Goal: Information Seeking & Learning: Learn about a topic

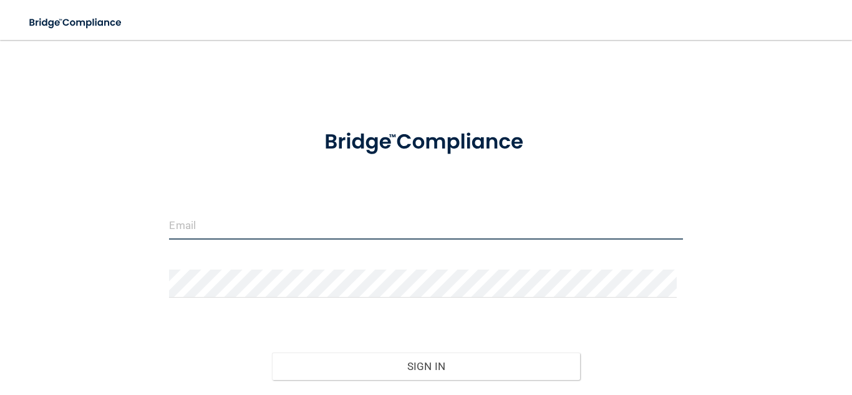
type input "[EMAIL_ADDRESS][DOMAIN_NAME]"
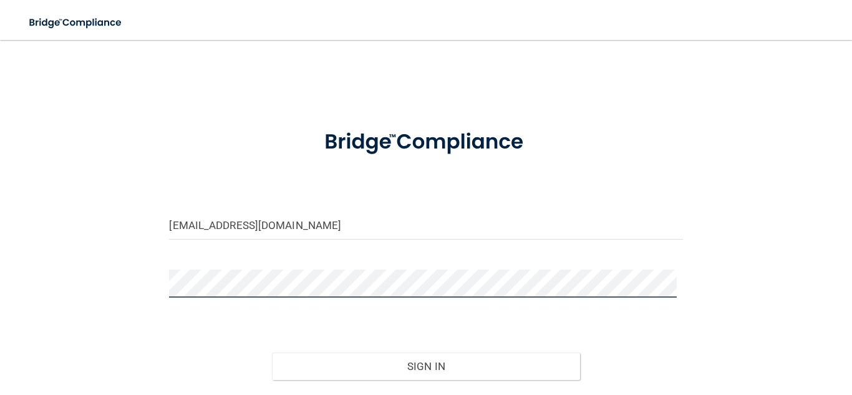
click at [0, 265] on main "barbluna0710@gmail.com Invalid email/password. You don't have permission to acc…" at bounding box center [426, 217] width 852 height 355
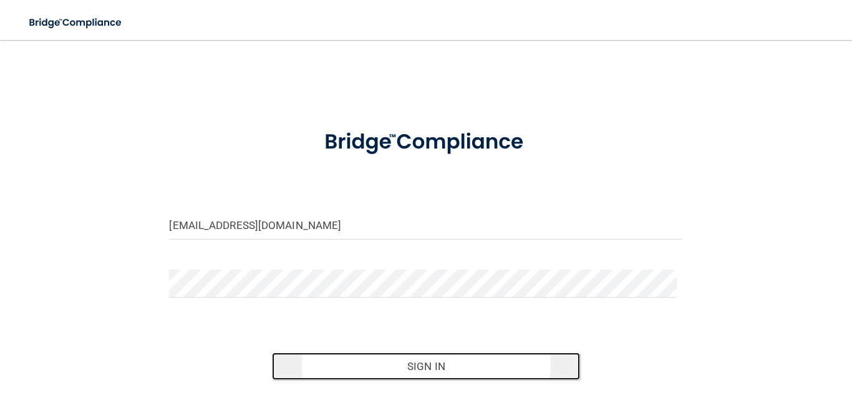
click at [504, 369] on button "Sign In" at bounding box center [426, 366] width 308 height 27
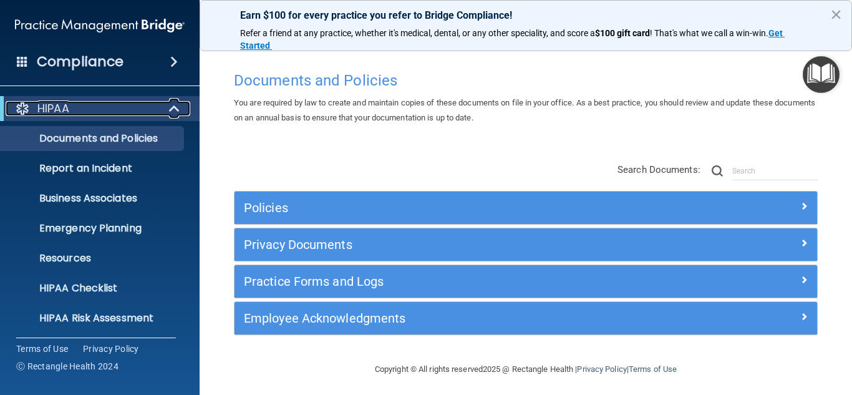
click at [167, 113] on div at bounding box center [175, 108] width 31 height 15
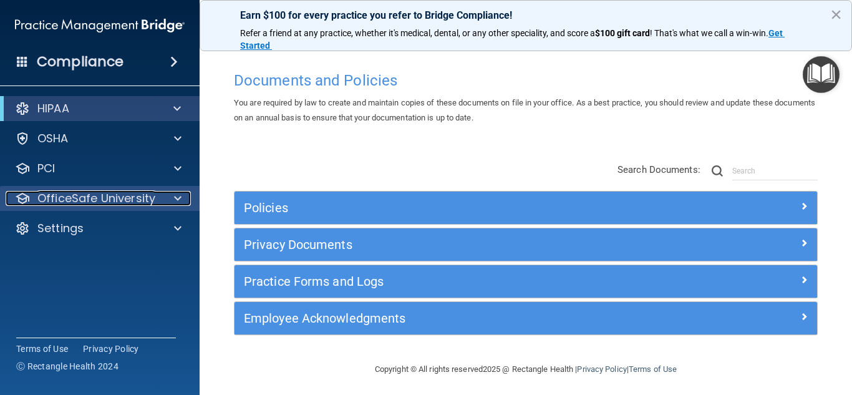
click at [162, 191] on div at bounding box center [175, 198] width 31 height 15
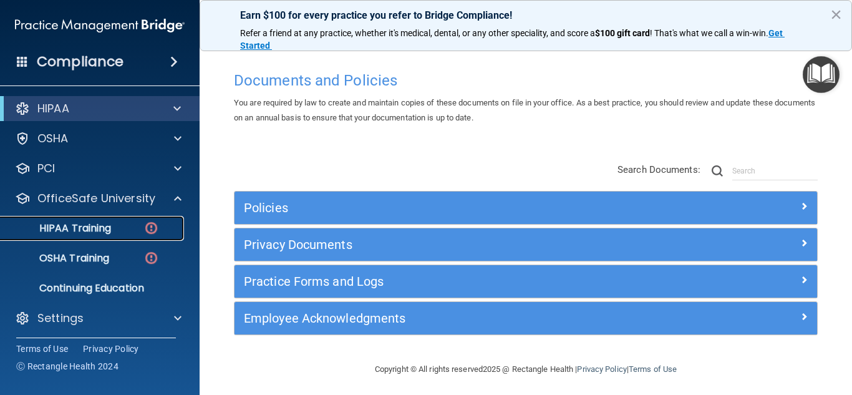
click at [155, 225] on img at bounding box center [151, 228] width 16 height 16
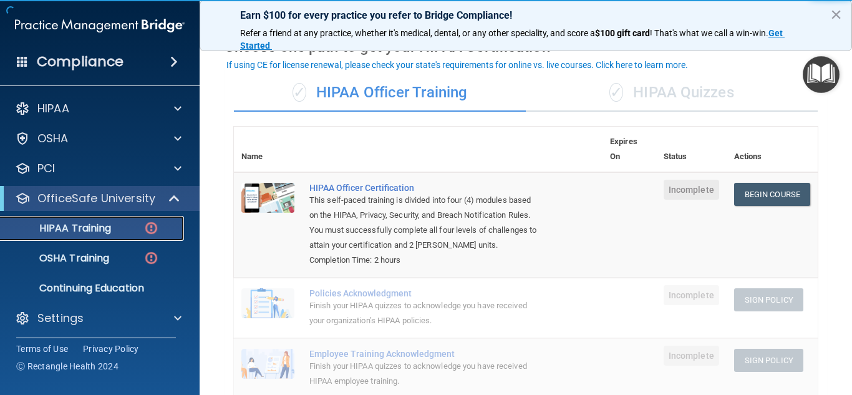
scroll to position [125, 0]
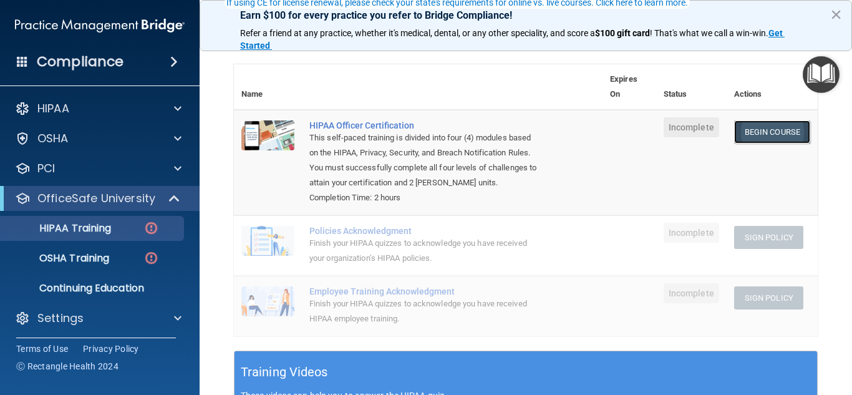
click at [764, 130] on link "Begin Course" at bounding box center [772, 131] width 76 height 23
click at [139, 227] on div "HIPAA Training" at bounding box center [93, 228] width 170 height 12
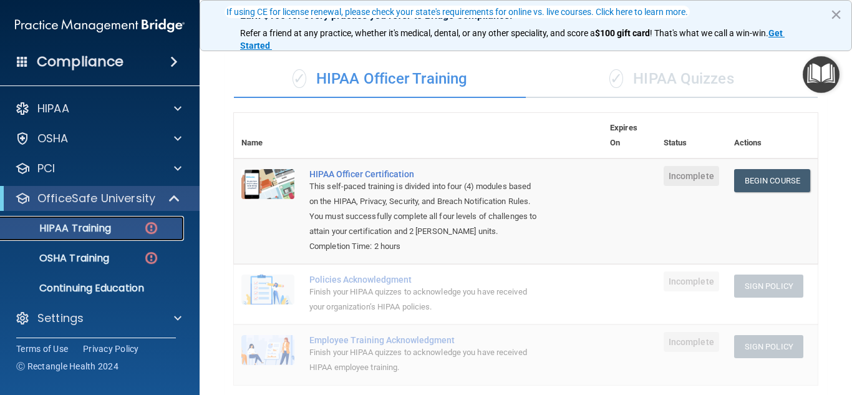
scroll to position [0, 0]
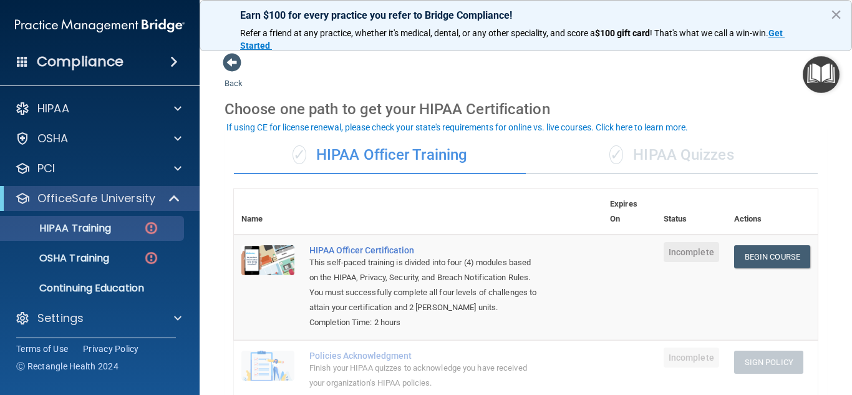
click at [658, 152] on div "✓ HIPAA Quizzes" at bounding box center [672, 155] width 292 height 37
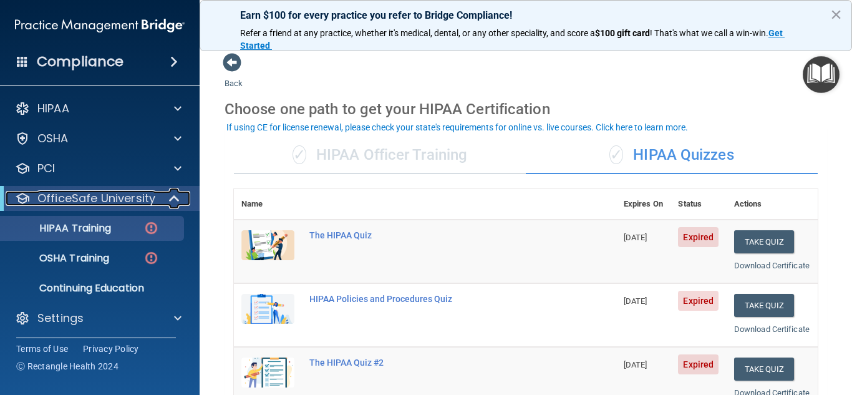
click at [180, 197] on span at bounding box center [175, 198] width 11 height 15
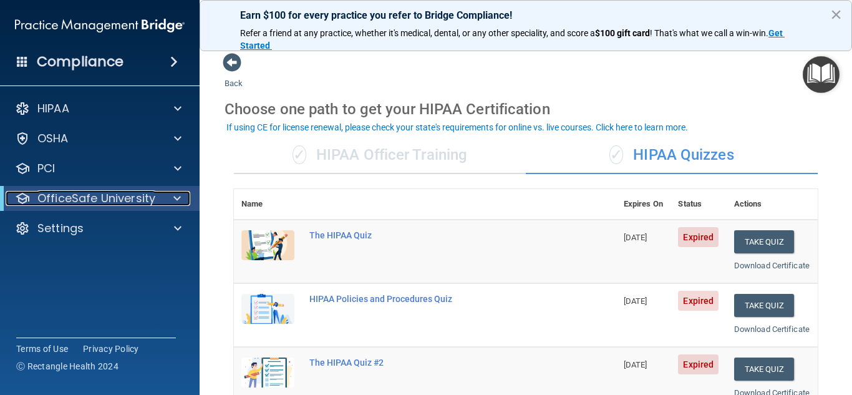
click at [178, 197] on span at bounding box center [176, 198] width 7 height 15
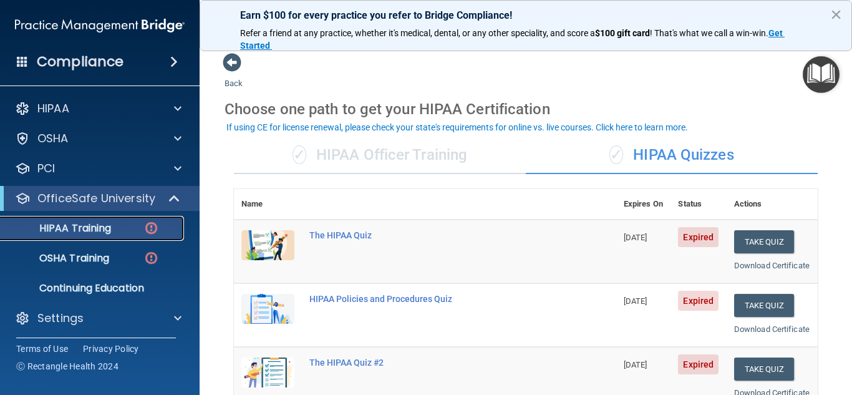
click at [130, 229] on div "HIPAA Training" at bounding box center [93, 228] width 170 height 12
click at [130, 228] on div "HIPAA Training" at bounding box center [93, 228] width 170 height 12
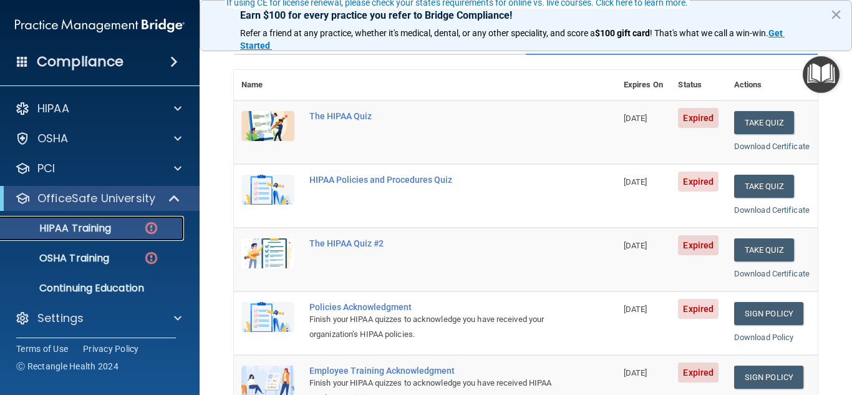
scroll to position [125, 0]
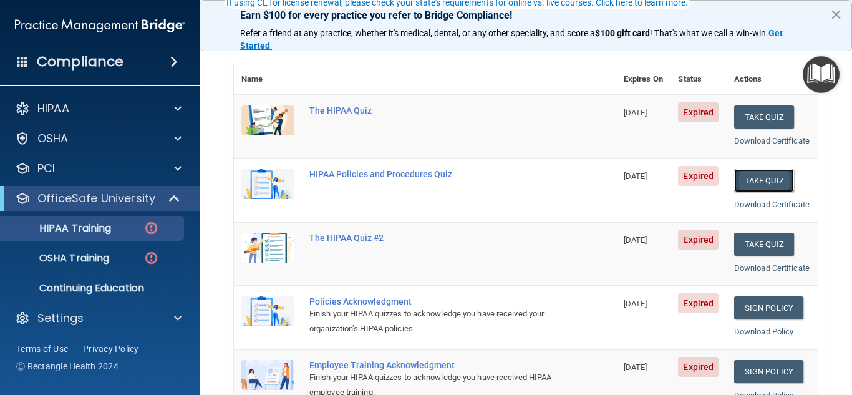
click at [756, 190] on button "Take Quiz" at bounding box center [764, 180] width 60 height 23
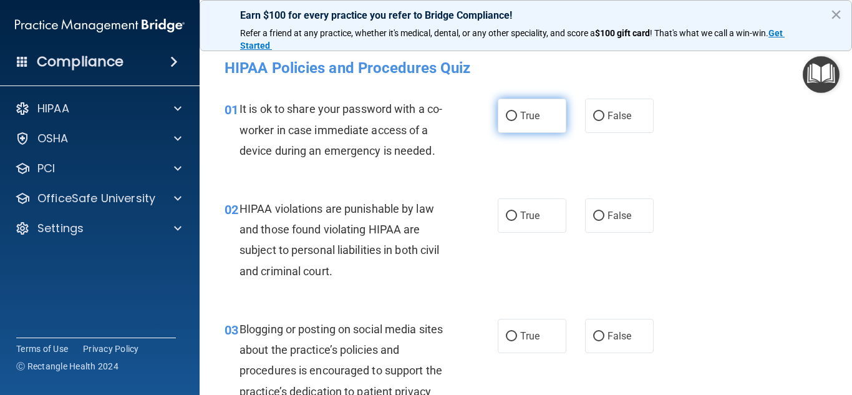
click at [521, 117] on span "True" at bounding box center [529, 116] width 19 height 12
click at [517, 117] on input "True" at bounding box center [511, 116] width 11 height 9
radio input "true"
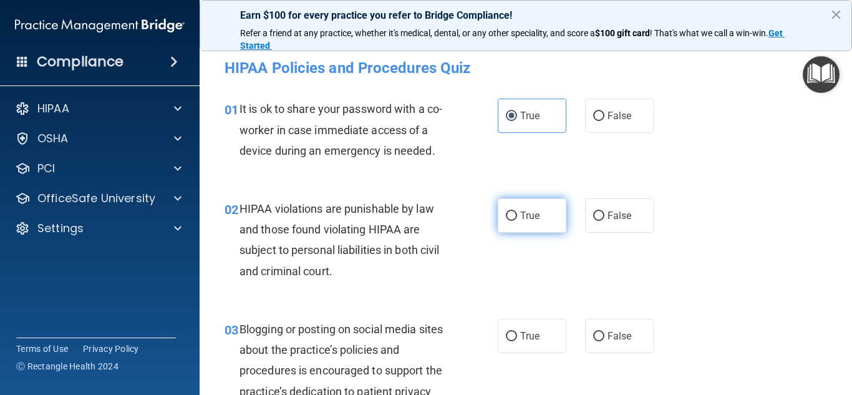
click at [517, 226] on label "True" at bounding box center [532, 215] width 69 height 34
click at [517, 221] on input "True" at bounding box center [511, 216] width 11 height 9
radio input "true"
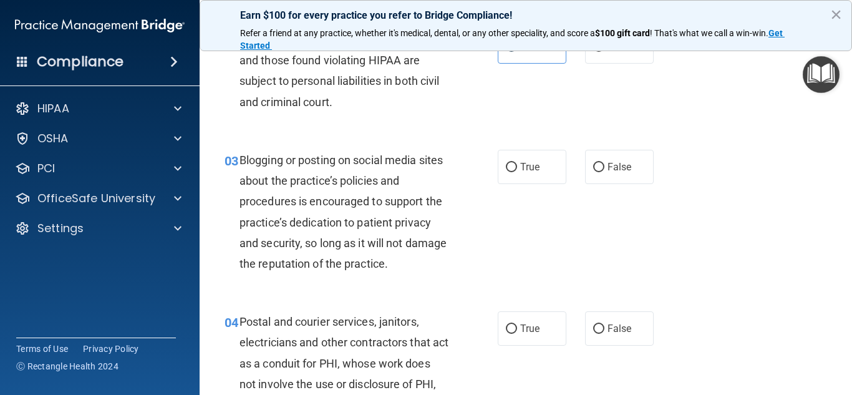
scroll to position [187, 0]
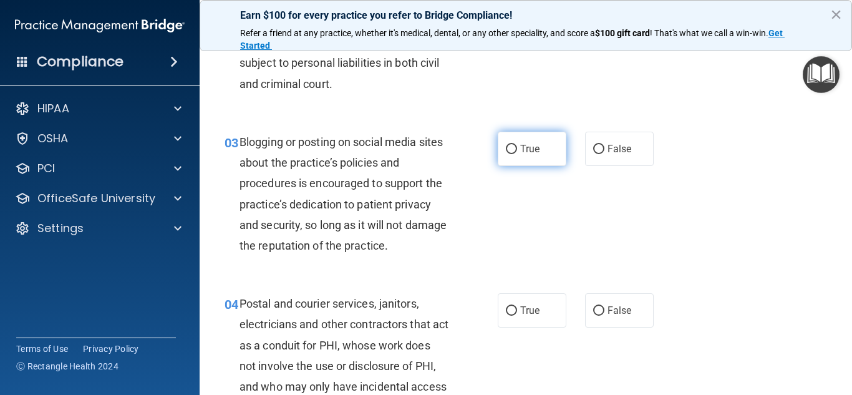
click at [515, 159] on label "True" at bounding box center [532, 149] width 69 height 34
click at [515, 154] on input "True" at bounding box center [511, 149] width 11 height 9
radio input "true"
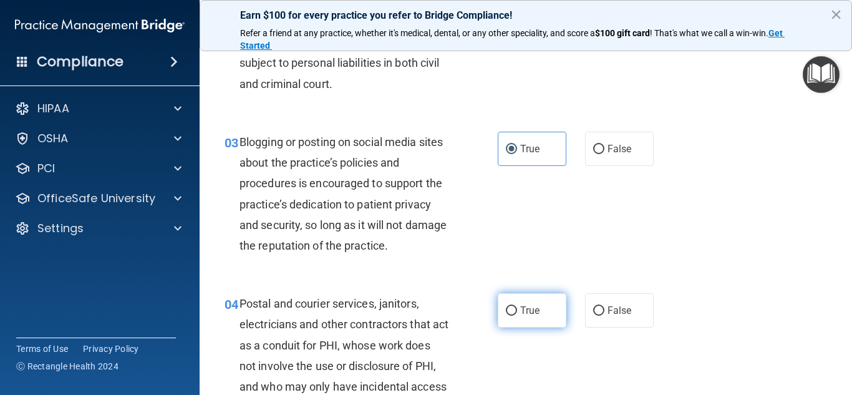
click at [524, 327] on label "True" at bounding box center [532, 310] width 69 height 34
click at [517, 316] on input "True" at bounding box center [511, 310] width 11 height 9
radio input "true"
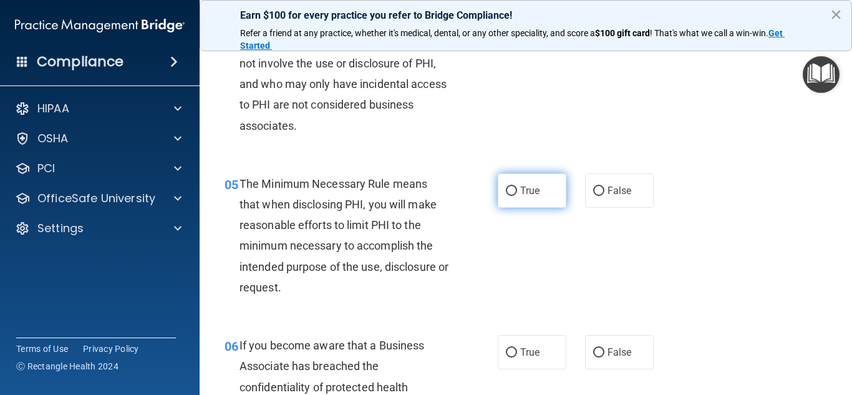
scroll to position [499, 0]
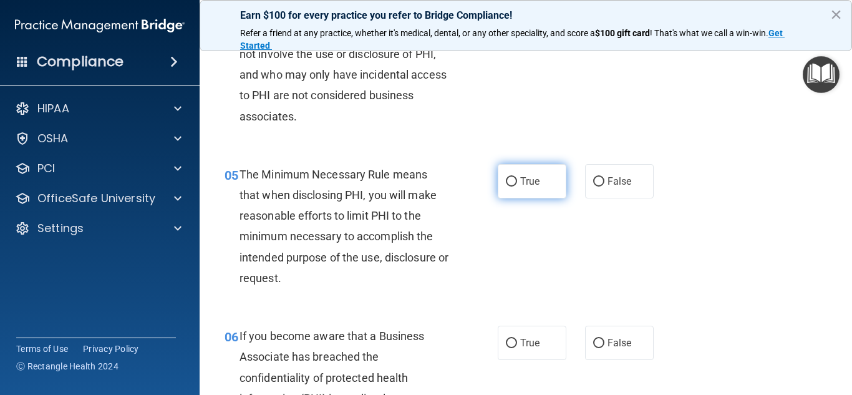
click at [520, 177] on span "True" at bounding box center [529, 181] width 19 height 12
click at [517, 177] on input "True" at bounding box center [511, 181] width 11 height 9
radio input "true"
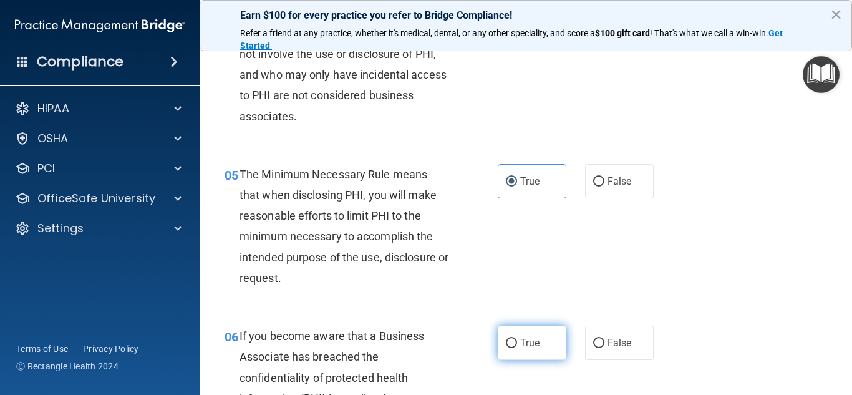
click at [530, 329] on label "True" at bounding box center [532, 343] width 69 height 34
click at [517, 339] on input "True" at bounding box center [511, 343] width 11 height 9
radio input "true"
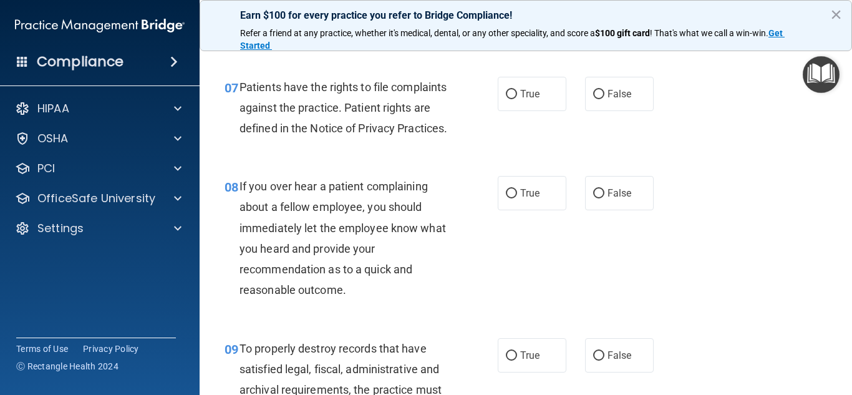
scroll to position [936, 0]
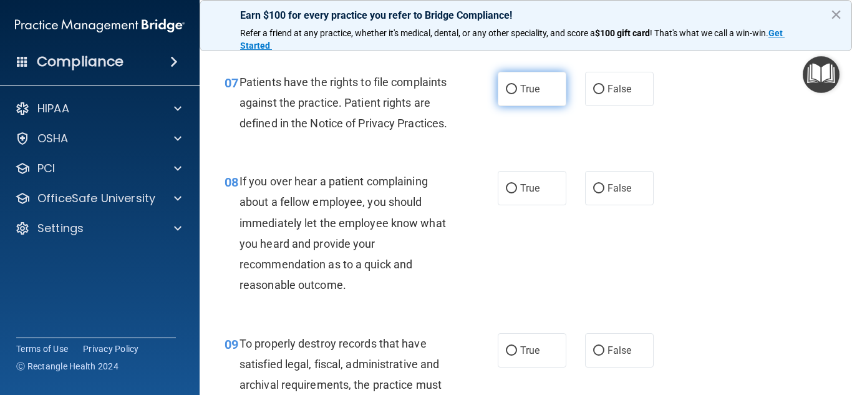
click at [513, 94] on label "True" at bounding box center [532, 89] width 69 height 34
click at [513, 94] on input "True" at bounding box center [511, 89] width 11 height 9
radio input "true"
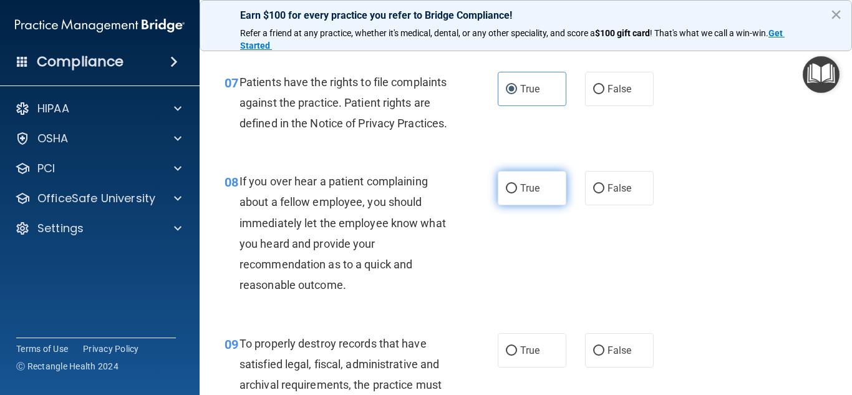
click at [537, 205] on label "True" at bounding box center [532, 188] width 69 height 34
click at [517, 193] on input "True" at bounding box center [511, 188] width 11 height 9
radio input "true"
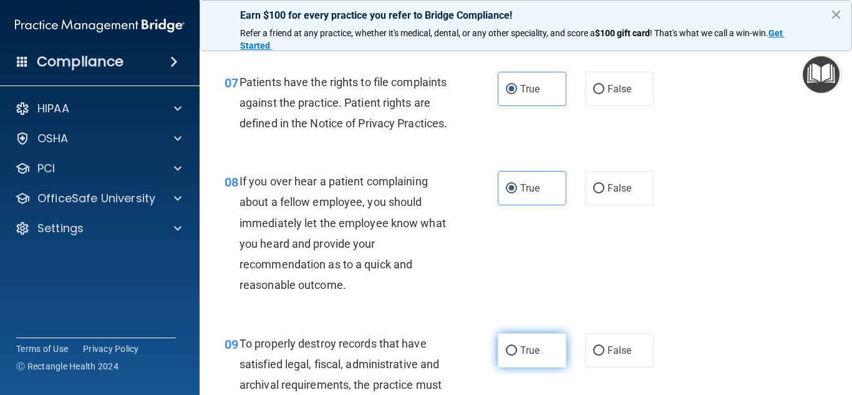
click at [508, 364] on label "True" at bounding box center [532, 350] width 69 height 34
click at [508, 356] on input "True" at bounding box center [511, 350] width 11 height 9
radio input "true"
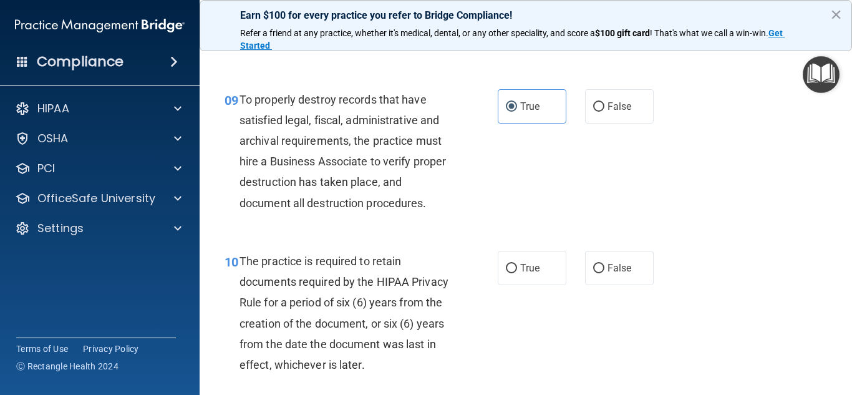
scroll to position [1185, 0]
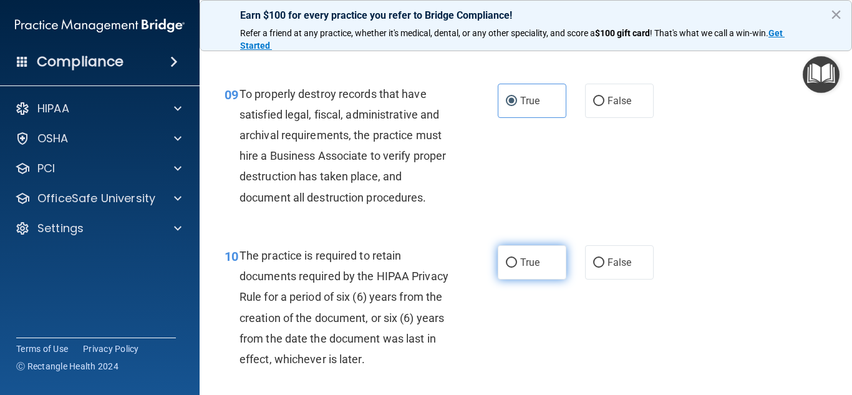
click at [539, 280] on label "True" at bounding box center [532, 262] width 69 height 34
click at [517, 268] on input "True" at bounding box center [511, 262] width 11 height 9
radio input "true"
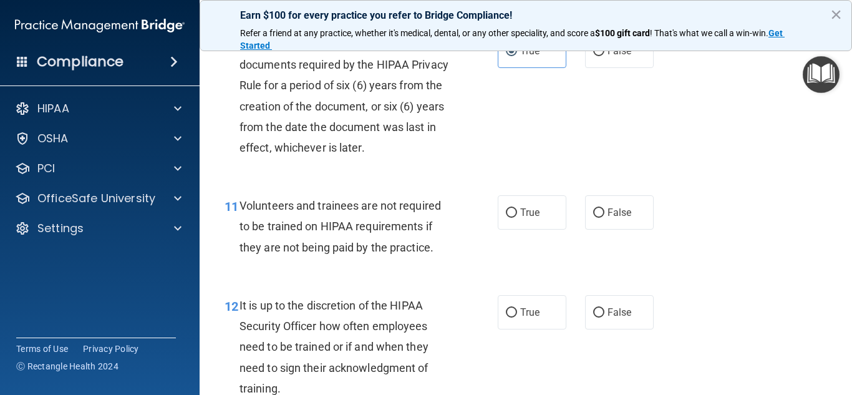
scroll to position [1435, 0]
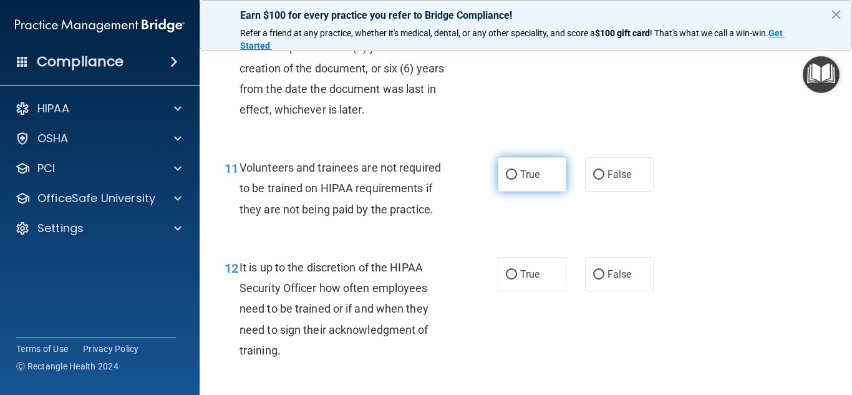
click at [537, 192] on label "True" at bounding box center [532, 174] width 69 height 34
click at [517, 180] on input "True" at bounding box center [511, 174] width 11 height 9
radio input "true"
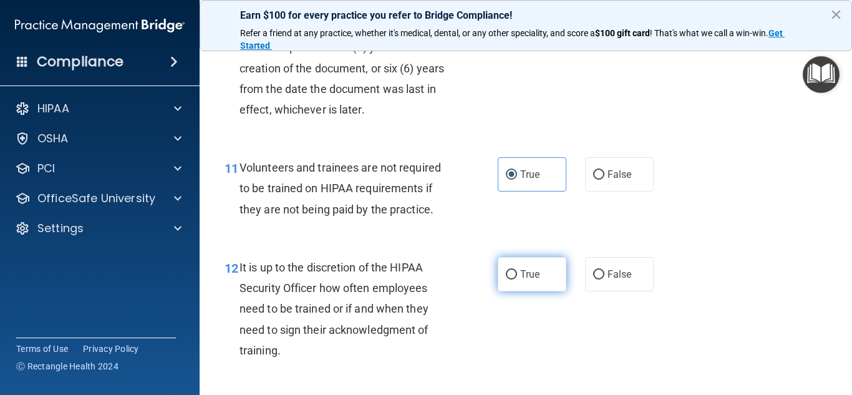
click at [536, 285] on label "True" at bounding box center [532, 274] width 69 height 34
click at [517, 280] on input "True" at bounding box center [511, 274] width 11 height 9
radio input "true"
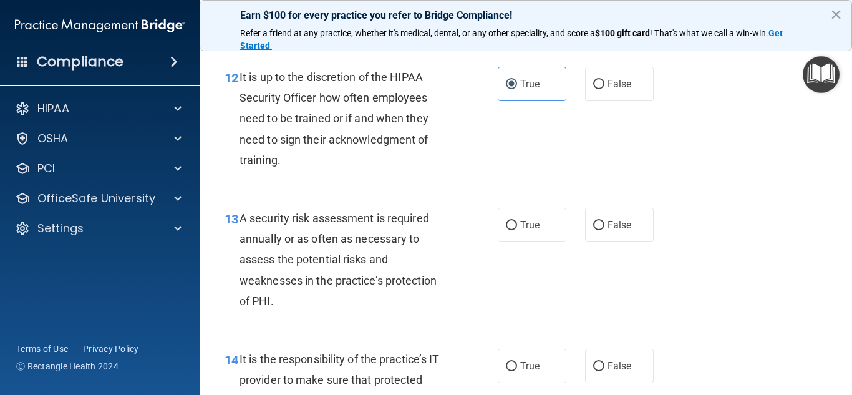
scroll to position [1685, 0]
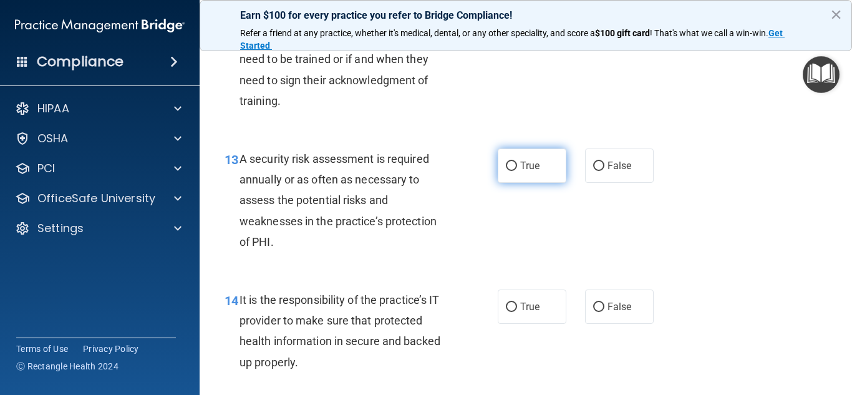
click at [523, 172] on span "True" at bounding box center [529, 166] width 19 height 12
click at [517, 171] on input "True" at bounding box center [511, 166] width 11 height 9
radio input "true"
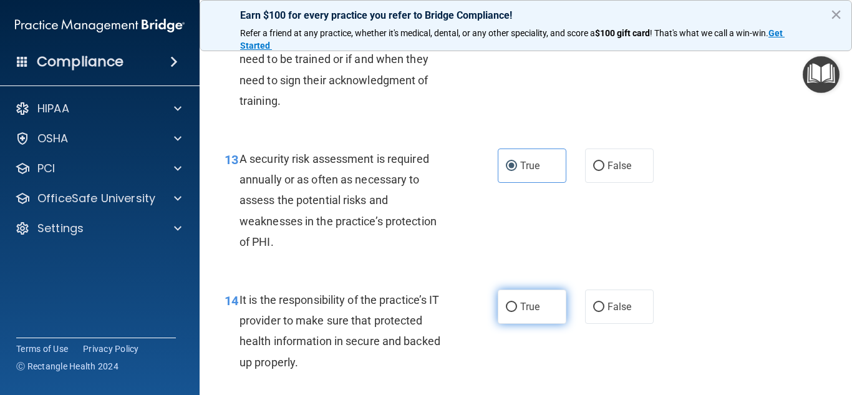
click at [520, 313] on span "True" at bounding box center [529, 307] width 19 height 12
click at [517, 312] on input "True" at bounding box center [511, 307] width 11 height 9
radio input "true"
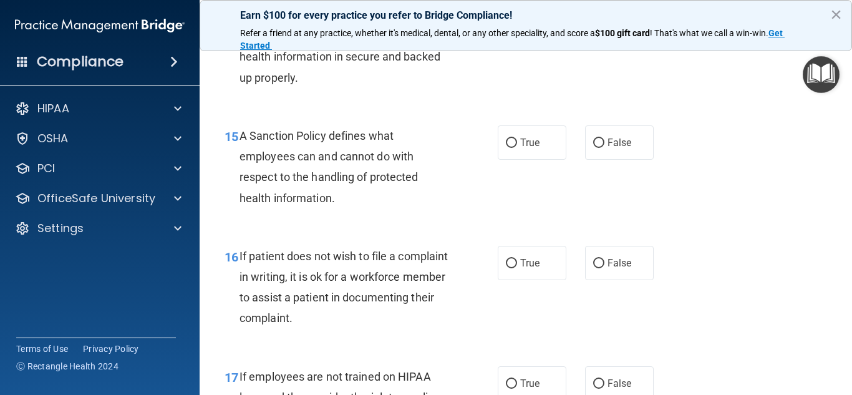
scroll to position [1996, 0]
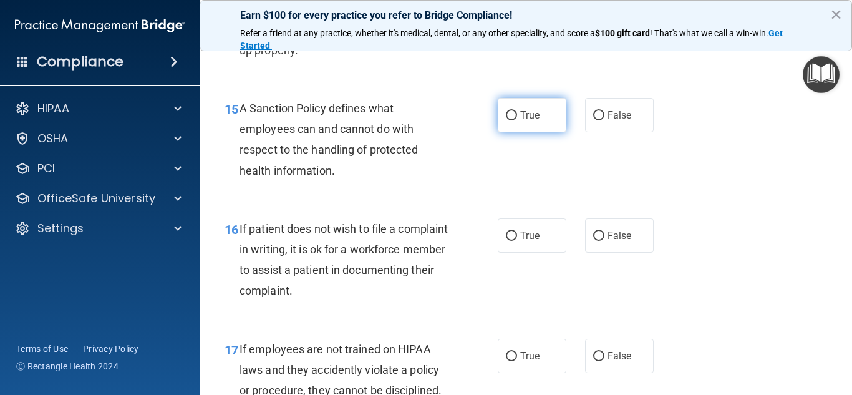
click at [512, 120] on input "True" at bounding box center [511, 115] width 11 height 9
radio input "true"
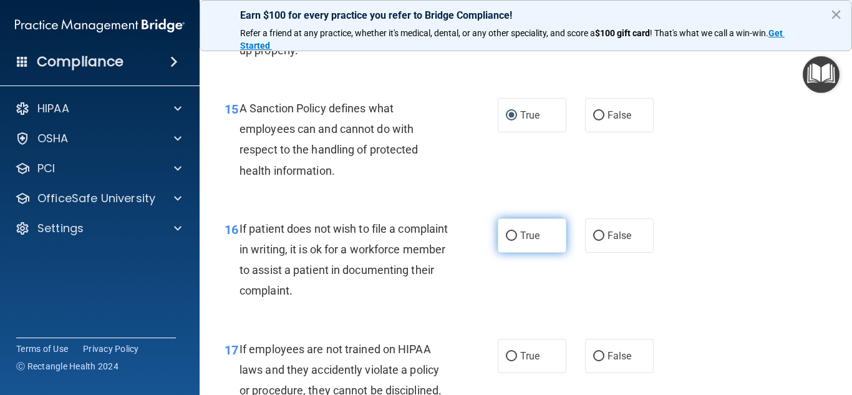
click at [514, 241] on label "True" at bounding box center [532, 235] width 69 height 34
click at [514, 241] on input "True" at bounding box center [511, 235] width 11 height 9
radio input "true"
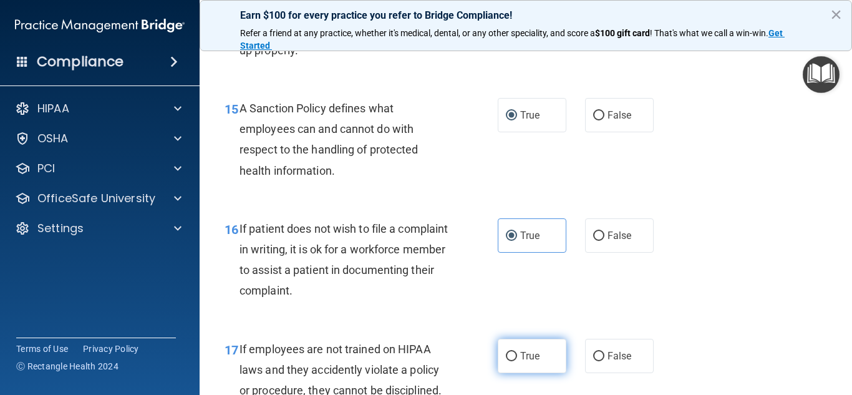
click at [529, 367] on label "True" at bounding box center [532, 356] width 69 height 34
click at [517, 361] on input "True" at bounding box center [511, 356] width 11 height 9
radio input "true"
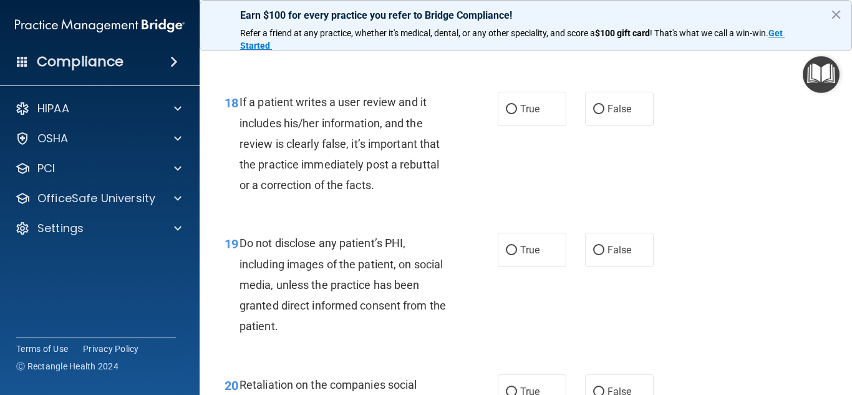
scroll to position [2371, 0]
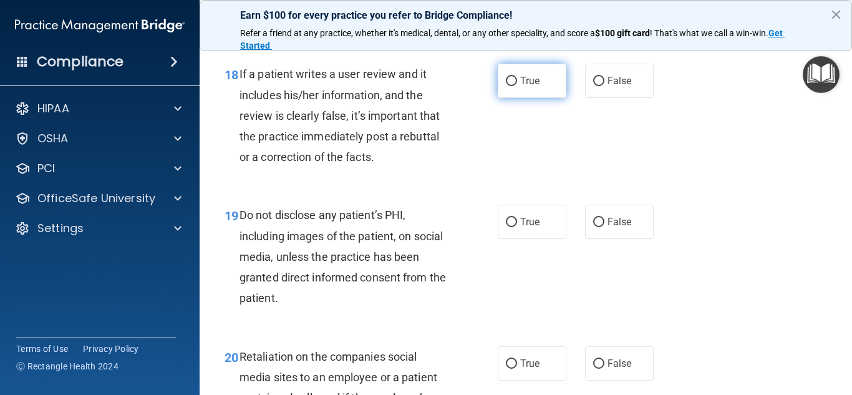
click at [528, 87] on span "True" at bounding box center [529, 81] width 19 height 12
click at [517, 86] on input "True" at bounding box center [511, 81] width 11 height 9
radio input "true"
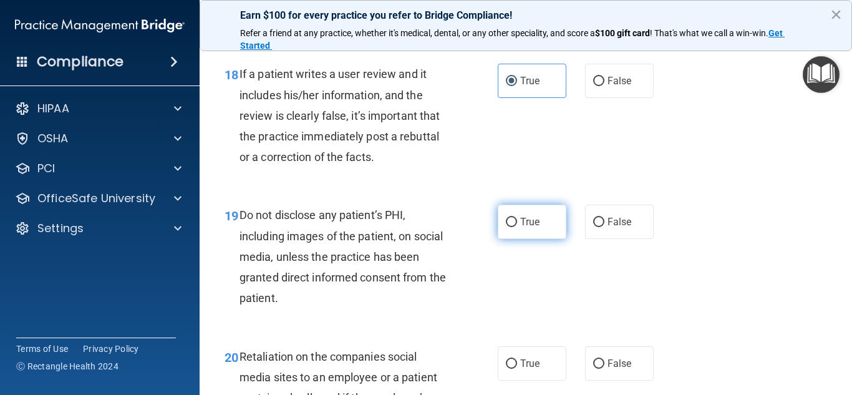
click at [527, 239] on label "True" at bounding box center [532, 222] width 69 height 34
click at [517, 227] on input "True" at bounding box center [511, 222] width 11 height 9
radio input "true"
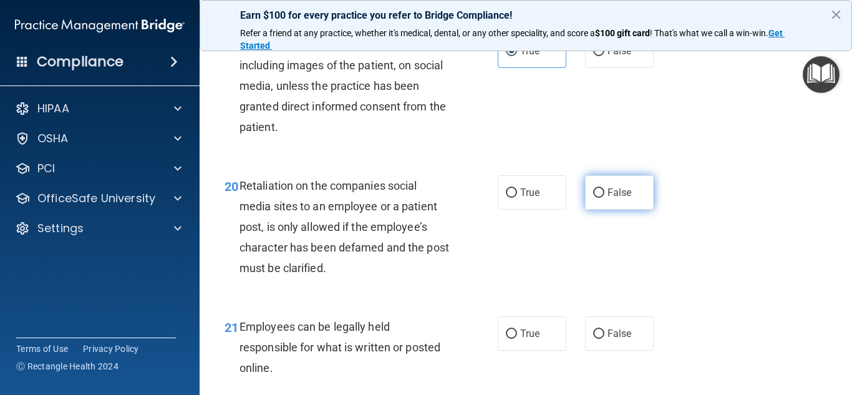
scroll to position [2558, 0]
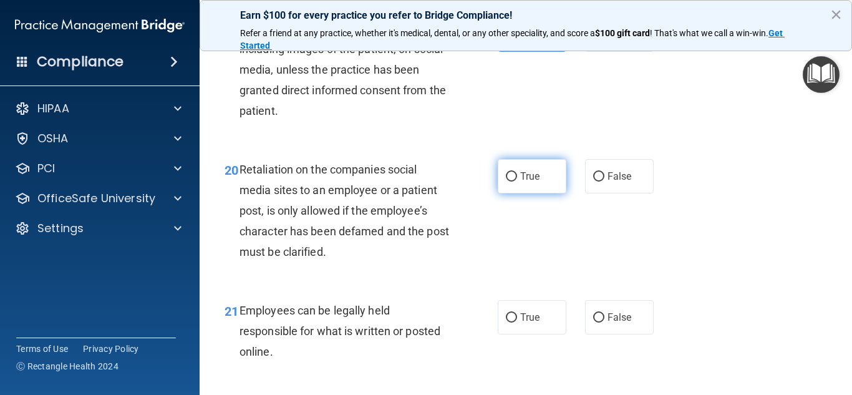
click at [536, 193] on label "True" at bounding box center [532, 176] width 69 height 34
click at [517, 182] on input "True" at bounding box center [511, 176] width 11 height 9
radio input "true"
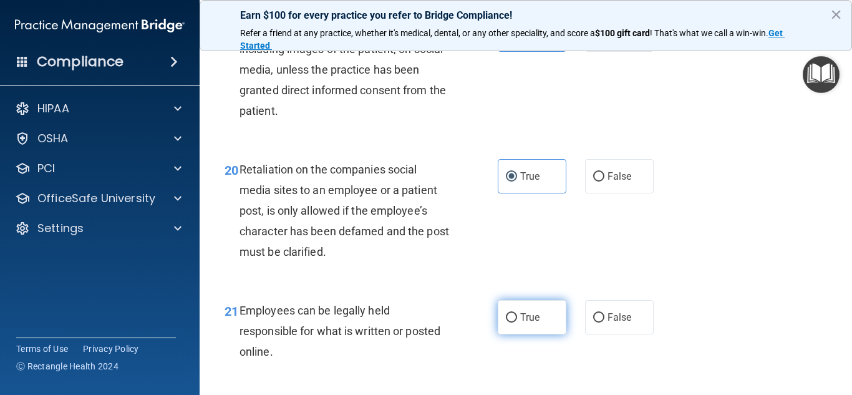
click at [537, 331] on label "True" at bounding box center [532, 317] width 69 height 34
click at [517, 323] on input "True" at bounding box center [511, 317] width 11 height 9
radio input "true"
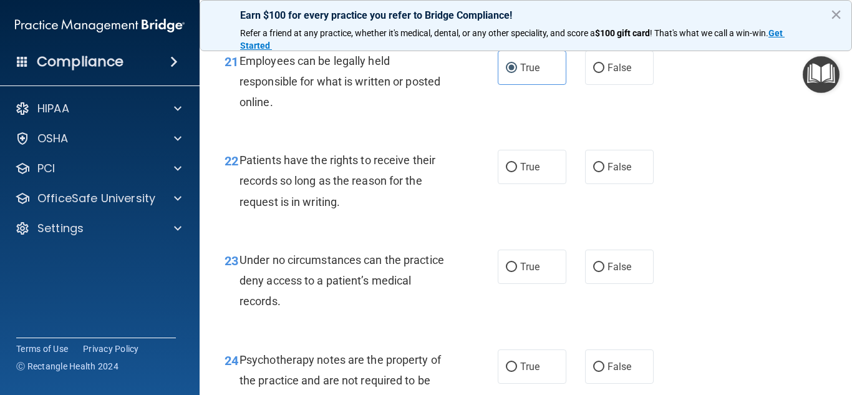
scroll to position [2870, 0]
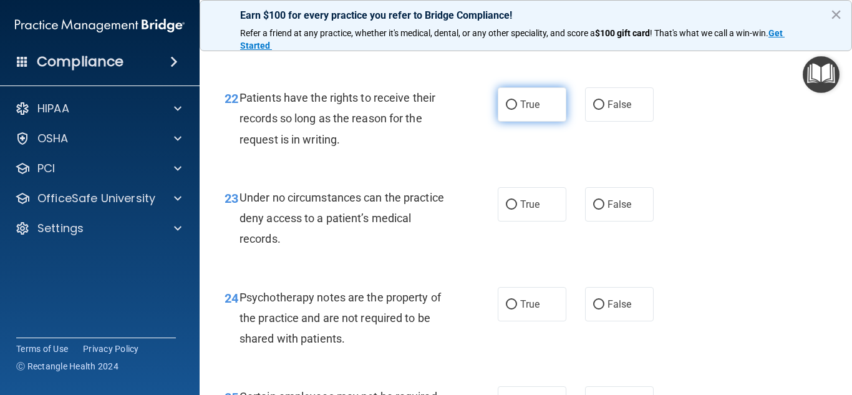
click at [545, 122] on label "True" at bounding box center [532, 104] width 69 height 34
click at [517, 110] on input "True" at bounding box center [511, 104] width 11 height 9
radio input "true"
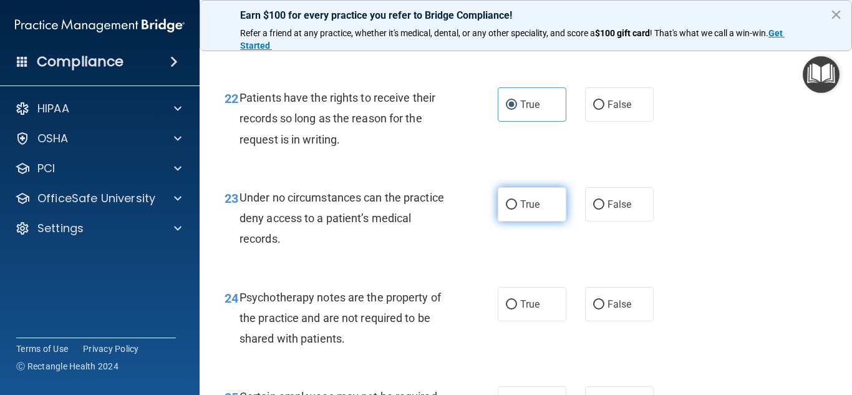
click at [532, 210] on span "True" at bounding box center [529, 204] width 19 height 12
click at [517, 210] on input "True" at bounding box center [511, 204] width 11 height 9
radio input "true"
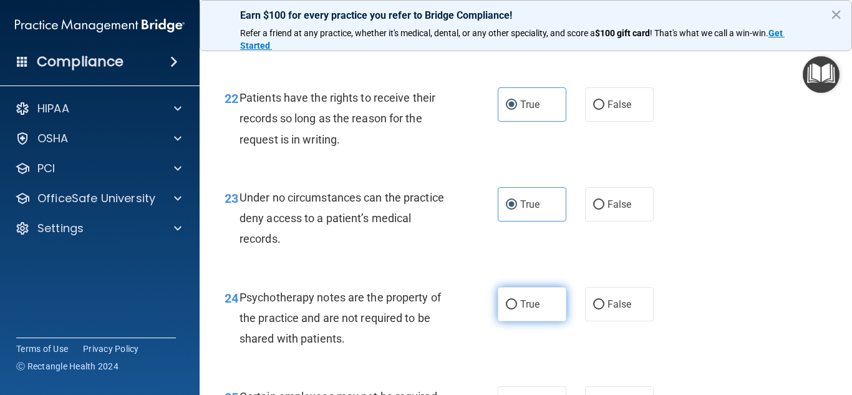
click at [530, 314] on label "True" at bounding box center [532, 304] width 69 height 34
click at [517, 309] on input "True" at bounding box center [511, 304] width 11 height 9
radio input "true"
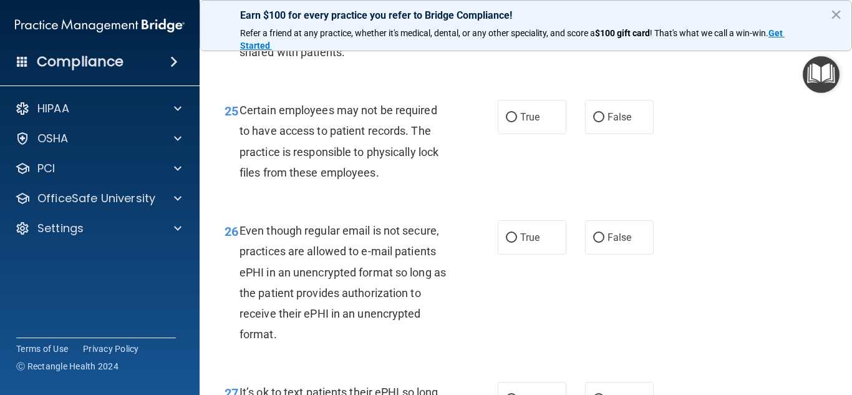
scroll to position [3182, 0]
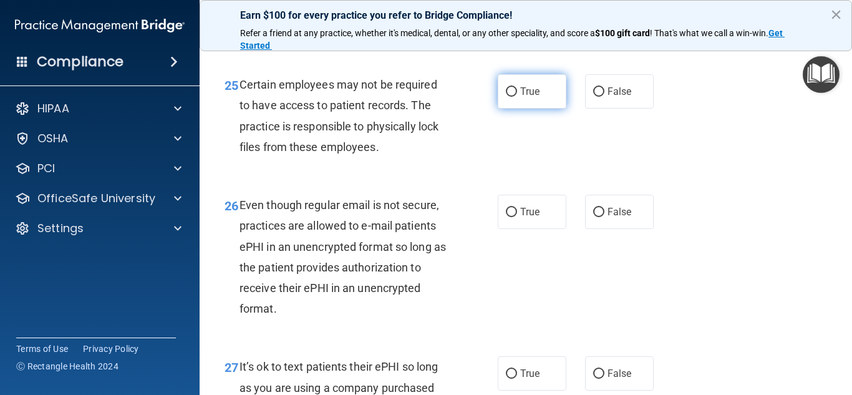
click at [526, 97] on span "True" at bounding box center [529, 91] width 19 height 12
click at [517, 97] on input "True" at bounding box center [511, 91] width 11 height 9
radio input "true"
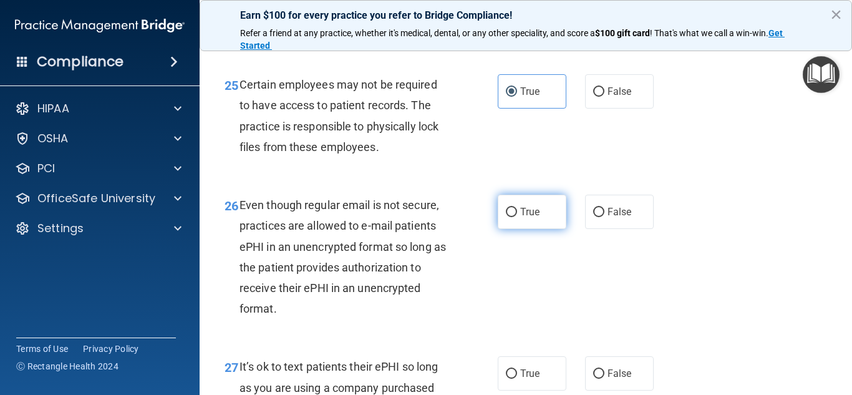
drag, startPoint x: 530, startPoint y: 227, endPoint x: 560, endPoint y: 219, distance: 30.4
click at [530, 218] on span "True" at bounding box center [529, 212] width 19 height 12
click at [517, 217] on input "True" at bounding box center [511, 212] width 11 height 9
radio input "true"
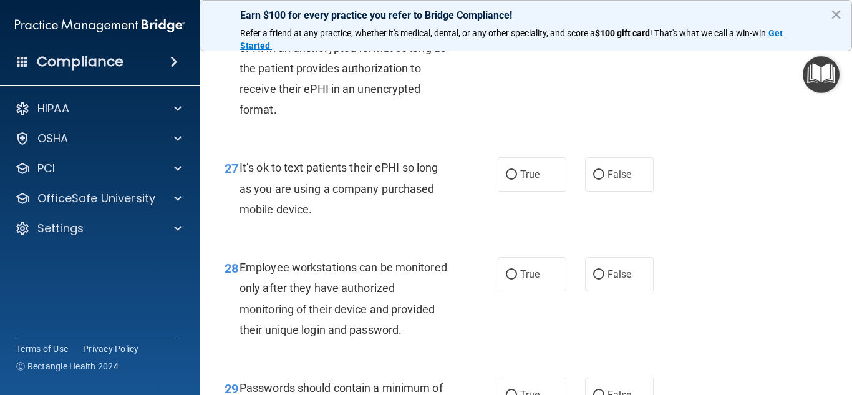
scroll to position [3431, 0]
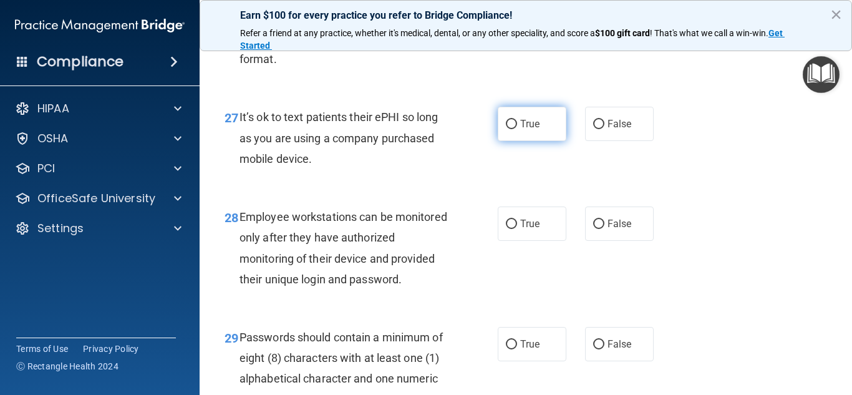
click at [506, 129] on input "True" at bounding box center [511, 124] width 11 height 9
radio input "true"
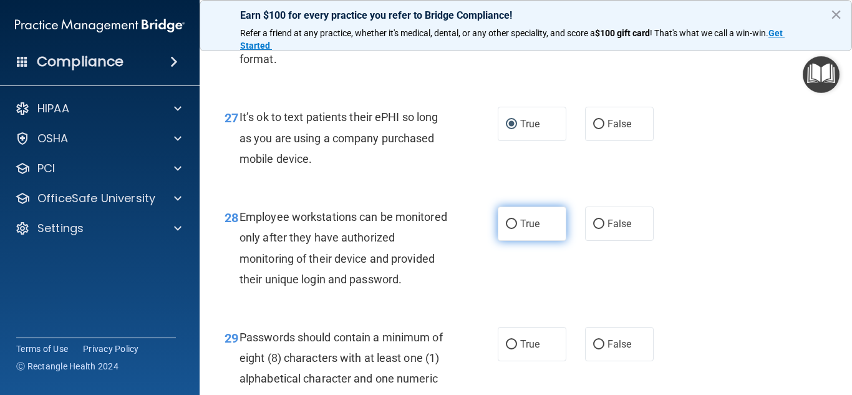
click at [533, 233] on label "True" at bounding box center [532, 224] width 69 height 34
click at [517, 229] on input "True" at bounding box center [511, 224] width 11 height 9
radio input "true"
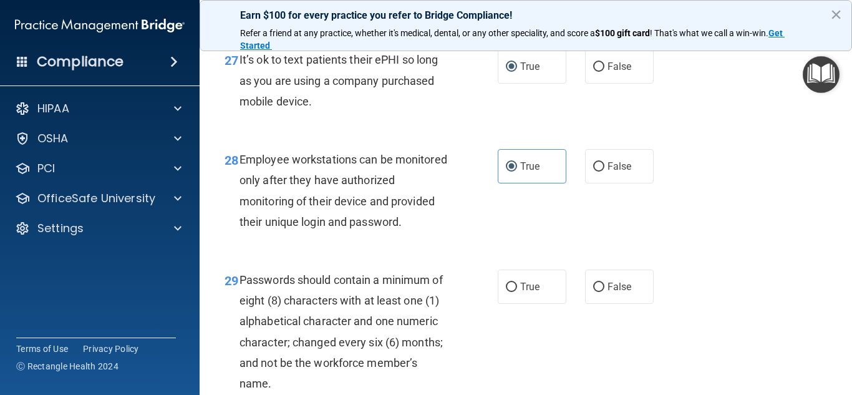
scroll to position [3681, 0]
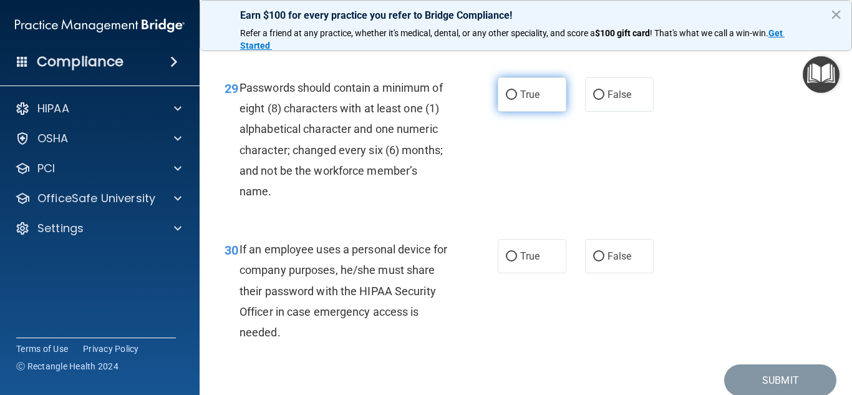
click at [512, 112] on label "True" at bounding box center [532, 94] width 69 height 34
click at [512, 100] on input "True" at bounding box center [511, 94] width 11 height 9
radio input "true"
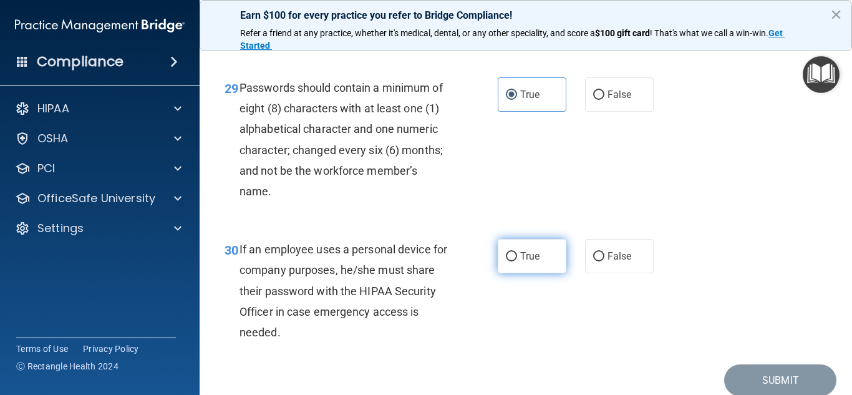
click at [523, 273] on label "True" at bounding box center [532, 256] width 69 height 34
click at [517, 261] on input "True" at bounding box center [511, 256] width 11 height 9
radio input "true"
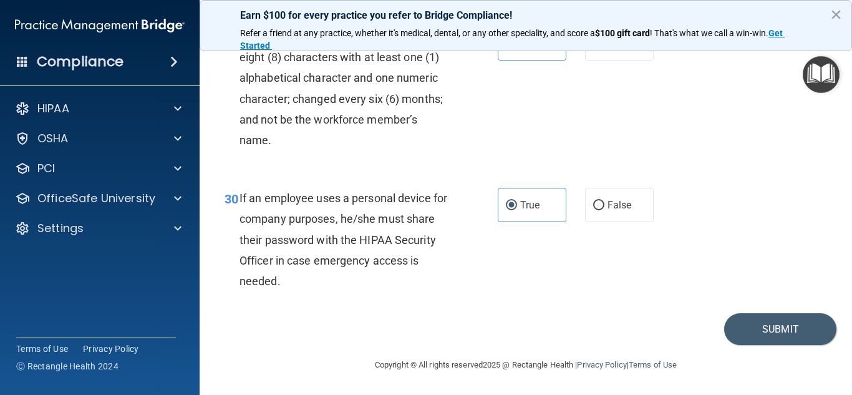
scroll to position [3773, 0]
click at [766, 326] on button "Submit" at bounding box center [780, 329] width 112 height 32
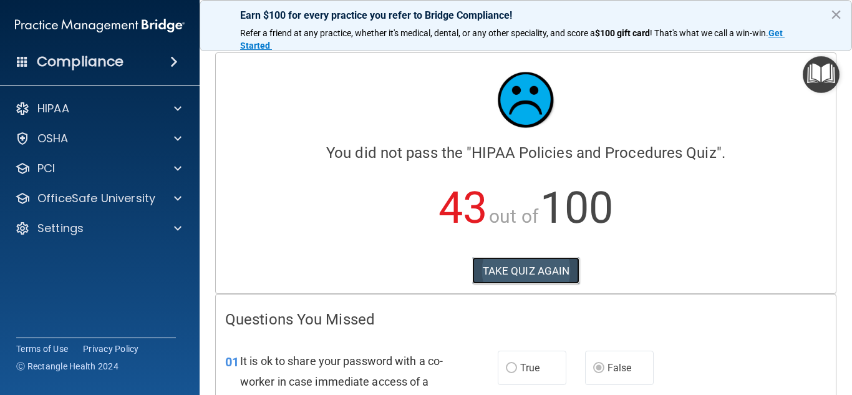
click at [553, 274] on button "TAKE QUIZ AGAIN" at bounding box center [526, 270] width 108 height 27
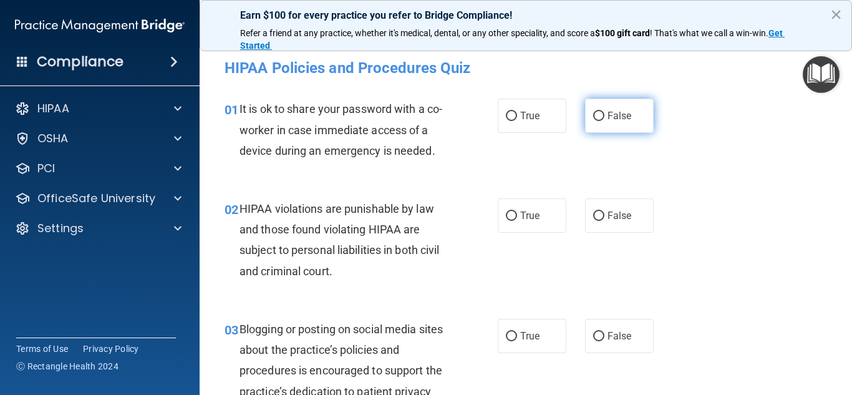
click at [620, 130] on label "False" at bounding box center [619, 116] width 69 height 34
click at [605, 121] on input "False" at bounding box center [598, 116] width 11 height 9
radio input "true"
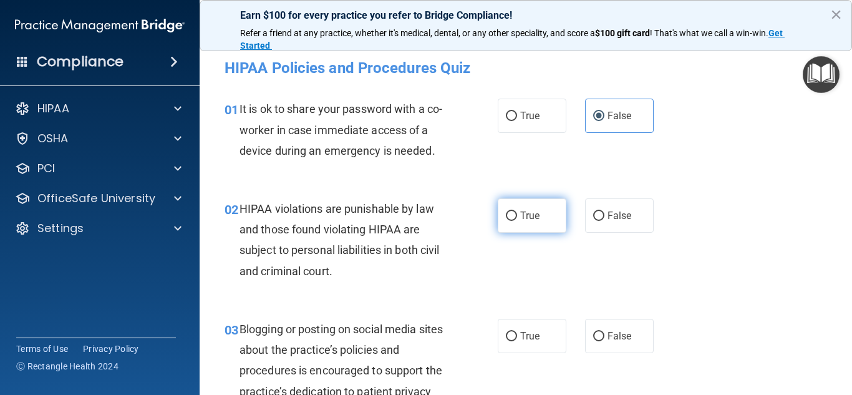
click at [532, 226] on label "True" at bounding box center [532, 215] width 69 height 34
click at [517, 221] on input "True" at bounding box center [511, 216] width 11 height 9
radio input "true"
click at [623, 338] on span "False" at bounding box center [620, 336] width 24 height 12
click at [605, 338] on input "False" at bounding box center [598, 336] width 11 height 9
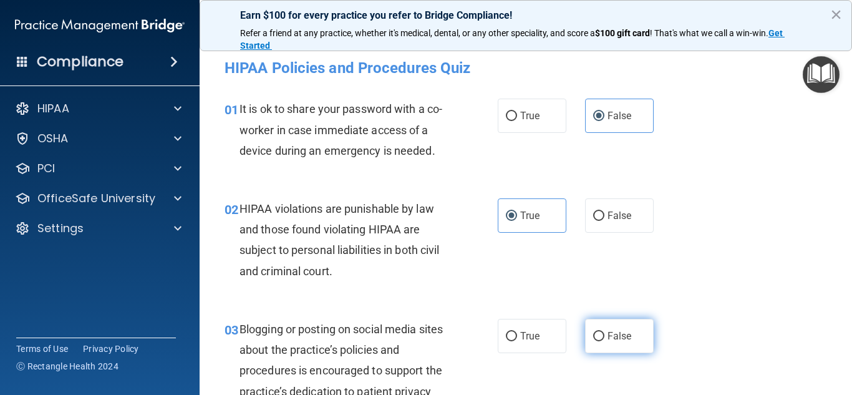
radio input "true"
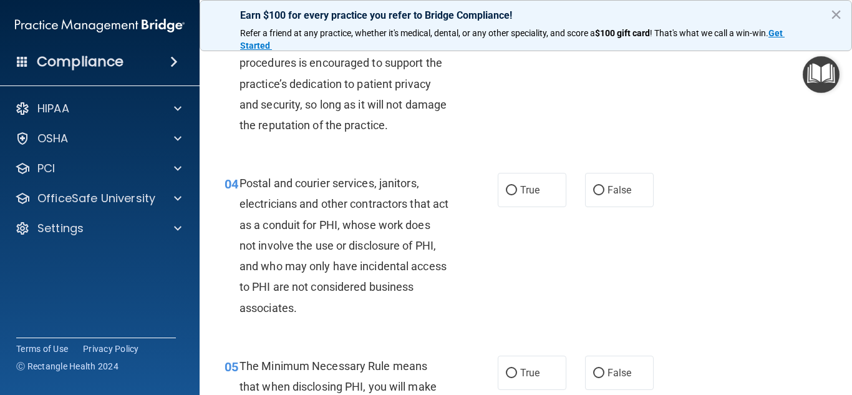
scroll to position [312, 0]
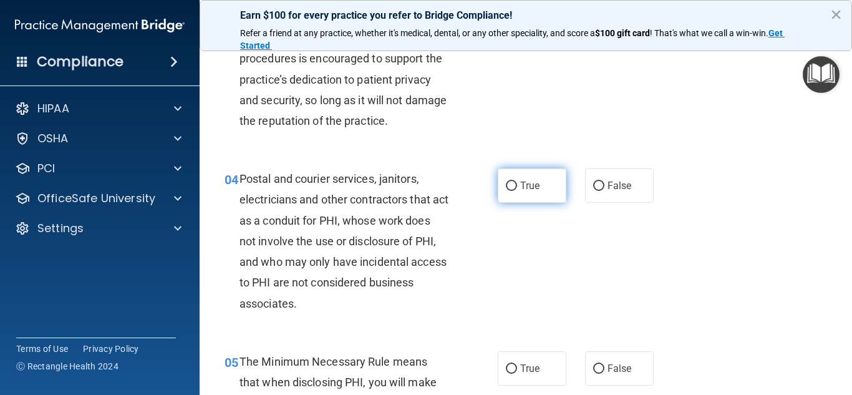
click at [542, 185] on label "True" at bounding box center [532, 185] width 69 height 34
click at [517, 185] on input "True" at bounding box center [511, 186] width 11 height 9
radio input "true"
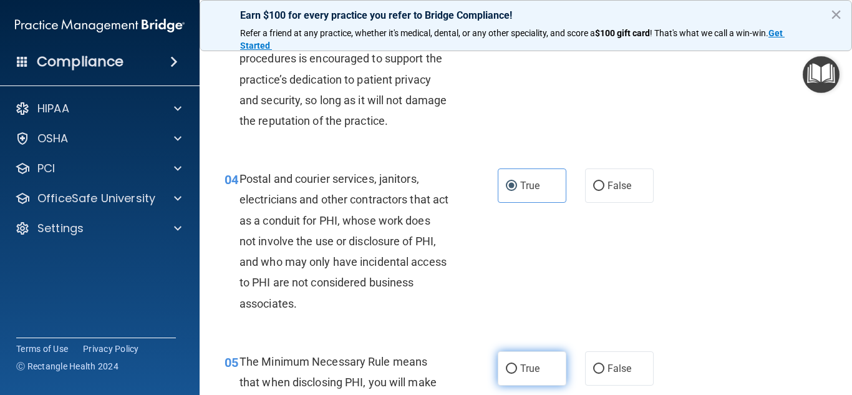
click at [538, 369] on label "True" at bounding box center [532, 368] width 69 height 34
click at [517, 369] on input "True" at bounding box center [511, 368] width 11 height 9
radio input "true"
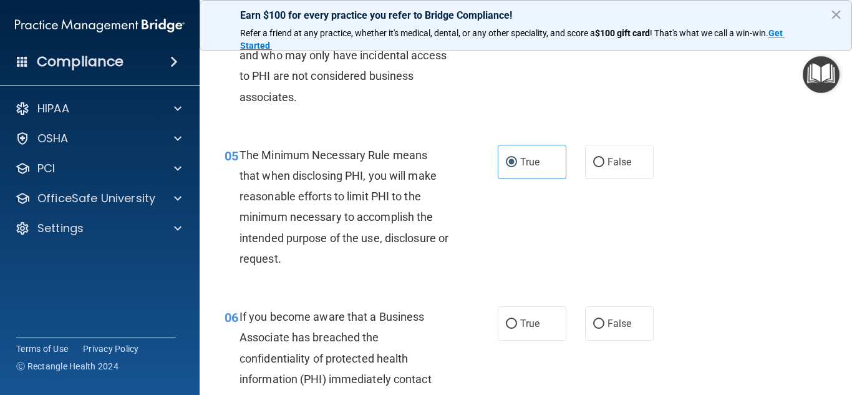
scroll to position [562, 0]
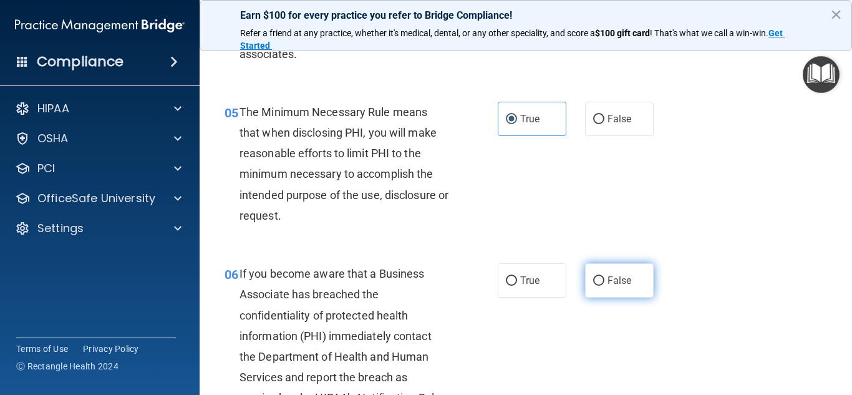
click at [626, 289] on label "False" at bounding box center [619, 280] width 69 height 34
click at [605, 286] on input "False" at bounding box center [598, 280] width 11 height 9
radio input "true"
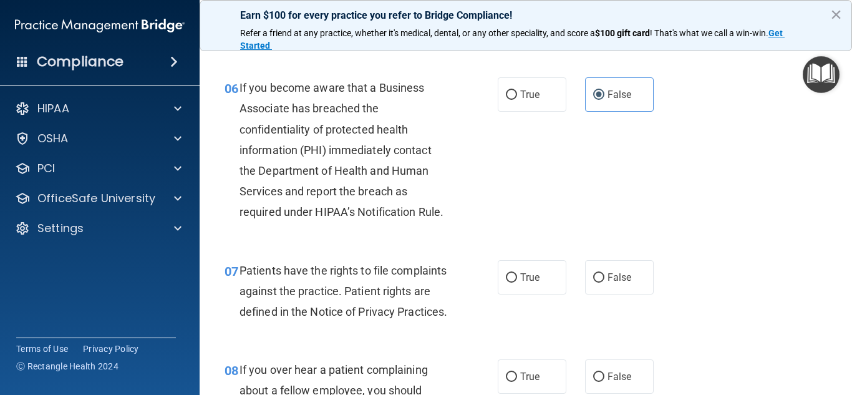
scroll to position [811, 0]
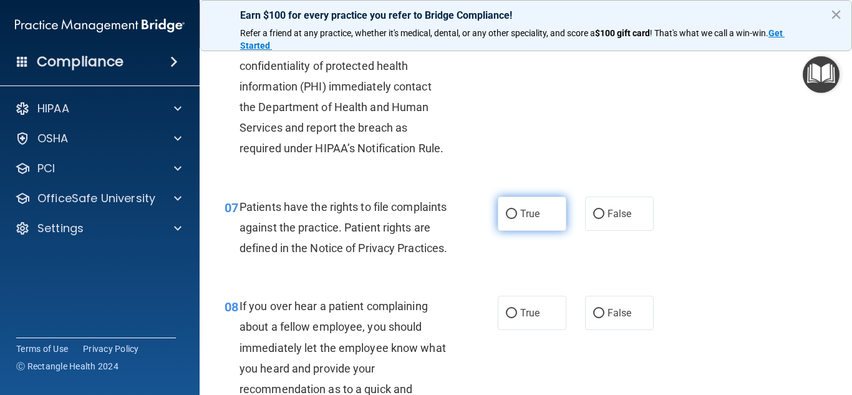
click at [542, 213] on label "True" at bounding box center [532, 214] width 69 height 34
click at [517, 213] on input "True" at bounding box center [511, 214] width 11 height 9
radio input "true"
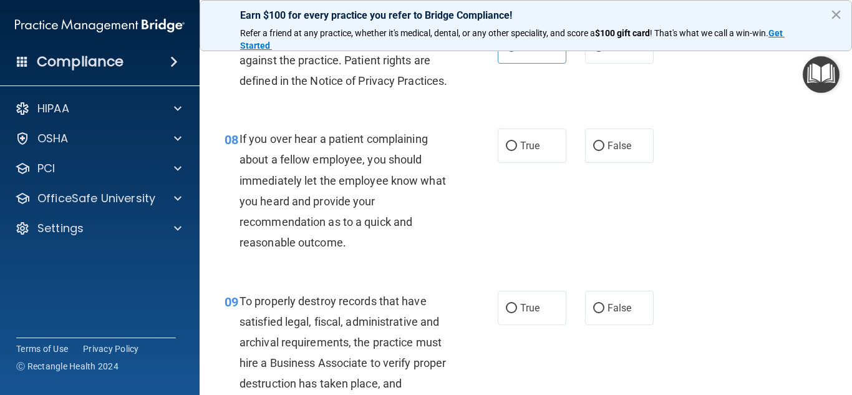
scroll to position [1061, 0]
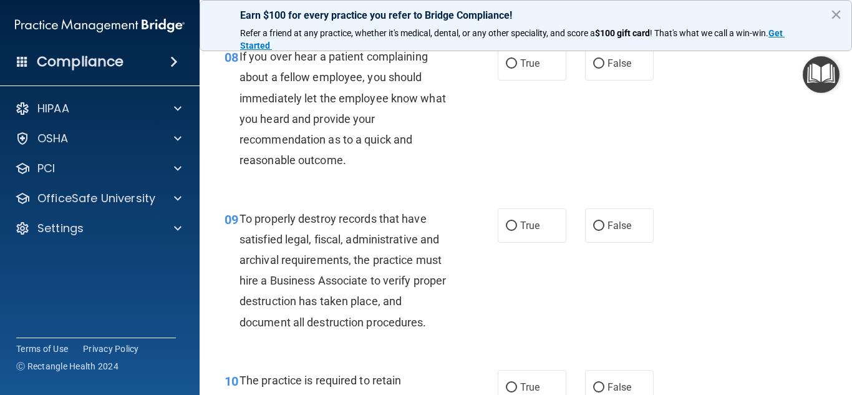
drag, startPoint x: 632, startPoint y: 85, endPoint x: 631, endPoint y: 153, distance: 68.0
click at [631, 80] on label "False" at bounding box center [619, 63] width 69 height 34
click at [605, 69] on input "False" at bounding box center [598, 63] width 11 height 9
radio input "true"
click at [633, 243] on label "False" at bounding box center [619, 225] width 69 height 34
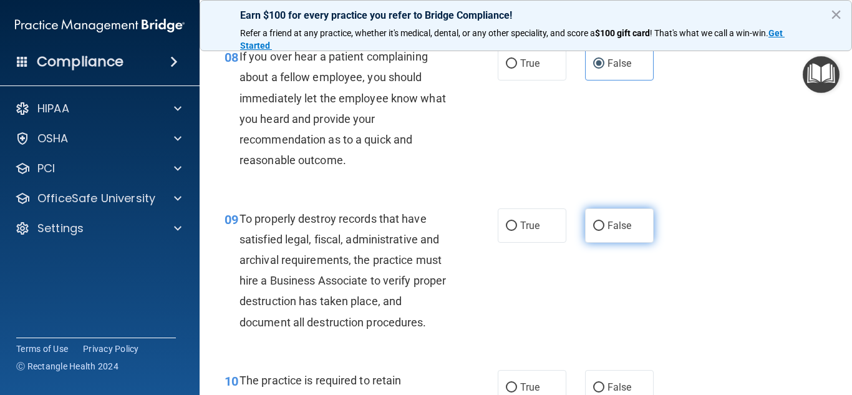
click at [605, 231] on input "False" at bounding box center [598, 225] width 11 height 9
radio input "true"
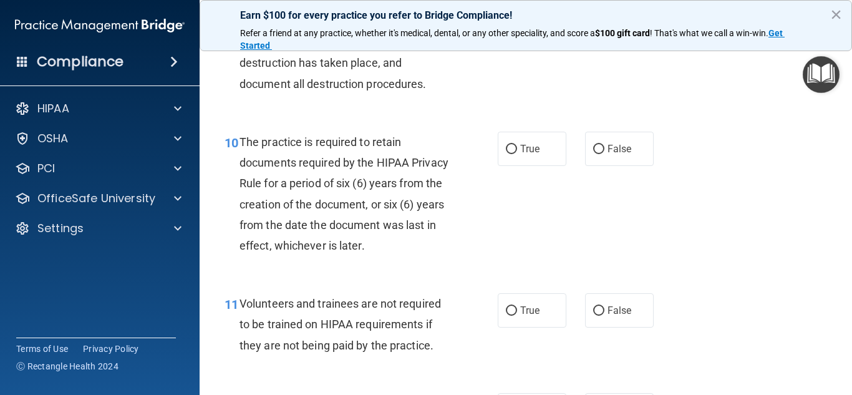
scroll to position [1310, 0]
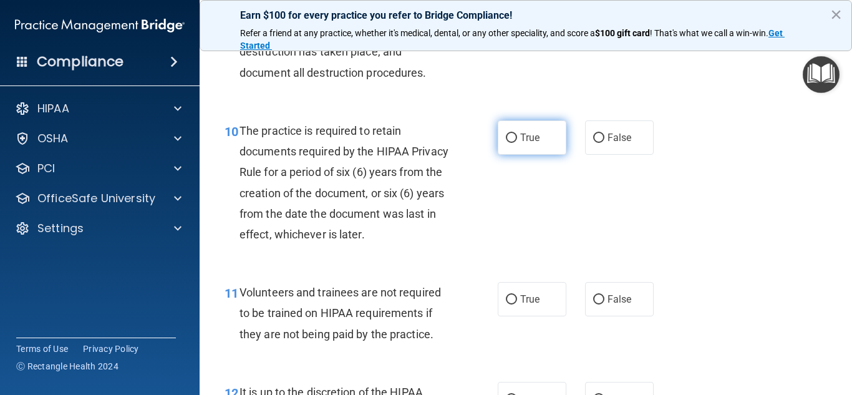
click at [520, 143] on span "True" at bounding box center [529, 138] width 19 height 12
click at [517, 143] on input "True" at bounding box center [511, 138] width 11 height 9
radio input "true"
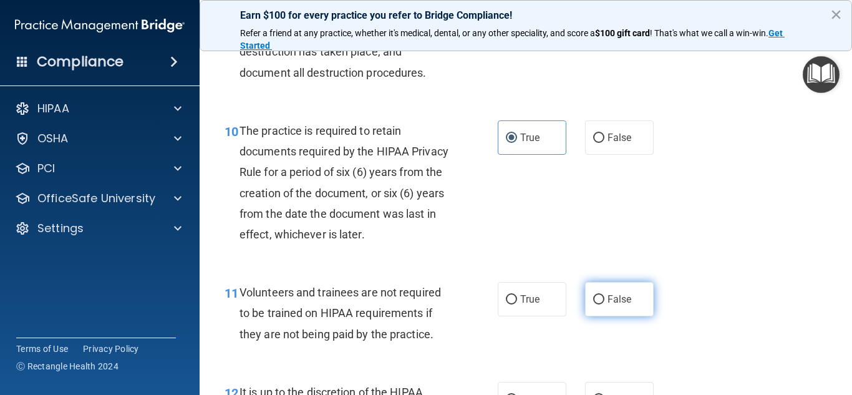
drag, startPoint x: 606, startPoint y: 328, endPoint x: 653, endPoint y: 294, distance: 58.2
click at [606, 316] on label "False" at bounding box center [619, 299] width 69 height 34
click at [605, 304] on input "False" at bounding box center [598, 299] width 11 height 9
radio input "true"
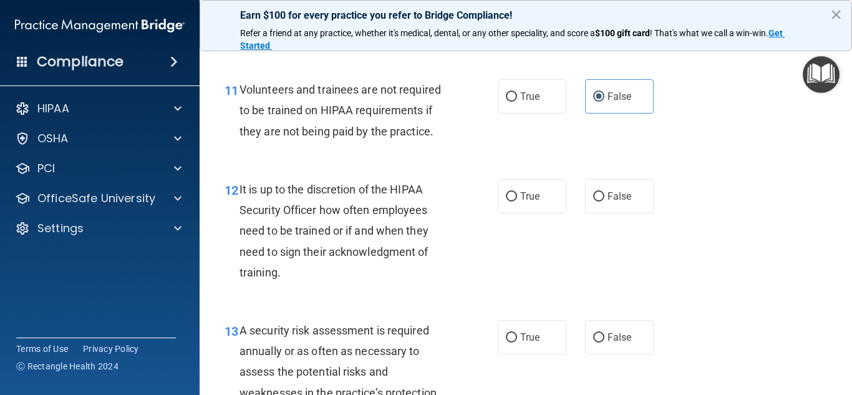
scroll to position [1560, 0]
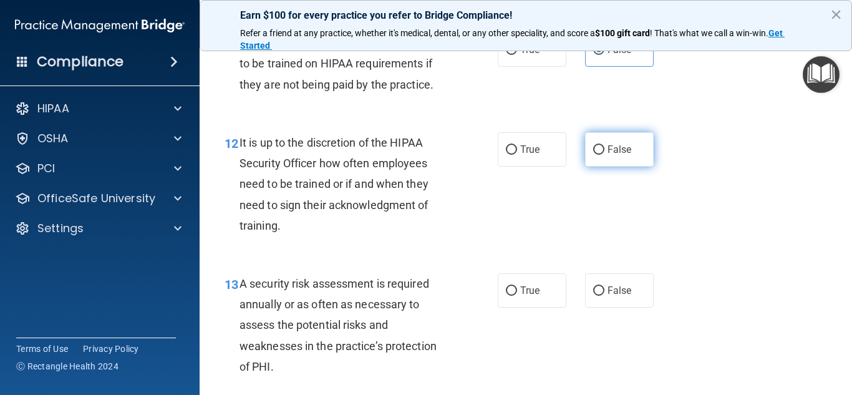
click at [621, 155] on span "False" at bounding box center [620, 149] width 24 height 12
click at [605, 155] on input "False" at bounding box center [598, 149] width 11 height 9
radio input "true"
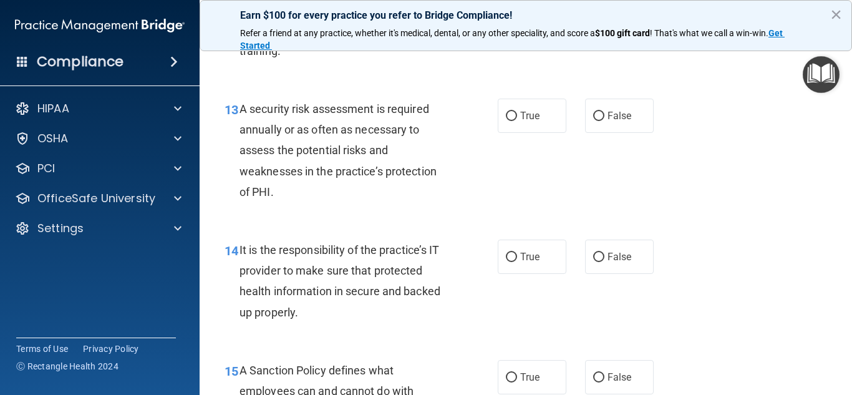
scroll to position [1747, 0]
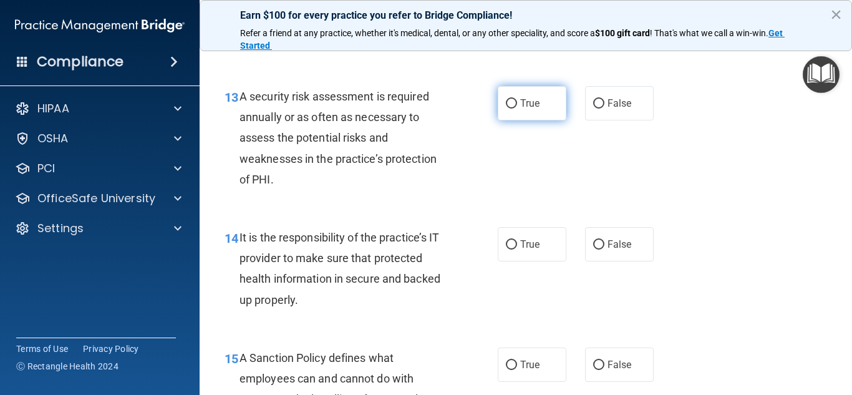
click at [520, 120] on label "True" at bounding box center [532, 103] width 69 height 34
click at [517, 109] on input "True" at bounding box center [511, 103] width 11 height 9
radio input "true"
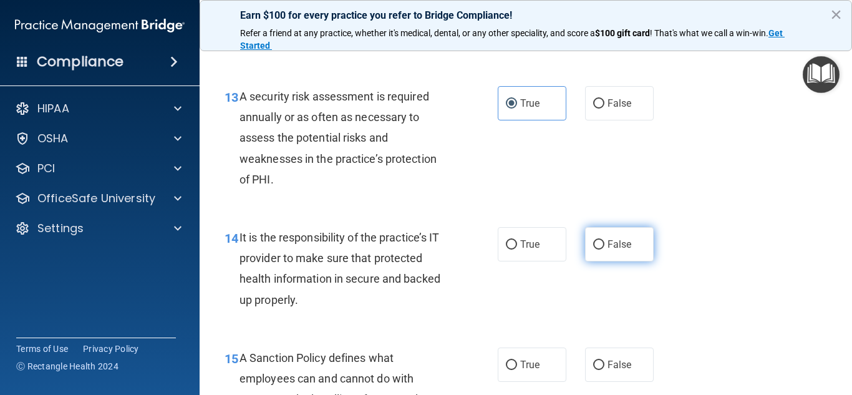
click at [609, 250] on span "False" at bounding box center [620, 244] width 24 height 12
click at [605, 250] on input "False" at bounding box center [598, 244] width 11 height 9
radio input "true"
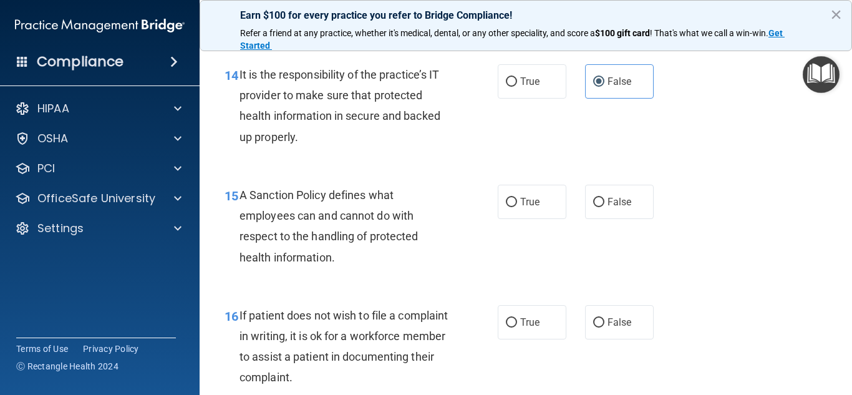
scroll to position [1934, 0]
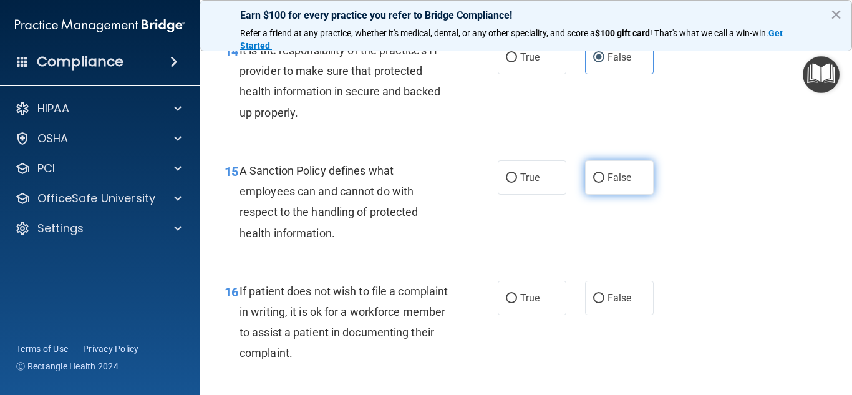
click at [619, 195] on label "False" at bounding box center [619, 177] width 69 height 34
click at [605, 183] on input "False" at bounding box center [598, 177] width 11 height 9
radio input "true"
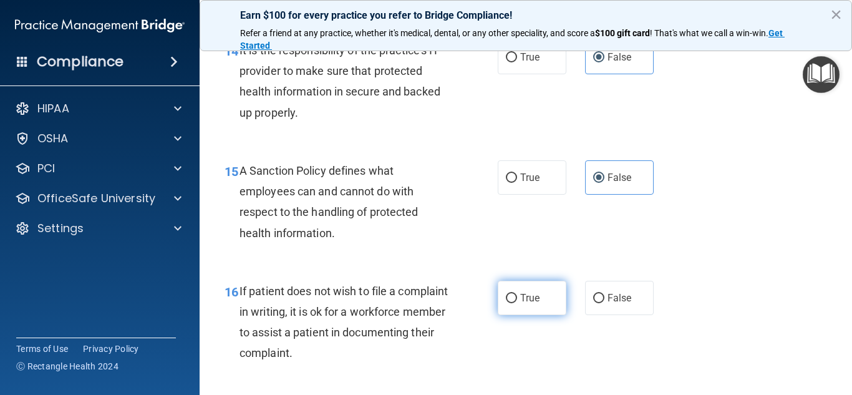
click at [533, 304] on span "True" at bounding box center [529, 298] width 19 height 12
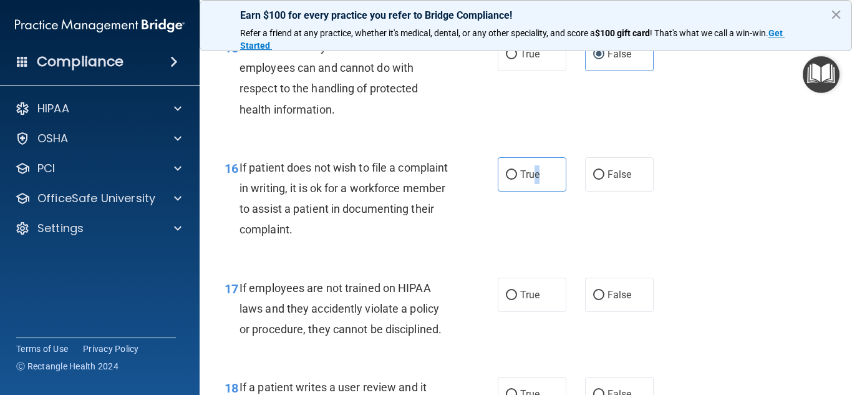
scroll to position [2121, 0]
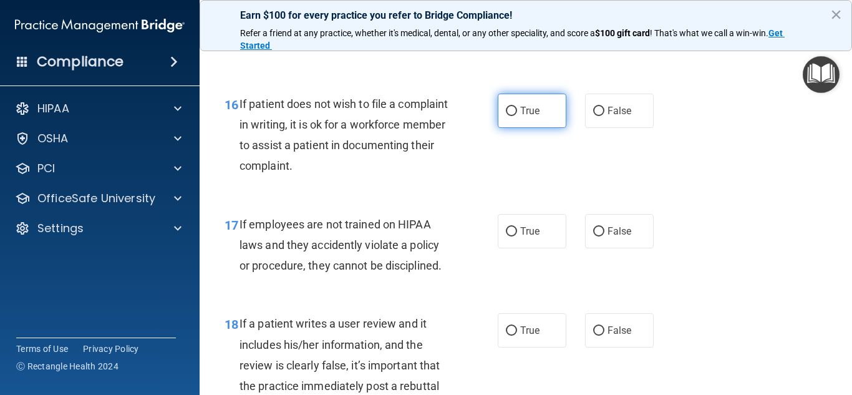
drag, startPoint x: 502, startPoint y: 122, endPoint x: 526, endPoint y: 145, distance: 33.5
click at [502, 124] on label "True" at bounding box center [532, 111] width 69 height 34
click at [506, 116] on input "True" at bounding box center [511, 111] width 11 height 9
radio input "true"
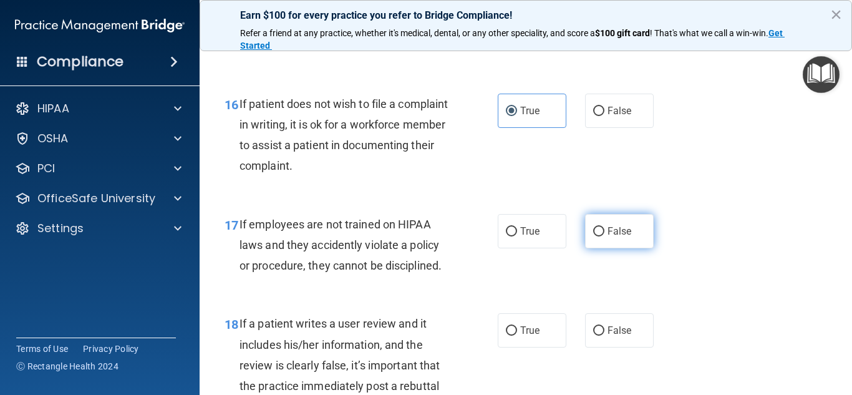
click at [596, 236] on input "False" at bounding box center [598, 231] width 11 height 9
radio input "true"
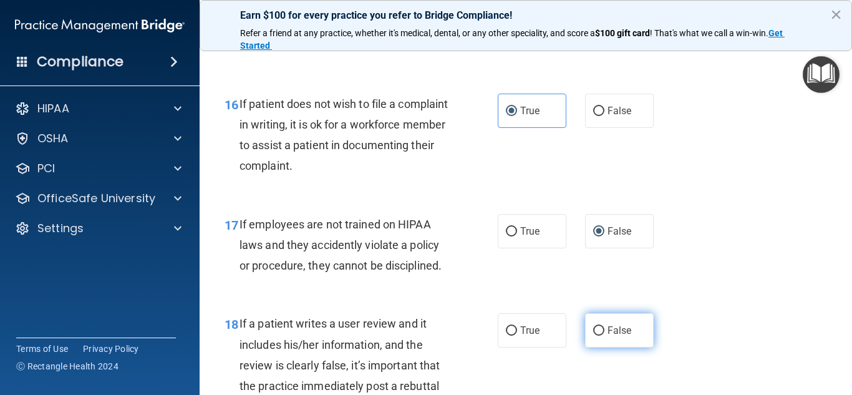
click at [596, 336] on input "False" at bounding box center [598, 330] width 11 height 9
radio input "true"
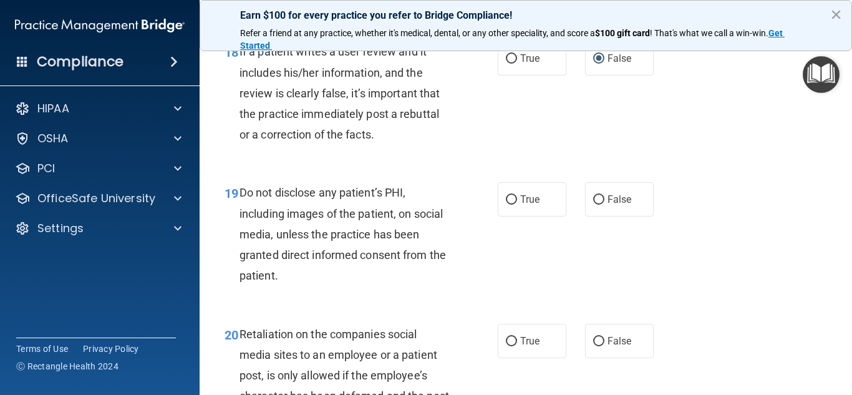
scroll to position [2433, 0]
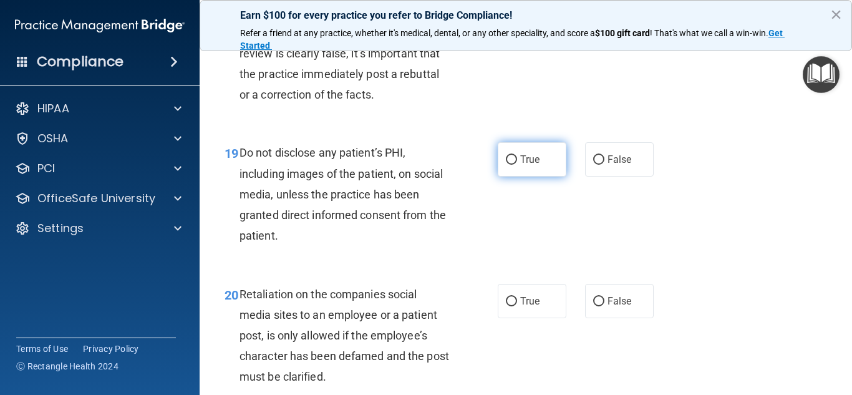
click at [531, 165] on span "True" at bounding box center [529, 159] width 19 height 12
click at [517, 165] on input "True" at bounding box center [511, 159] width 11 height 9
radio input "true"
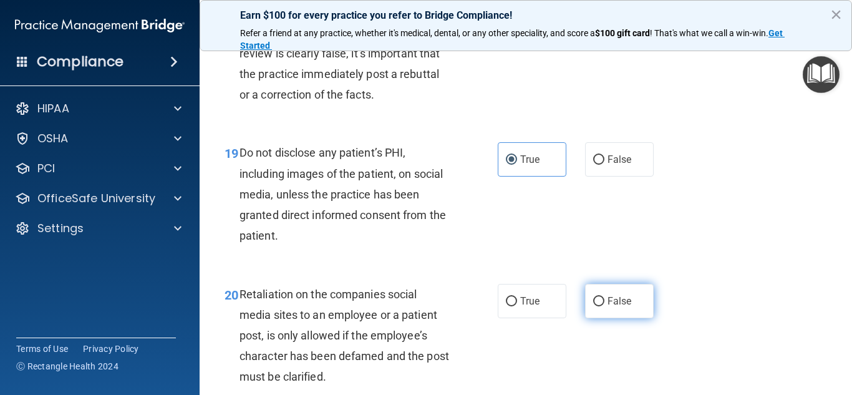
click at [608, 307] on span "False" at bounding box center [620, 301] width 24 height 12
click at [603, 306] on input "False" at bounding box center [598, 301] width 11 height 9
radio input "true"
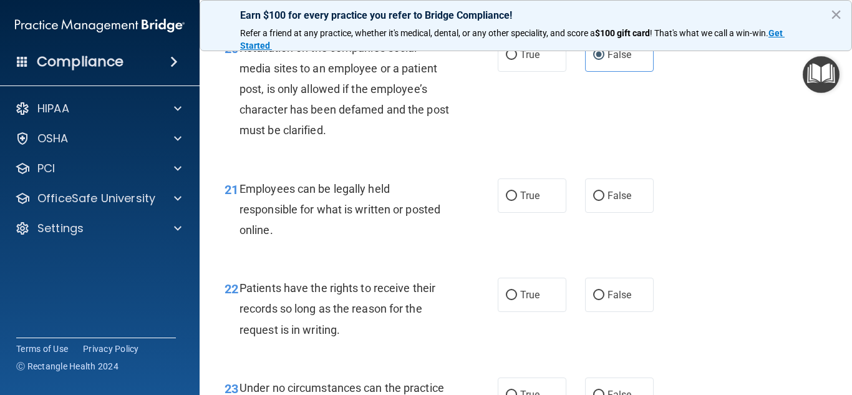
scroll to position [2683, 0]
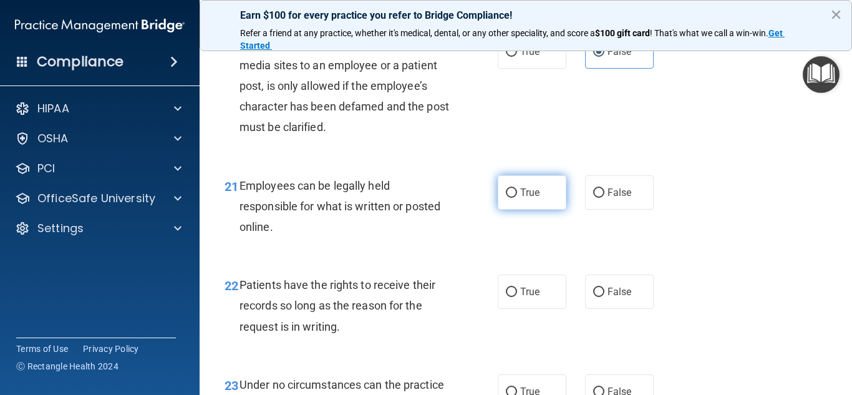
click at [508, 198] on input "True" at bounding box center [511, 192] width 11 height 9
radio input "true"
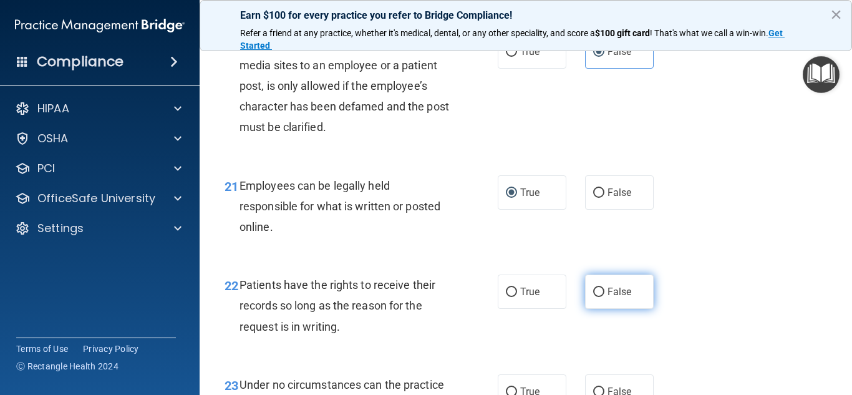
click at [596, 297] on input "False" at bounding box center [598, 292] width 11 height 9
radio input "true"
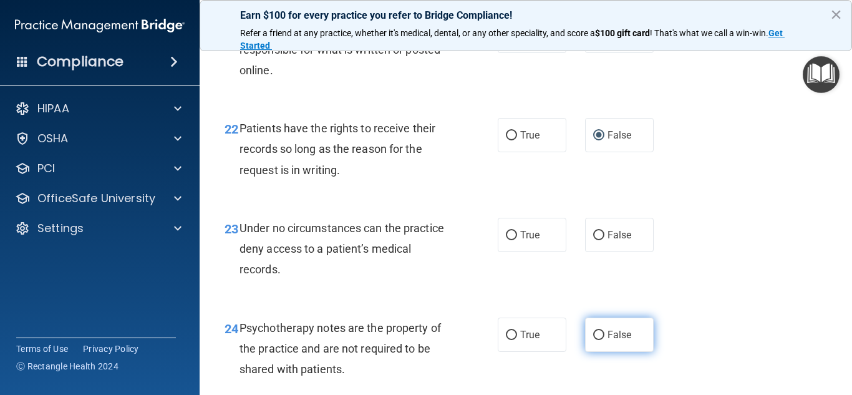
scroll to position [2932, 0]
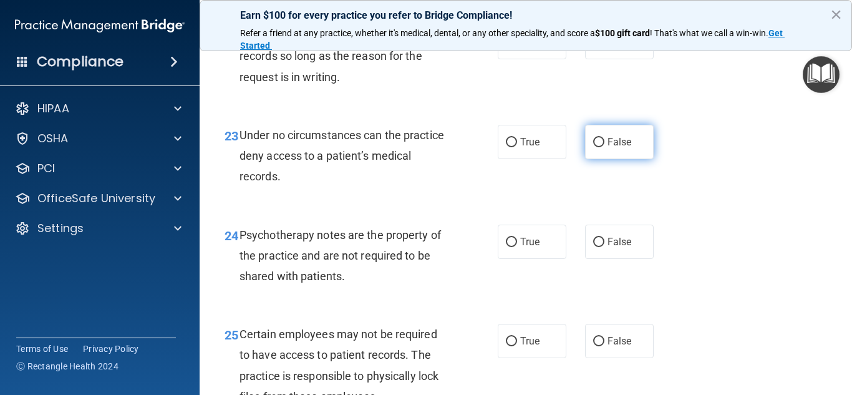
click at [596, 147] on input "False" at bounding box center [598, 142] width 11 height 9
radio input "true"
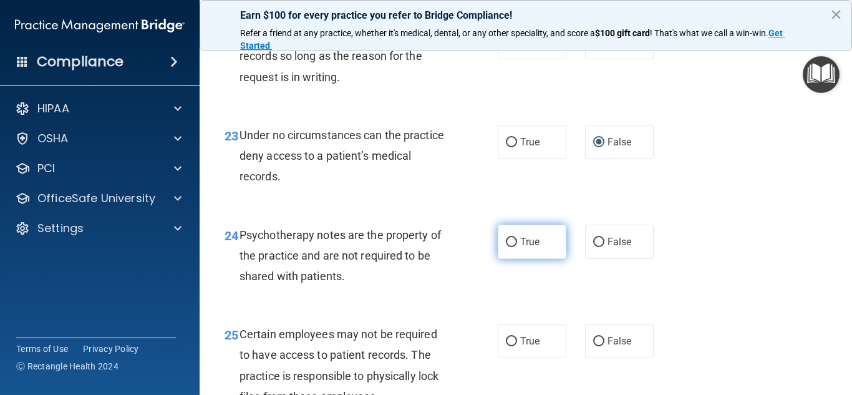
click at [514, 259] on label "True" at bounding box center [532, 242] width 69 height 34
click at [514, 247] on input "True" at bounding box center [511, 242] width 11 height 9
radio input "true"
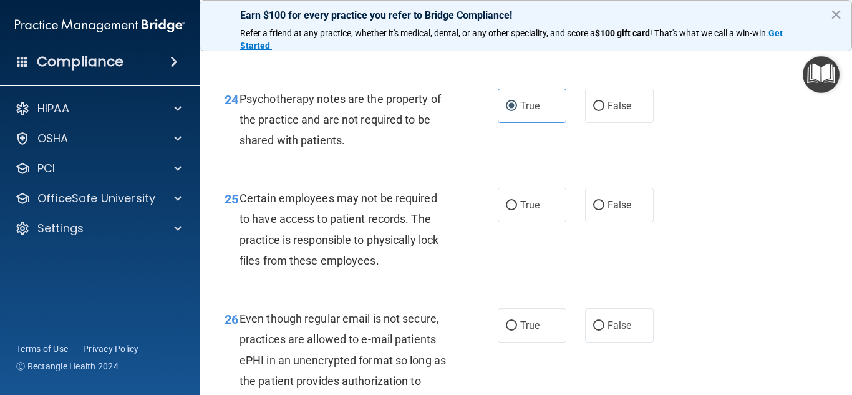
scroll to position [3182, 0]
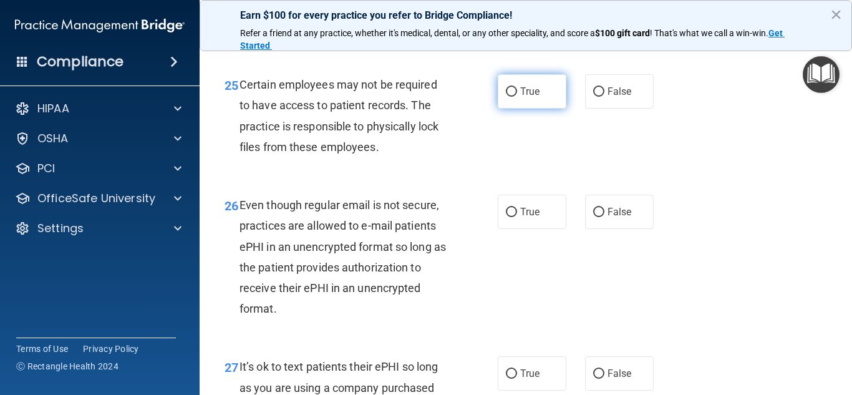
click at [498, 109] on label "True" at bounding box center [532, 91] width 69 height 34
click at [506, 97] on input "True" at bounding box center [511, 91] width 11 height 9
radio input "true"
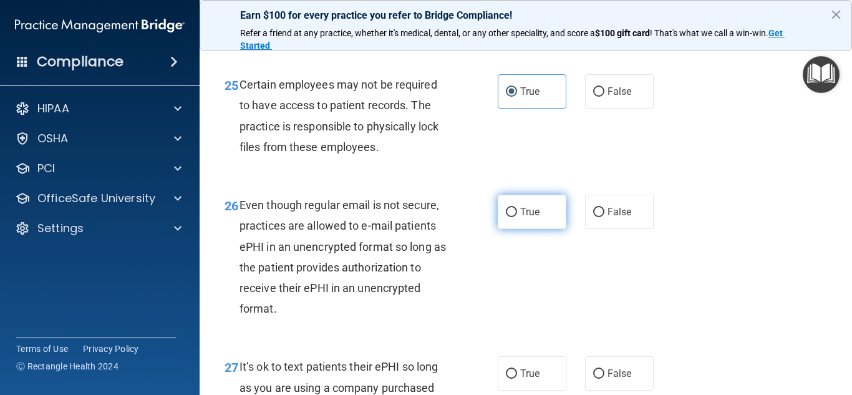
click at [506, 217] on input "True" at bounding box center [511, 212] width 11 height 9
radio input "true"
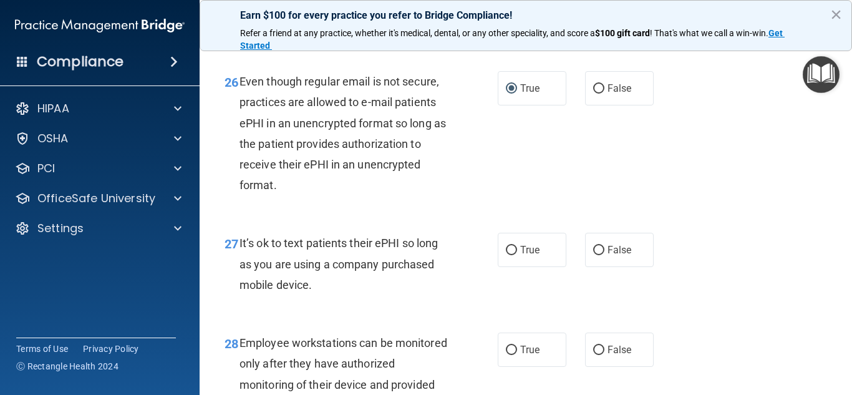
scroll to position [3307, 0]
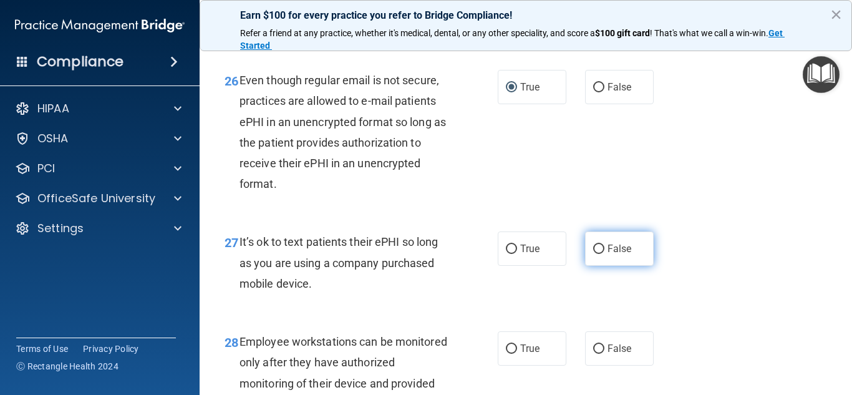
drag, startPoint x: 595, startPoint y: 272, endPoint x: 601, endPoint y: 271, distance: 6.9
click at [594, 254] on input "False" at bounding box center [598, 249] width 11 height 9
radio input "true"
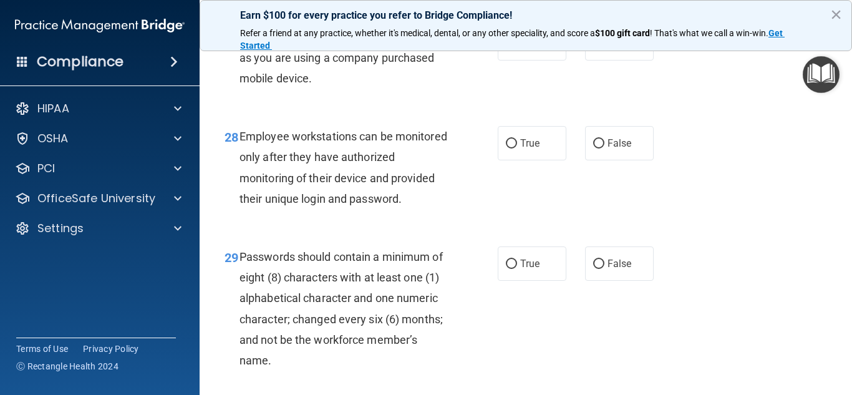
scroll to position [3556, 0]
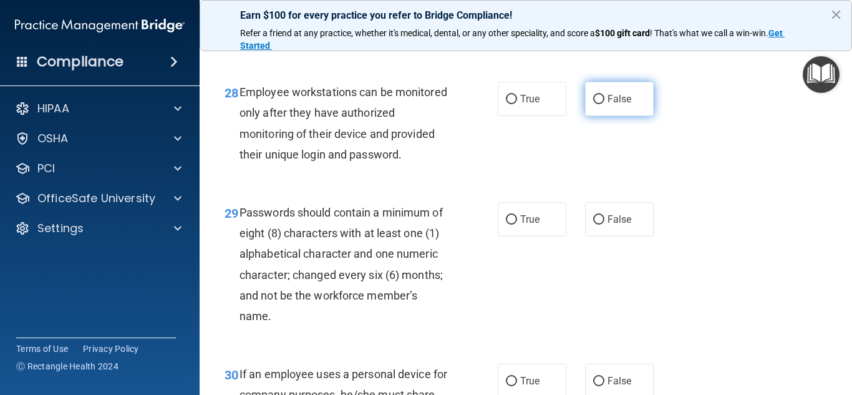
click at [593, 104] on input "False" at bounding box center [598, 99] width 11 height 9
radio input "true"
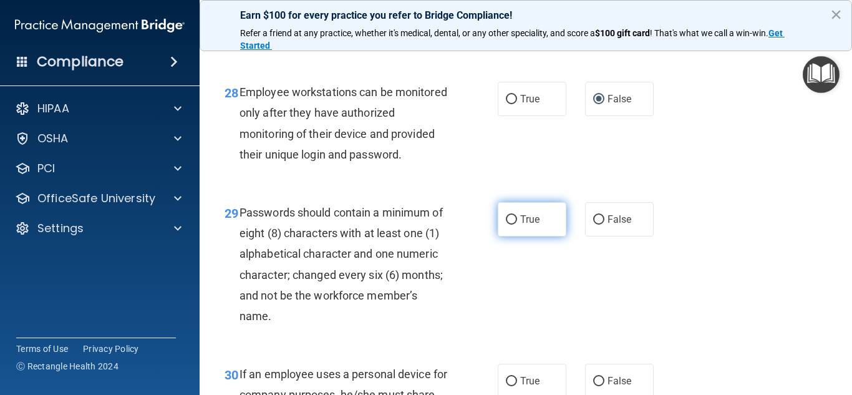
click at [507, 225] on input "True" at bounding box center [511, 219] width 11 height 9
radio input "true"
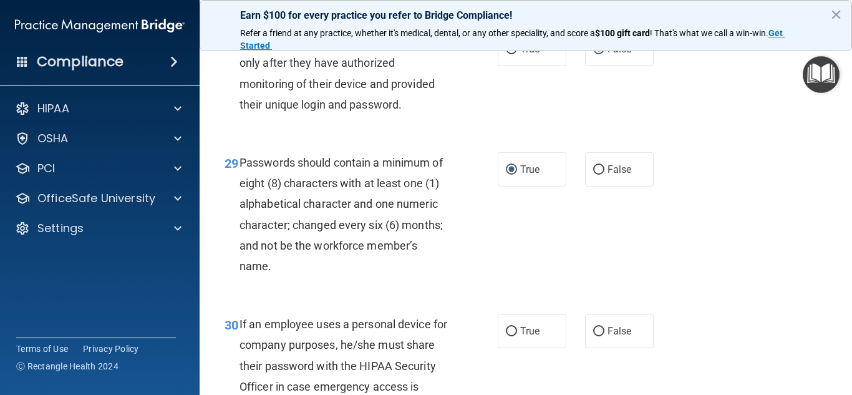
scroll to position [3743, 0]
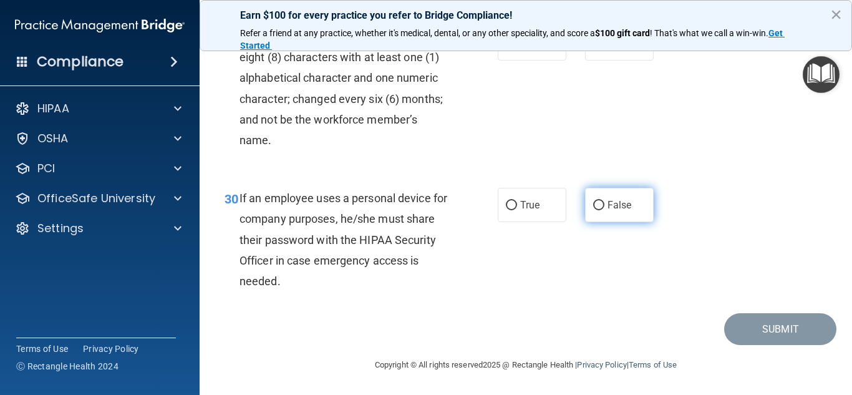
click at [596, 210] on input "False" at bounding box center [598, 205] width 11 height 9
radio input "true"
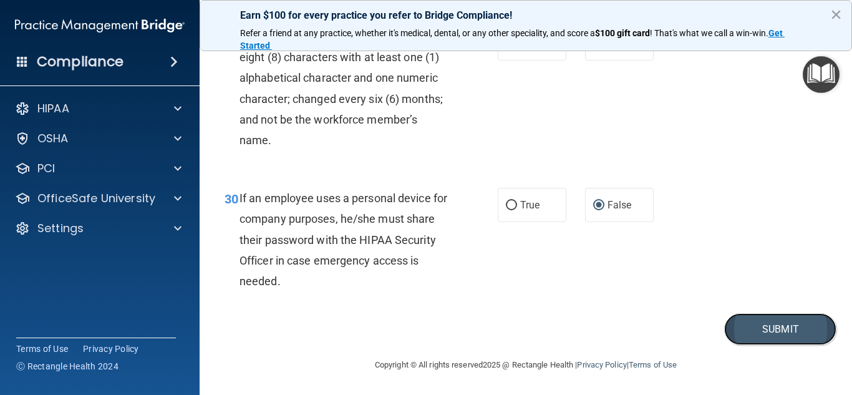
click at [752, 345] on button "Submit" at bounding box center [780, 329] width 112 height 32
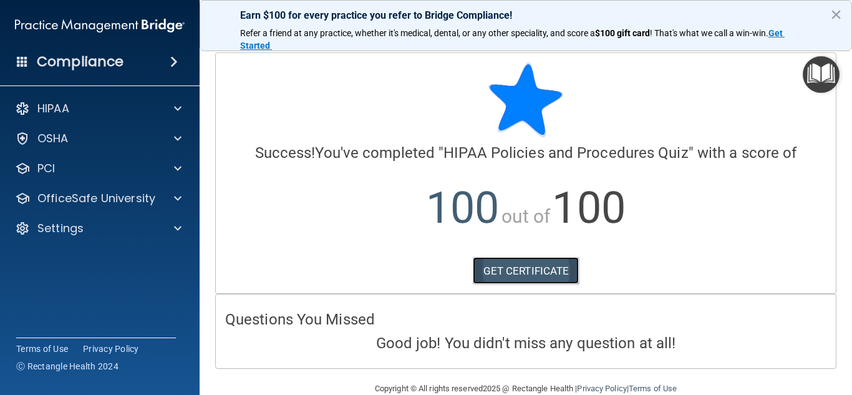
click at [520, 275] on link "GET CERTIFICATE" at bounding box center [526, 270] width 107 height 27
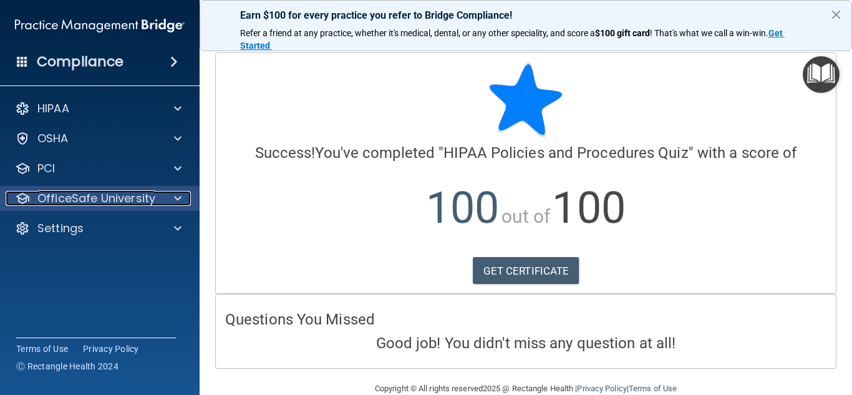
click at [145, 194] on p "OfficeSafe University" at bounding box center [96, 198] width 118 height 15
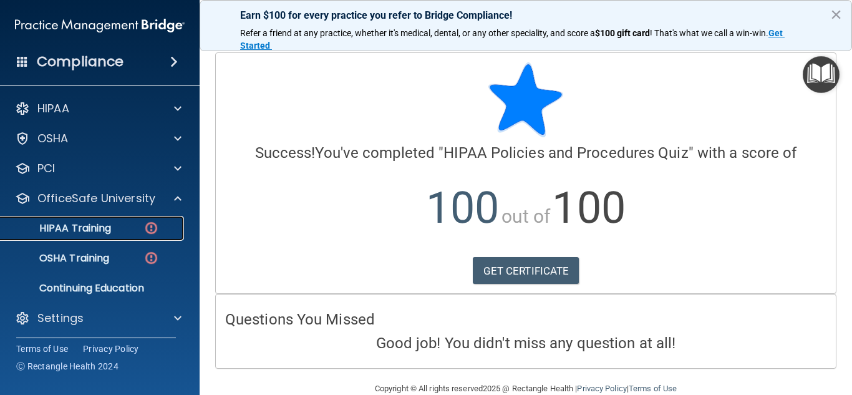
click at [142, 226] on div "HIPAA Training" at bounding box center [93, 228] width 170 height 12
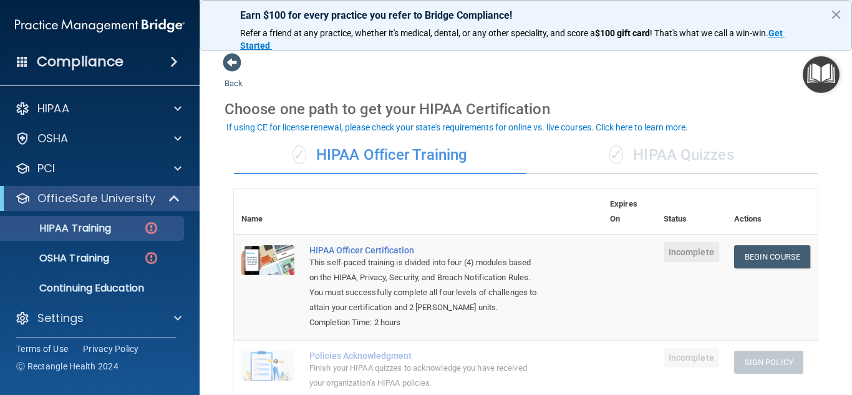
click at [661, 160] on div "✓ HIPAA Quizzes" at bounding box center [672, 155] width 292 height 37
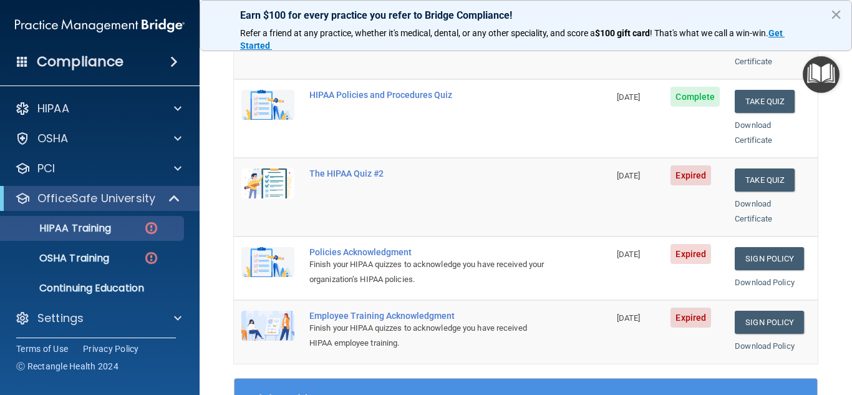
scroll to position [250, 0]
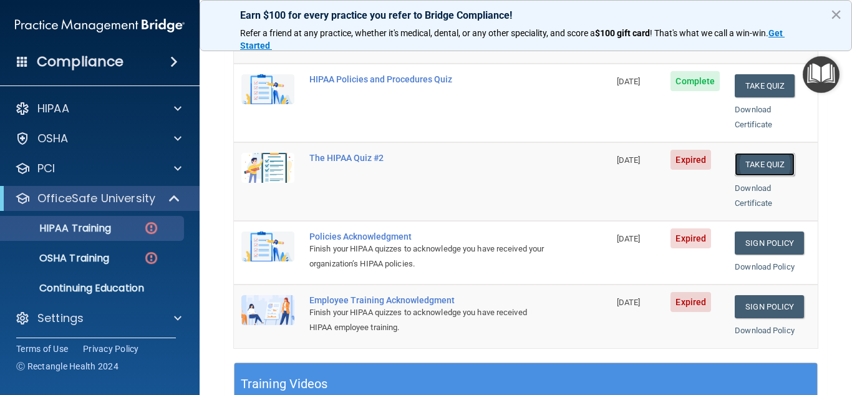
click at [764, 153] on button "Take Quiz" at bounding box center [765, 164] width 60 height 23
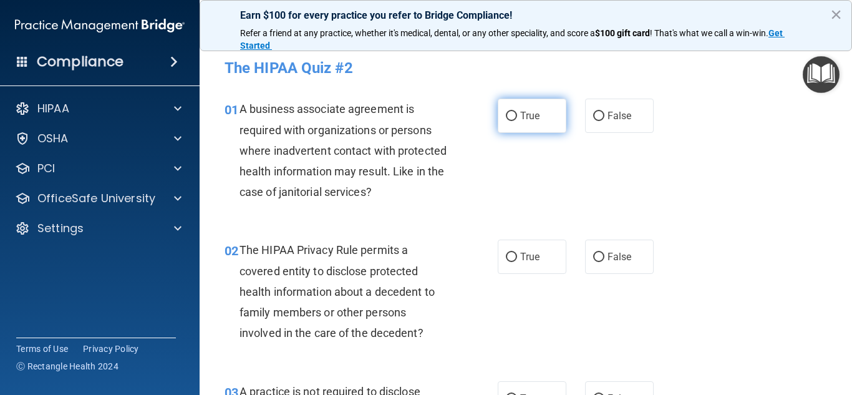
click at [514, 115] on label "True" at bounding box center [532, 116] width 69 height 34
click at [514, 115] on input "True" at bounding box center [511, 116] width 11 height 9
radio input "true"
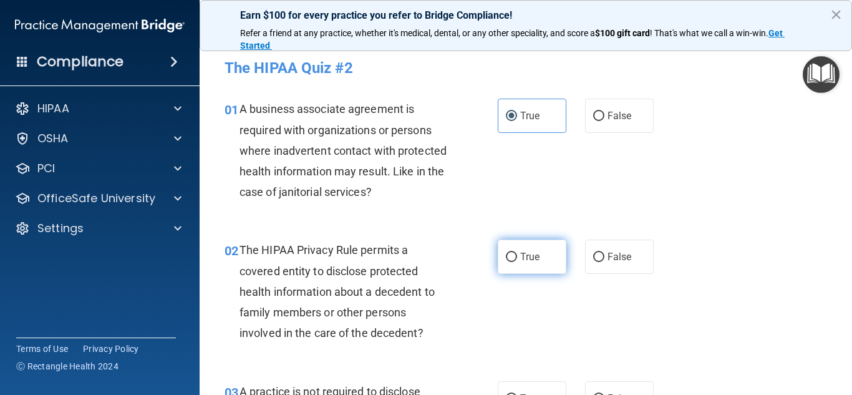
click at [511, 248] on label "True" at bounding box center [532, 257] width 69 height 34
click at [511, 253] on input "True" at bounding box center [511, 257] width 11 height 9
radio input "true"
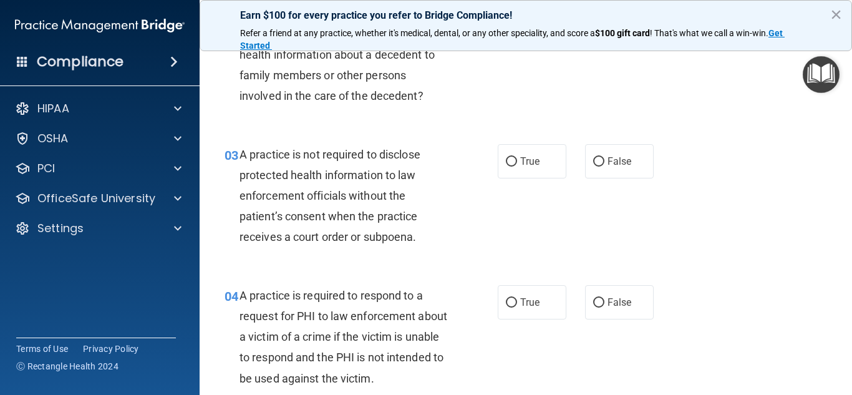
scroll to position [250, 0]
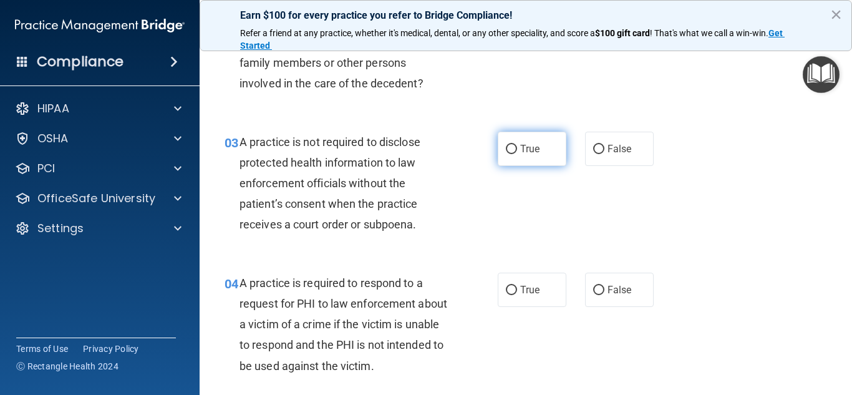
click at [508, 150] on input "True" at bounding box center [511, 149] width 11 height 9
radio input "true"
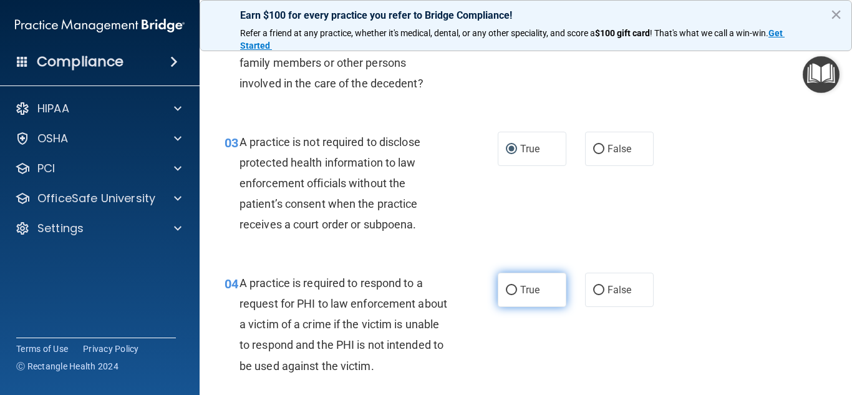
click at [508, 289] on input "True" at bounding box center [511, 290] width 11 height 9
radio input "true"
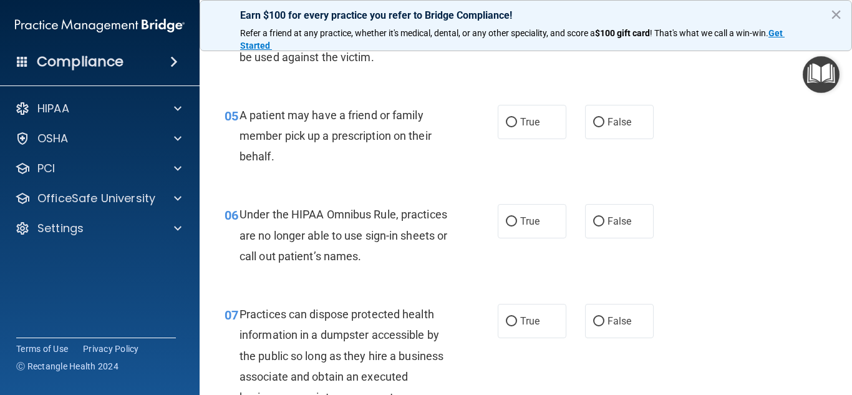
scroll to position [562, 0]
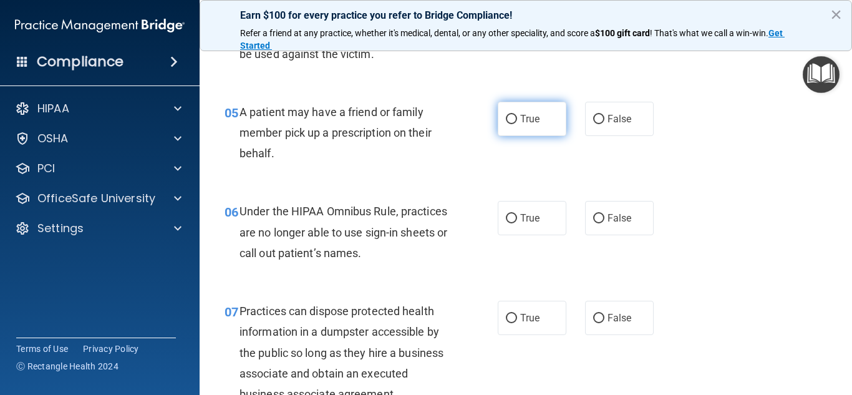
click at [507, 122] on input "True" at bounding box center [511, 119] width 11 height 9
radio input "true"
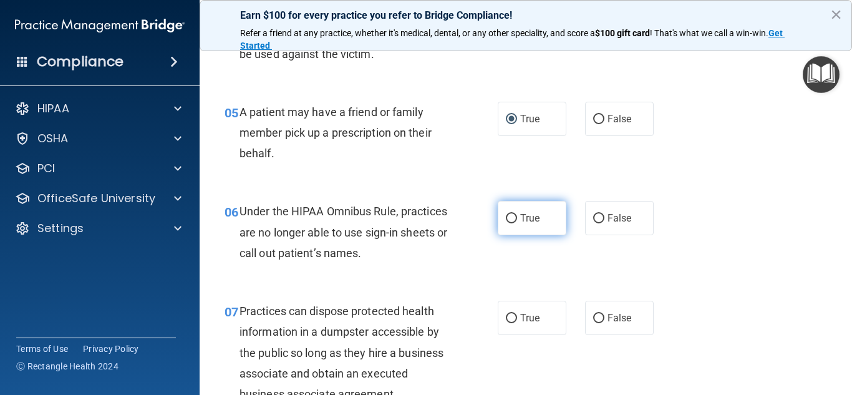
click at [507, 218] on input "True" at bounding box center [511, 218] width 11 height 9
radio input "true"
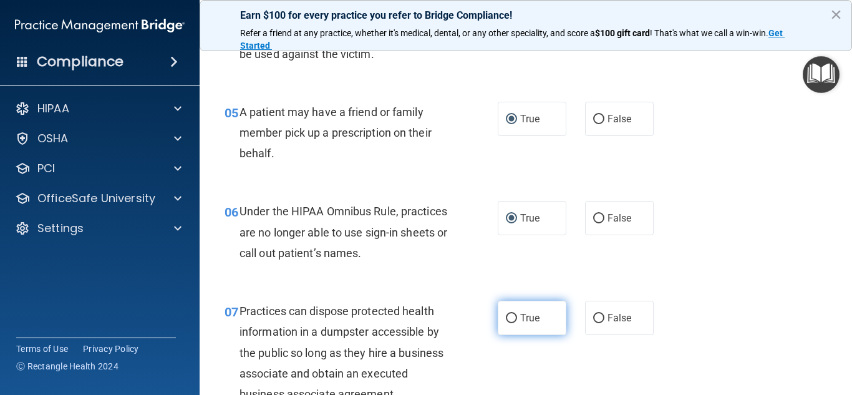
click at [506, 316] on input "True" at bounding box center [511, 318] width 11 height 9
radio input "true"
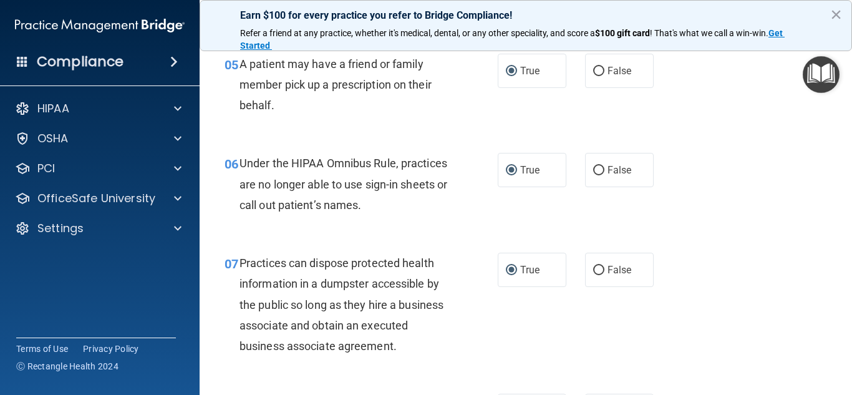
scroll to position [749, 0]
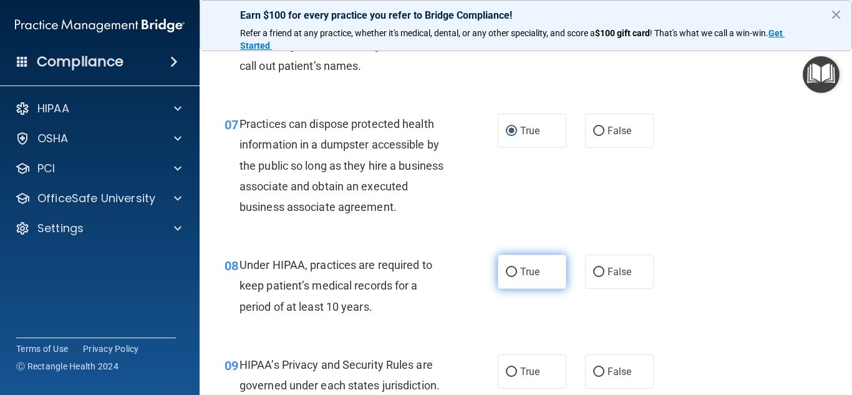
click at [510, 276] on input "True" at bounding box center [511, 272] width 11 height 9
radio input "true"
drag, startPoint x: 505, startPoint y: 377, endPoint x: 461, endPoint y: 313, distance: 78.1
click at [505, 376] on label "True" at bounding box center [532, 371] width 69 height 34
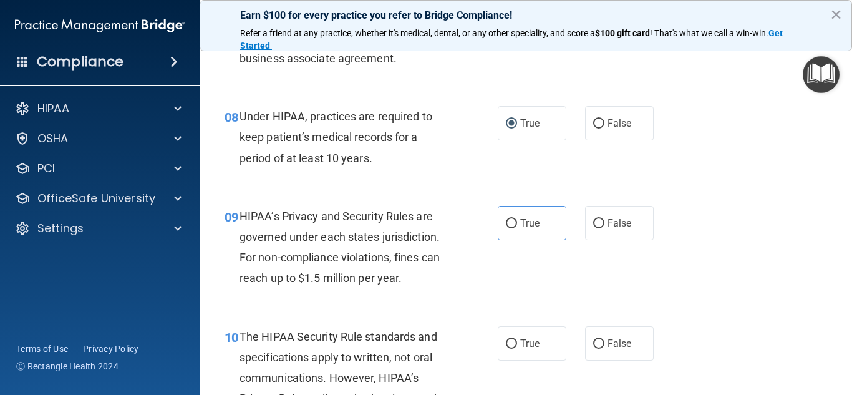
scroll to position [936, 0]
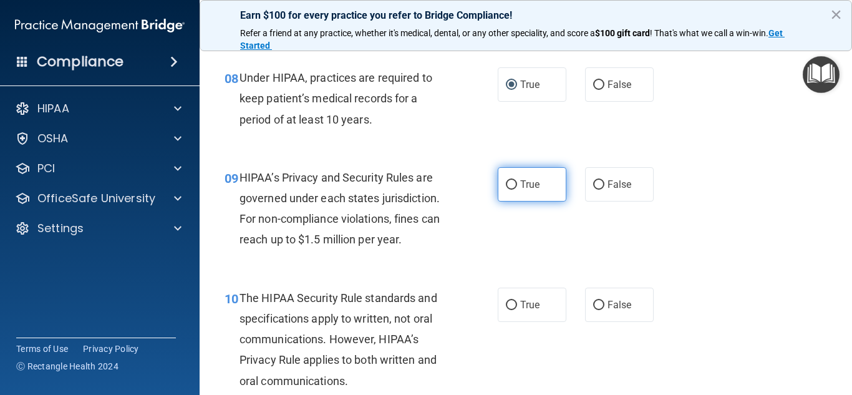
click at [511, 190] on label "True" at bounding box center [532, 184] width 69 height 34
click at [511, 190] on input "True" at bounding box center [511, 184] width 11 height 9
radio input "true"
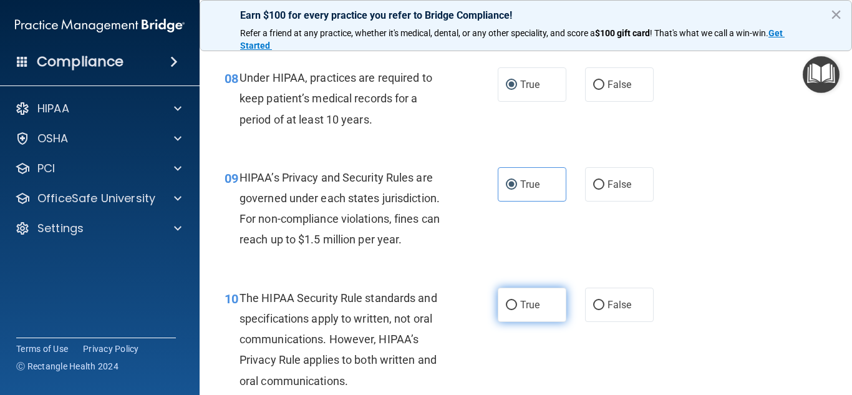
click at [509, 306] on input "True" at bounding box center [511, 305] width 11 height 9
radio input "true"
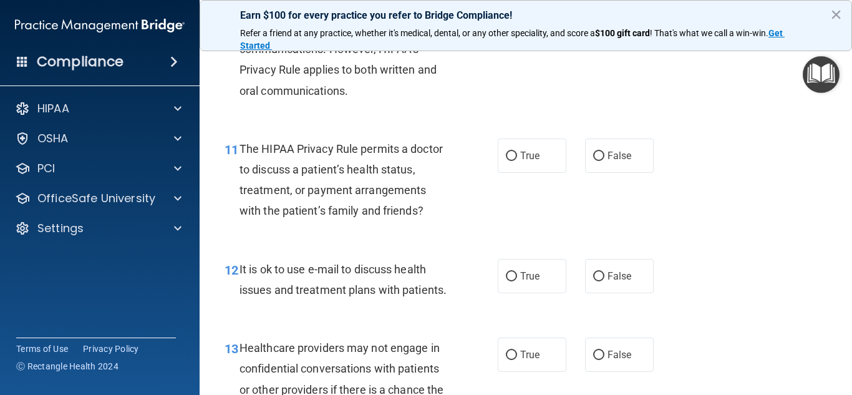
scroll to position [1248, 0]
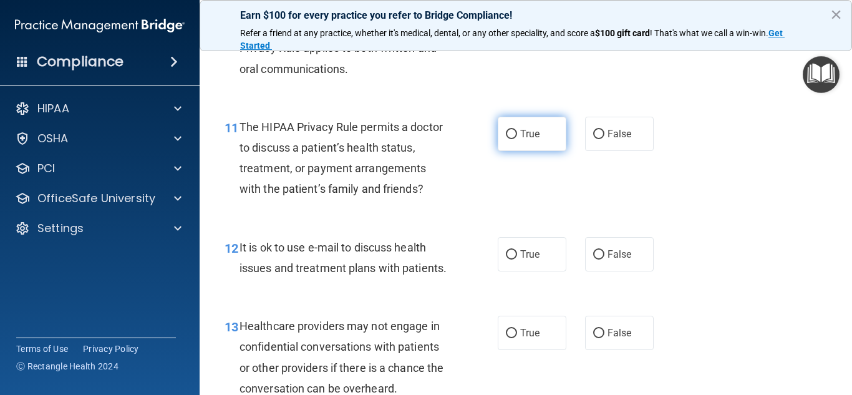
click at [507, 142] on label "True" at bounding box center [532, 134] width 69 height 34
click at [507, 139] on input "True" at bounding box center [511, 134] width 11 height 9
radio input "true"
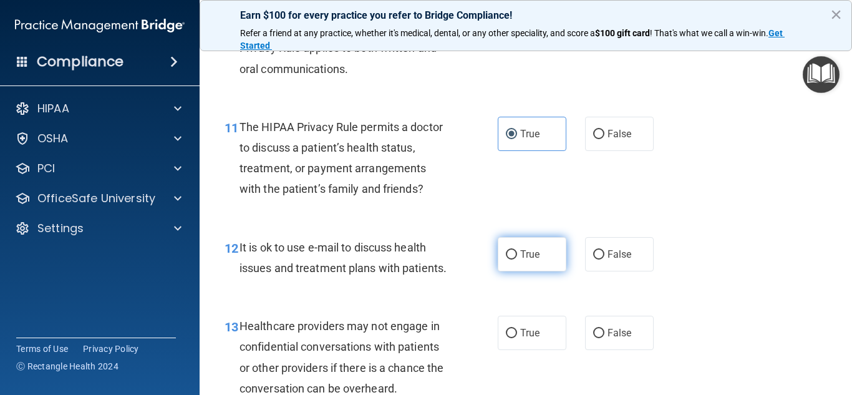
click at [506, 250] on input "True" at bounding box center [511, 254] width 11 height 9
radio input "true"
drag, startPoint x: 503, startPoint y: 350, endPoint x: 478, endPoint y: 294, distance: 61.7
click at [506, 338] on input "True" at bounding box center [511, 333] width 11 height 9
radio input "true"
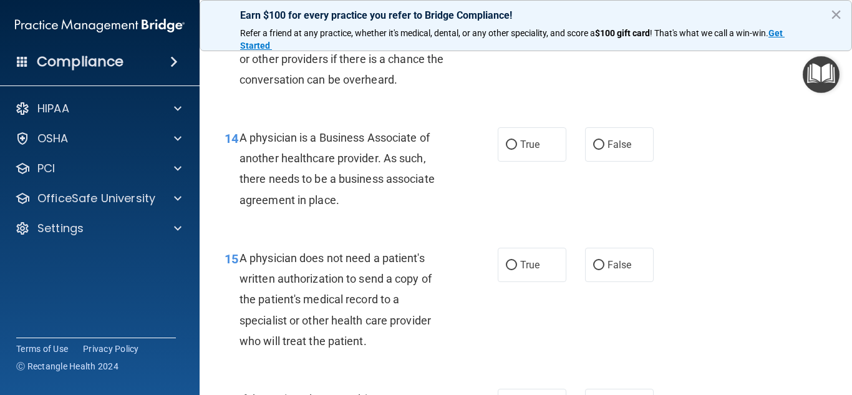
scroll to position [1560, 0]
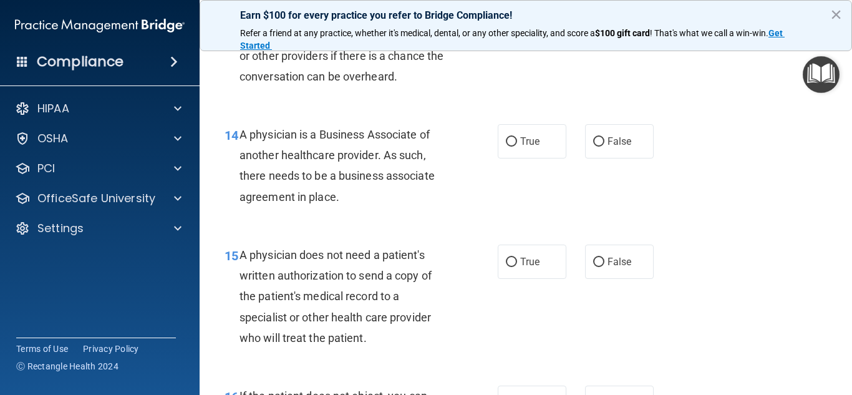
drag, startPoint x: 505, startPoint y: 164, endPoint x: 505, endPoint y: 204, distance: 39.9
click at [506, 147] on input "True" at bounding box center [511, 141] width 11 height 9
radio input "true"
click at [510, 267] on input "True" at bounding box center [511, 262] width 11 height 9
radio input "true"
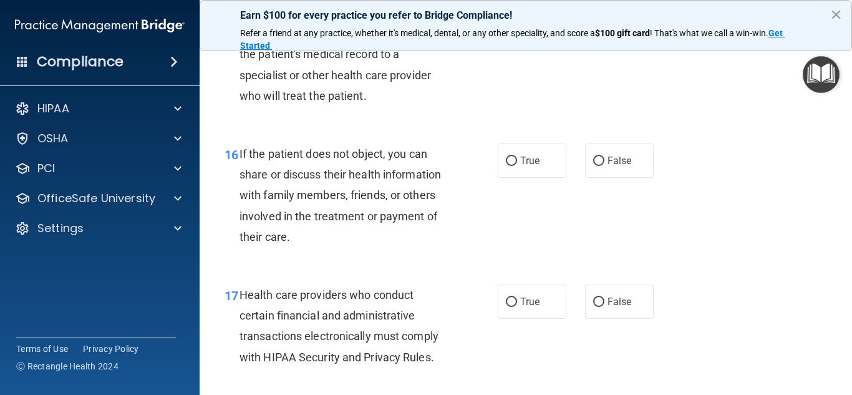
scroll to position [1809, 0]
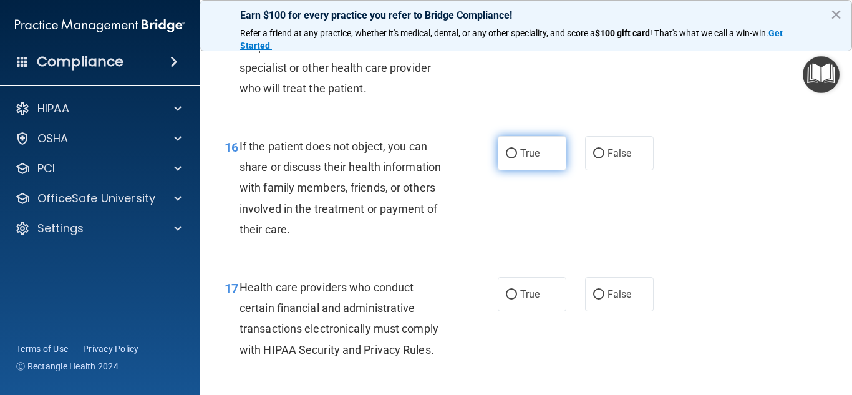
click at [510, 158] on input "True" at bounding box center [511, 153] width 11 height 9
radio input "true"
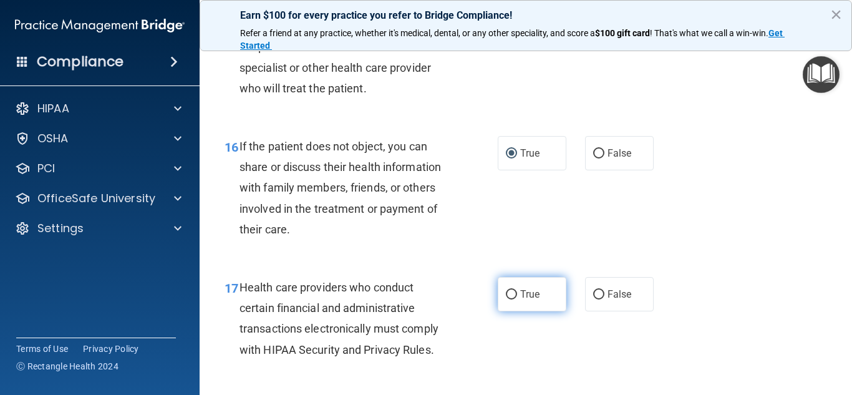
click at [506, 299] on input "True" at bounding box center [511, 294] width 11 height 9
radio input "true"
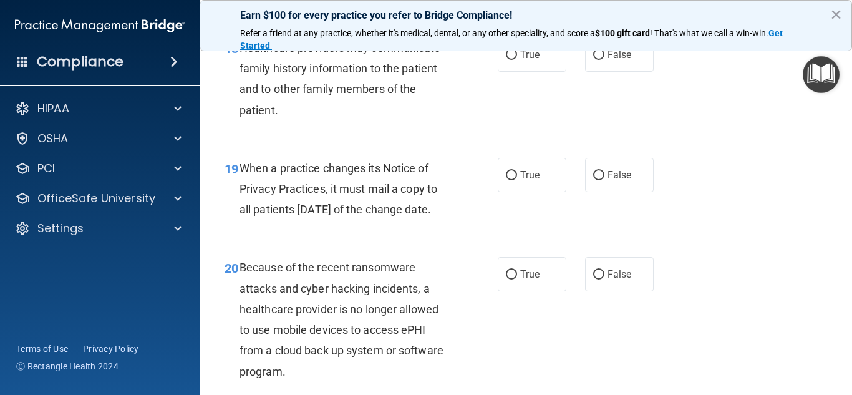
scroll to position [2184, 0]
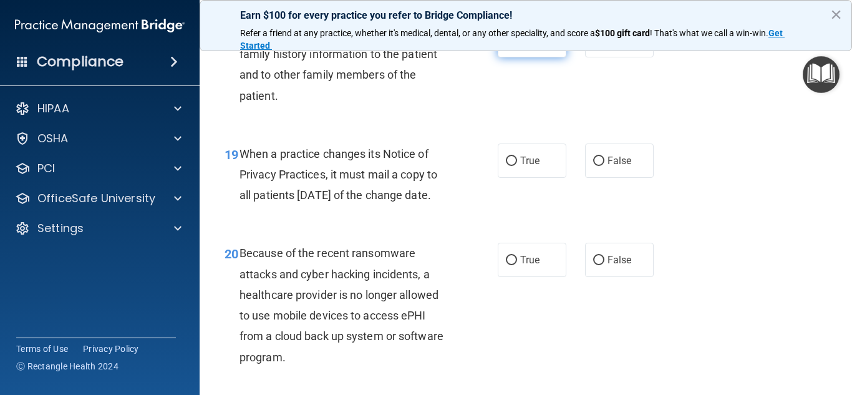
click at [506, 46] on input "True" at bounding box center [511, 40] width 11 height 9
radio input "true"
click at [512, 166] on input "True" at bounding box center [511, 161] width 11 height 9
radio input "true"
click at [506, 265] on input "True" at bounding box center [511, 260] width 11 height 9
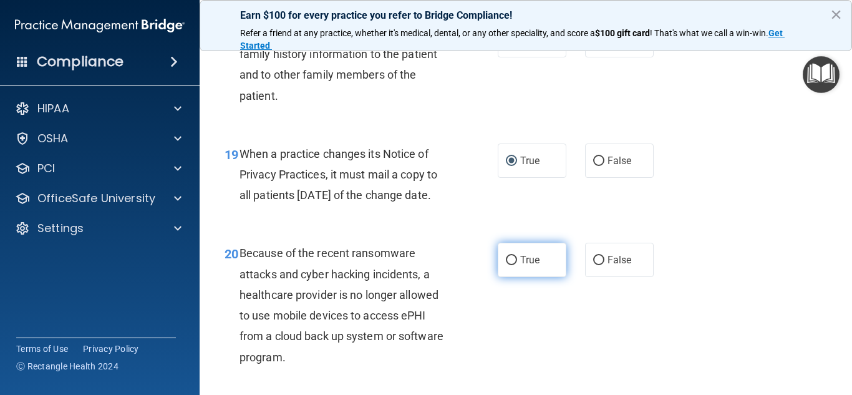
radio input "true"
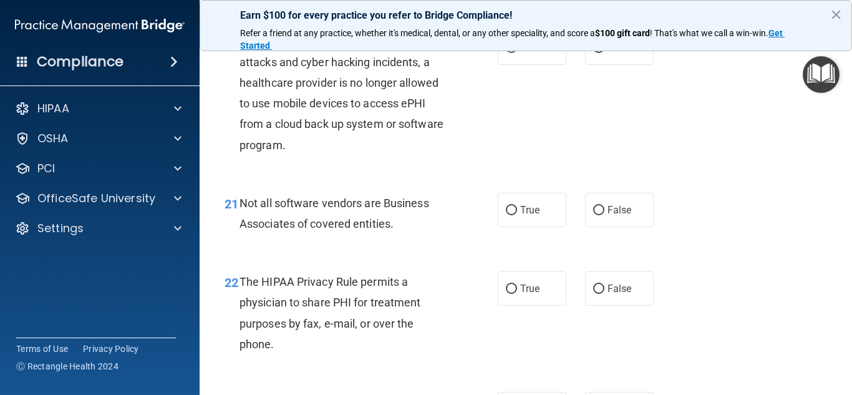
scroll to position [2433, 0]
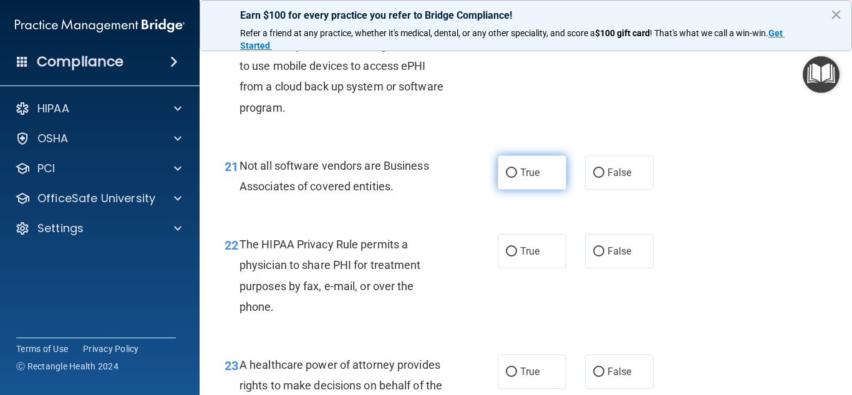
click at [507, 178] on input "True" at bounding box center [511, 172] width 11 height 9
radio input "true"
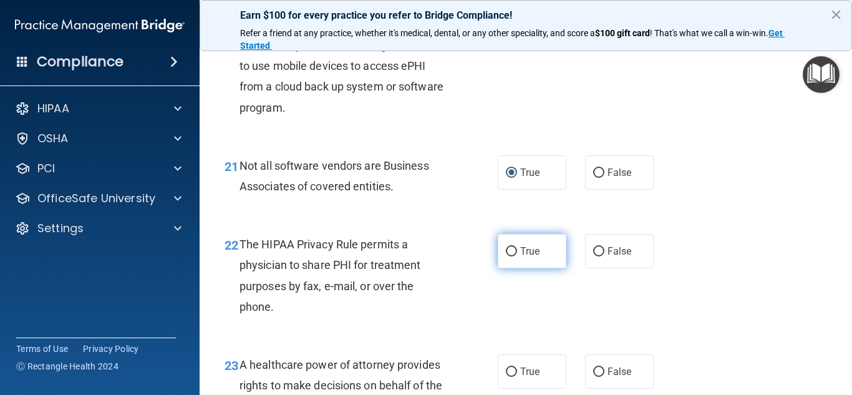
click at [508, 256] on input "True" at bounding box center [511, 251] width 11 height 9
radio input "true"
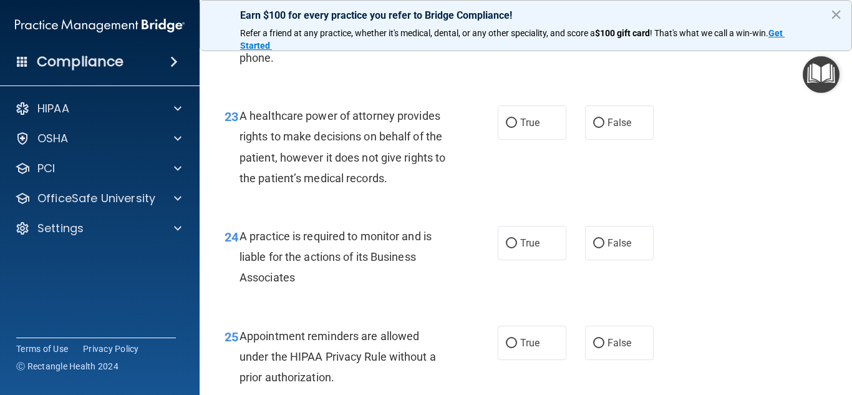
scroll to position [2683, 0]
drag, startPoint x: 509, startPoint y: 158, endPoint x: 509, endPoint y: 165, distance: 6.9
click at [509, 127] on input "True" at bounding box center [511, 122] width 11 height 9
radio input "true"
click at [510, 248] on input "True" at bounding box center [511, 242] width 11 height 9
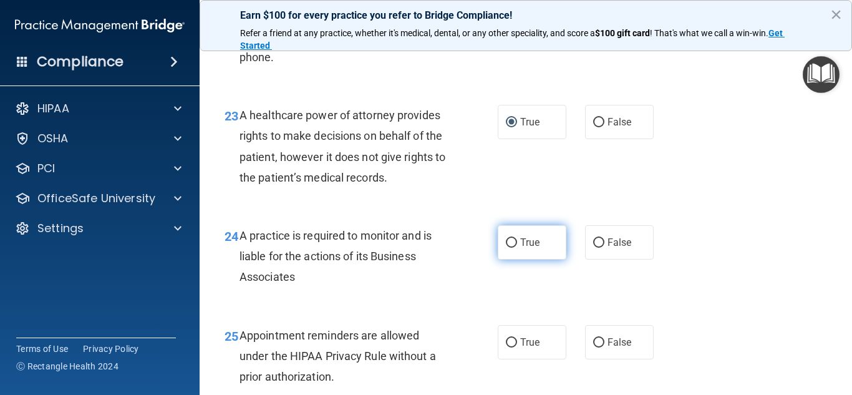
radio input "true"
click at [506, 348] on input "True" at bounding box center [511, 342] width 11 height 9
radio input "true"
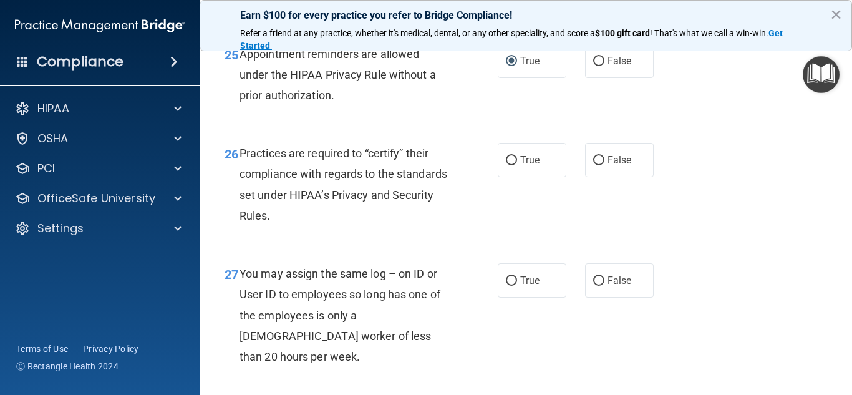
scroll to position [2995, 0]
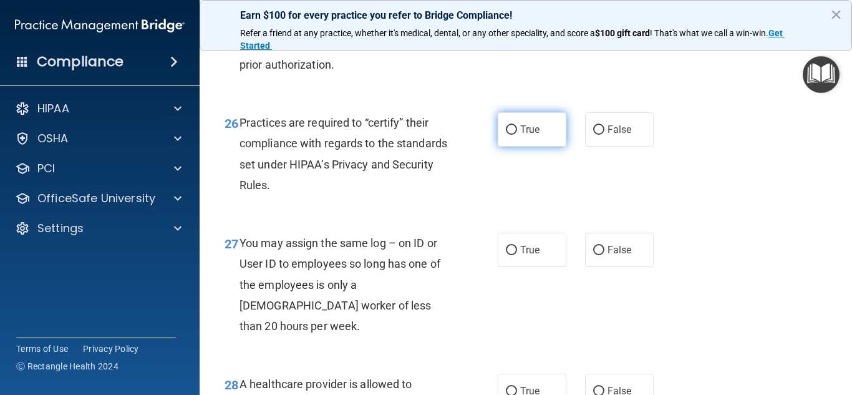
click at [506, 135] on input "True" at bounding box center [511, 129] width 11 height 9
radio input "true"
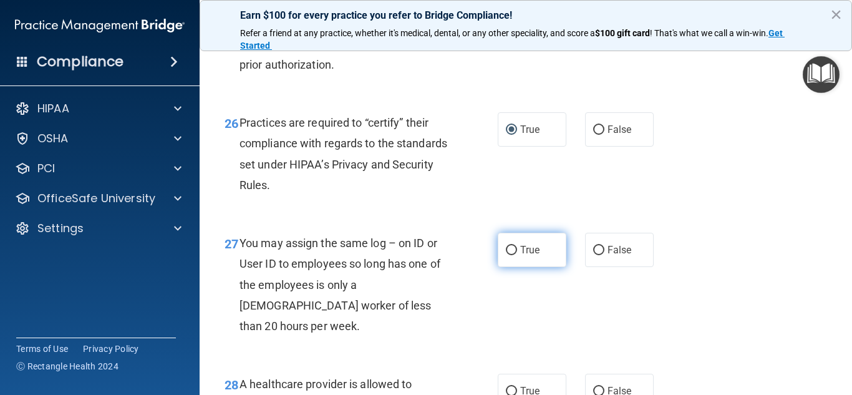
click at [510, 267] on label "True" at bounding box center [532, 250] width 69 height 34
click at [510, 255] on input "True" at bounding box center [511, 250] width 11 height 9
radio input "true"
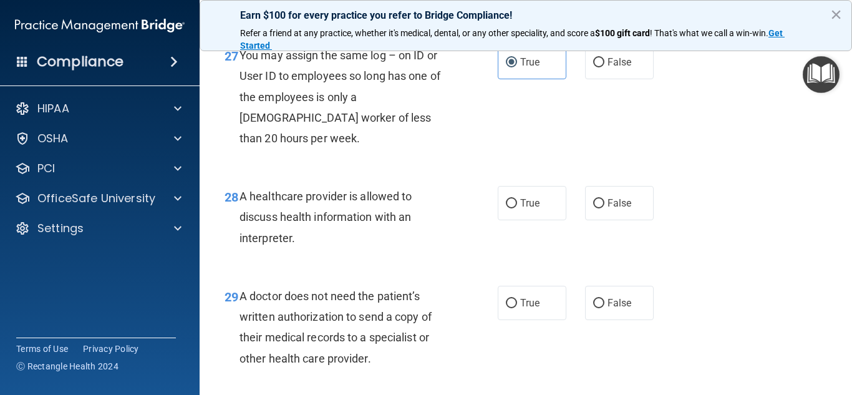
scroll to position [3244, 0]
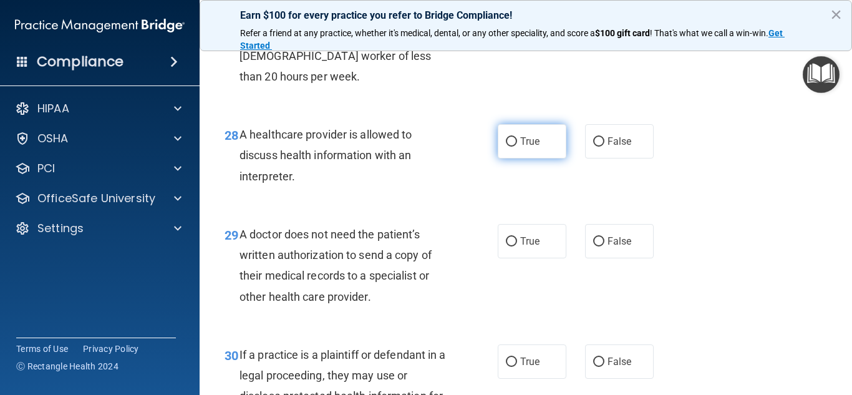
click at [502, 156] on label "True" at bounding box center [532, 141] width 69 height 34
click at [506, 147] on input "True" at bounding box center [511, 141] width 11 height 9
radio input "true"
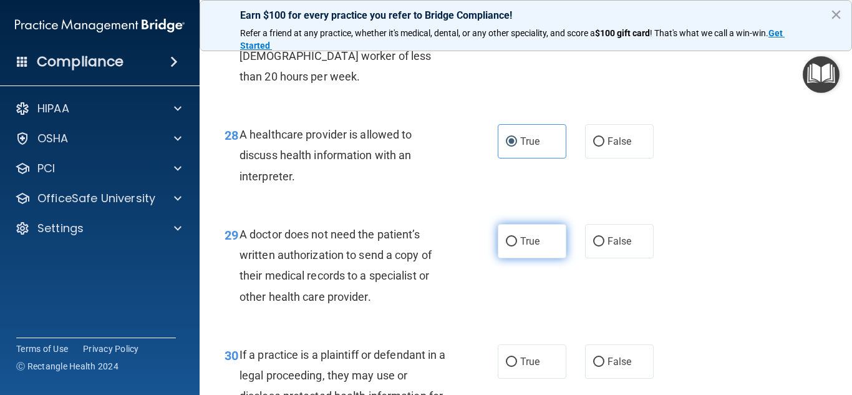
click at [510, 255] on label "True" at bounding box center [532, 241] width 69 height 34
click at [510, 246] on input "True" at bounding box center [511, 241] width 11 height 9
radio input "true"
drag, startPoint x: 502, startPoint y: 378, endPoint x: 485, endPoint y: 343, distance: 38.8
click at [501, 377] on label "True" at bounding box center [532, 361] width 69 height 34
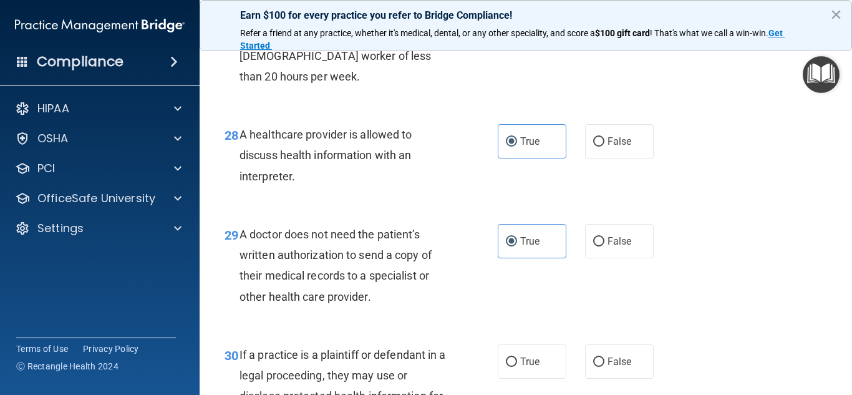
click at [506, 367] on input "True" at bounding box center [511, 361] width 11 height 9
radio input "true"
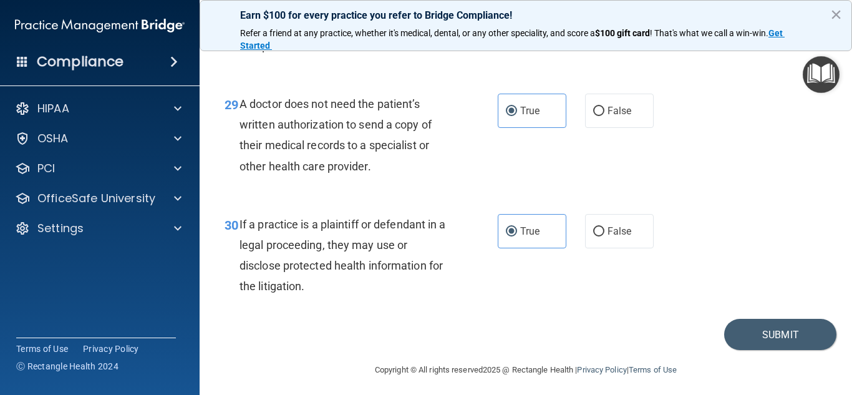
scroll to position [3400, 0]
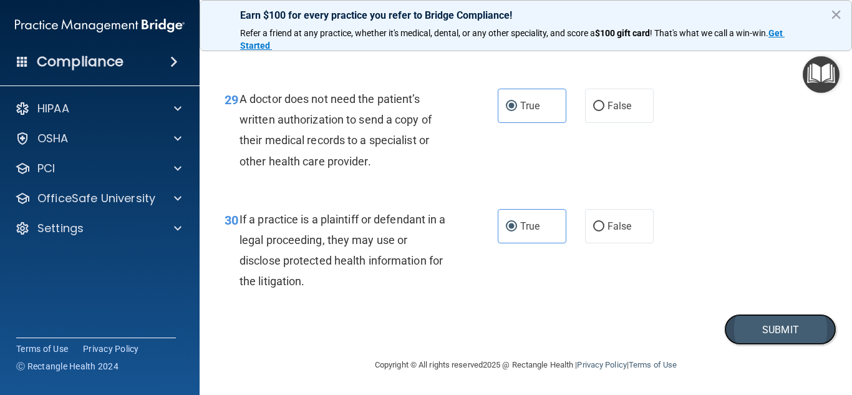
click at [743, 323] on button "Submit" at bounding box center [780, 330] width 112 height 32
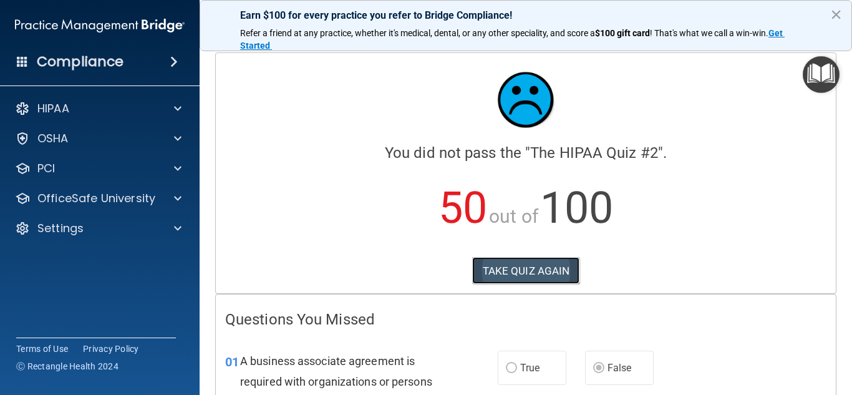
click at [505, 268] on button "TAKE QUIZ AGAIN" at bounding box center [526, 270] width 108 height 27
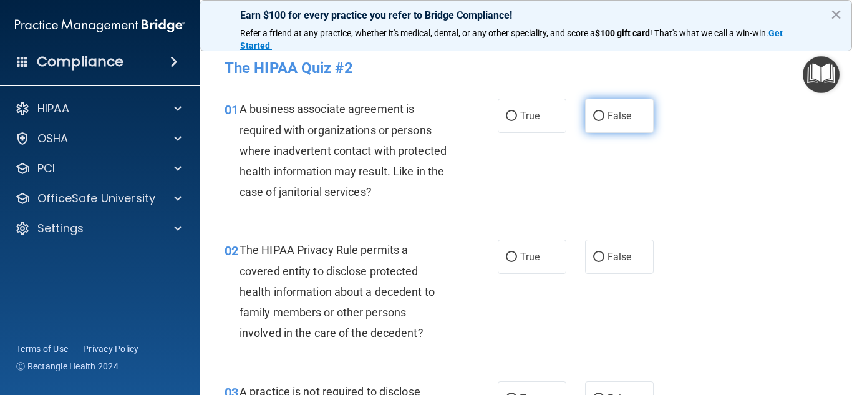
click at [593, 116] on input "False" at bounding box center [598, 116] width 11 height 9
radio input "true"
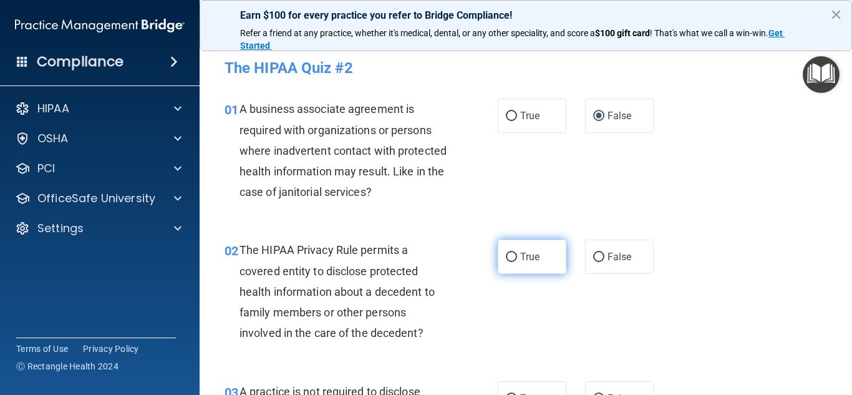
click at [530, 261] on span "True" at bounding box center [529, 257] width 19 height 12
click at [517, 261] on input "True" at bounding box center [511, 257] width 11 height 9
radio input "true"
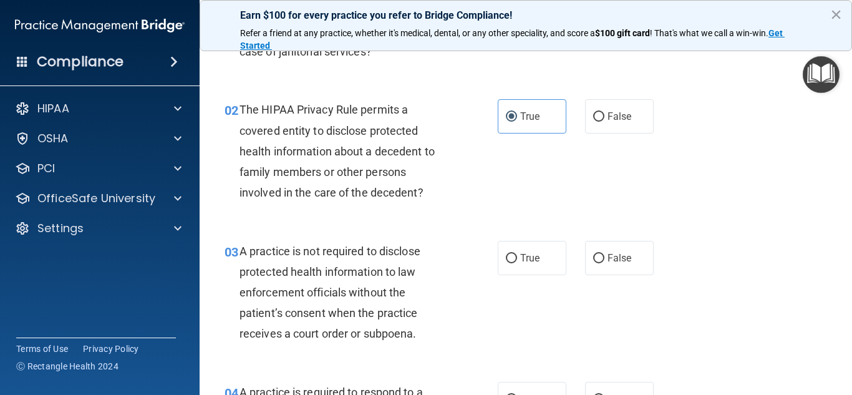
scroll to position [187, 0]
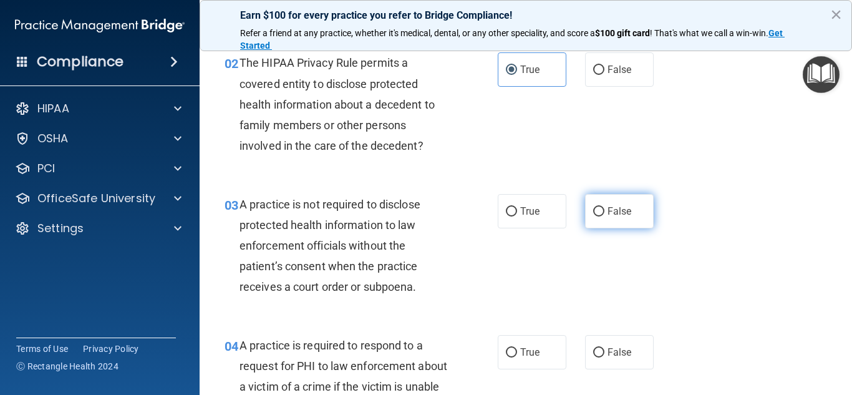
click at [608, 215] on span "False" at bounding box center [620, 211] width 24 height 12
click at [603, 215] on input "False" at bounding box center [598, 211] width 11 height 9
radio input "true"
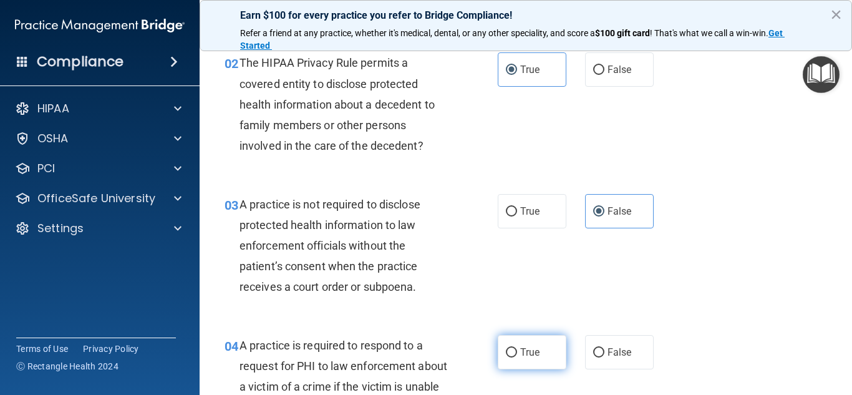
click at [522, 351] on span "True" at bounding box center [529, 352] width 19 height 12
click at [517, 351] on input "True" at bounding box center [511, 352] width 11 height 9
radio input "true"
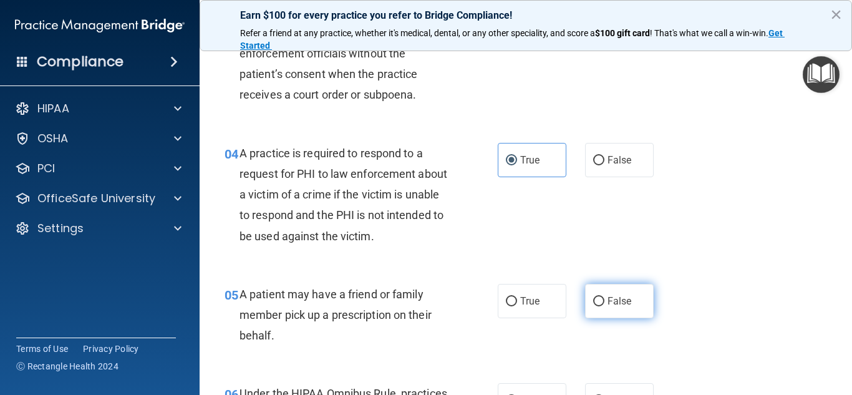
scroll to position [437, 0]
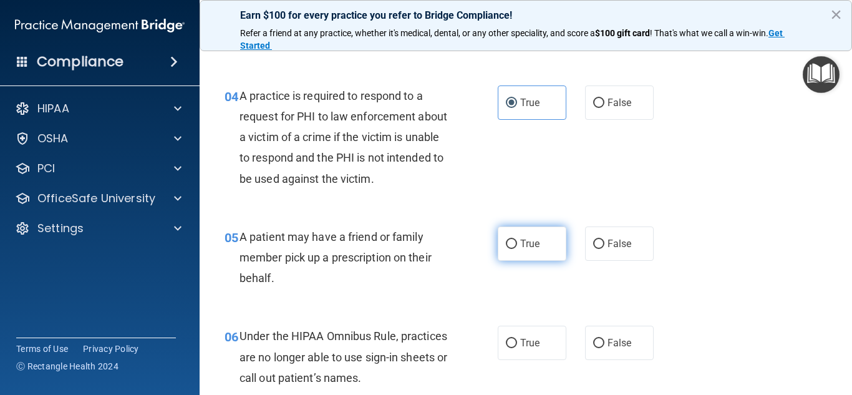
click at [506, 248] on input "True" at bounding box center [511, 244] width 11 height 9
radio input "true"
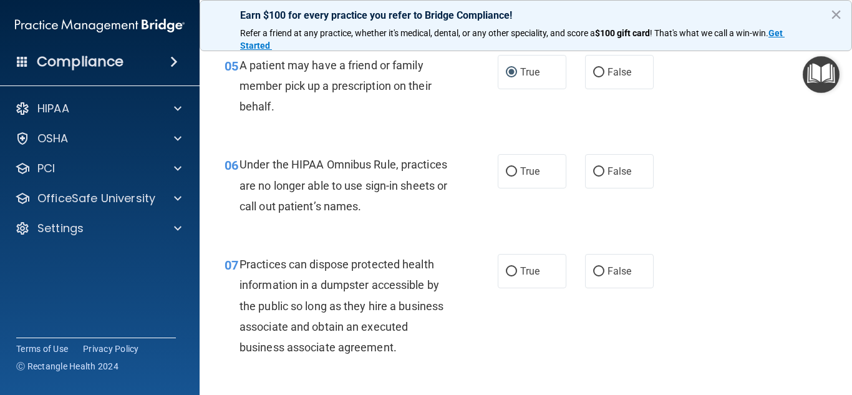
scroll to position [624, 0]
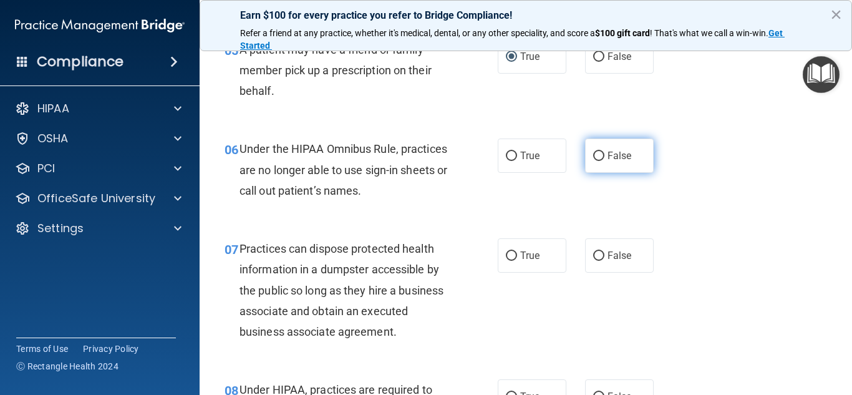
click at [622, 155] on span "False" at bounding box center [620, 156] width 24 height 12
click at [605, 155] on input "False" at bounding box center [598, 156] width 11 height 9
radio input "true"
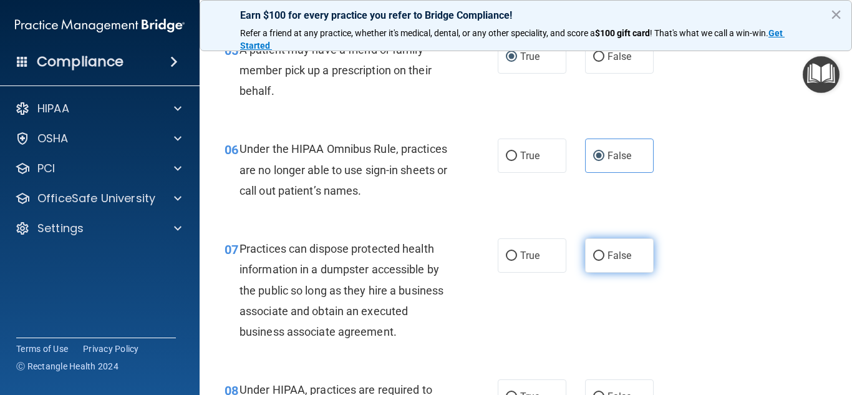
click at [617, 251] on span "False" at bounding box center [620, 256] width 24 height 12
click at [605, 251] on input "False" at bounding box center [598, 255] width 11 height 9
radio input "true"
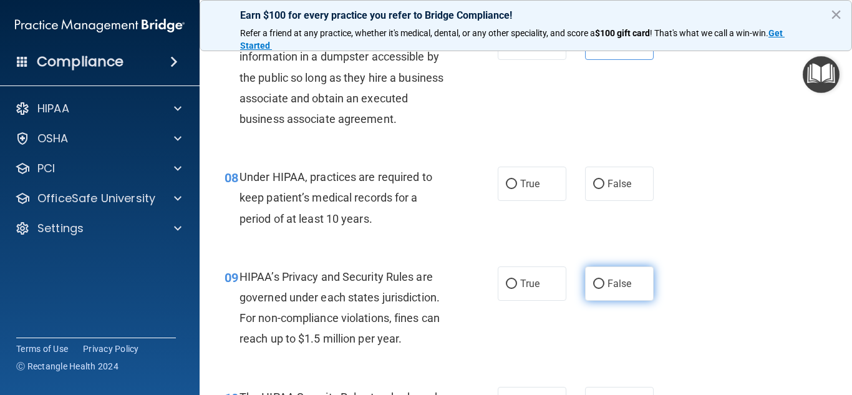
scroll to position [873, 0]
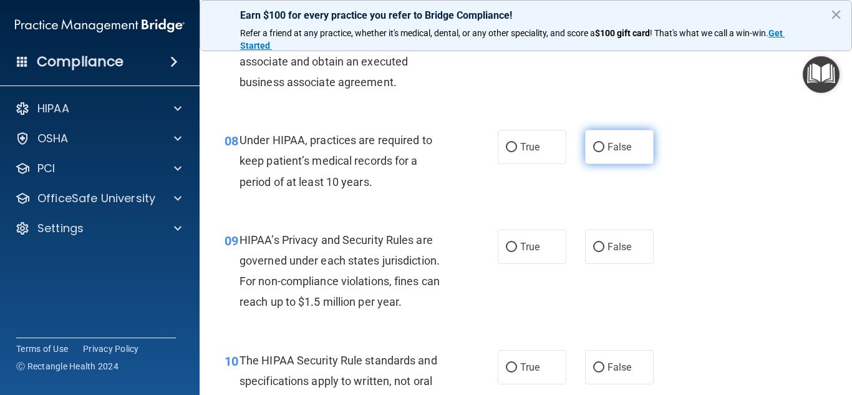
click at [601, 147] on label "False" at bounding box center [619, 147] width 69 height 34
click at [601, 147] on input "False" at bounding box center [598, 147] width 11 height 9
radio input "true"
click at [613, 242] on span "False" at bounding box center [620, 247] width 24 height 12
click at [605, 243] on input "False" at bounding box center [598, 247] width 11 height 9
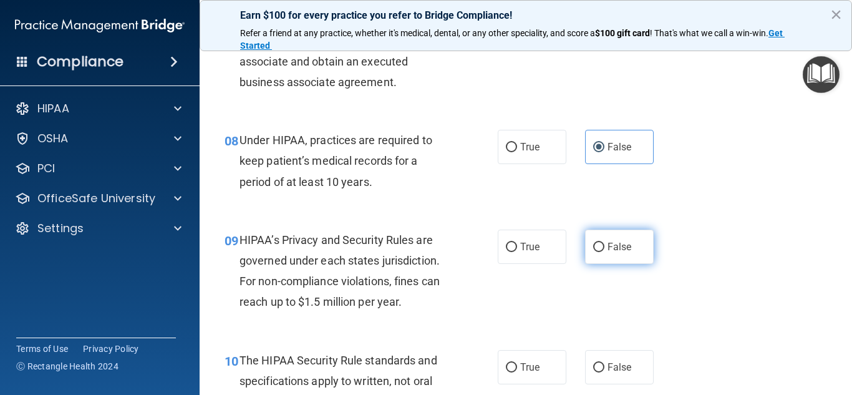
radio input "true"
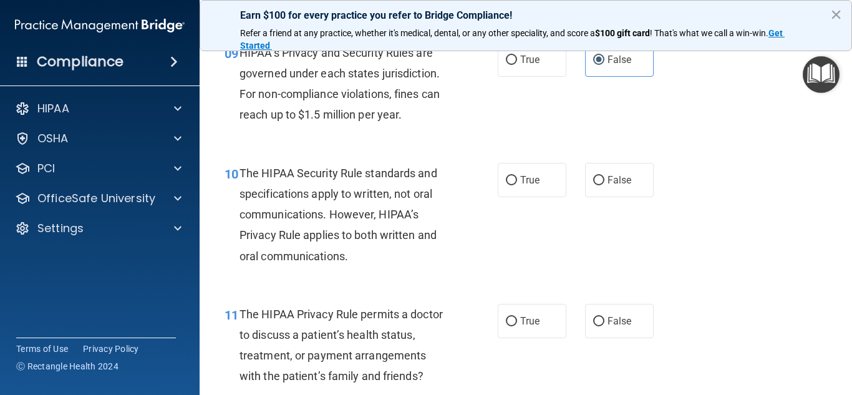
scroll to position [1123, 0]
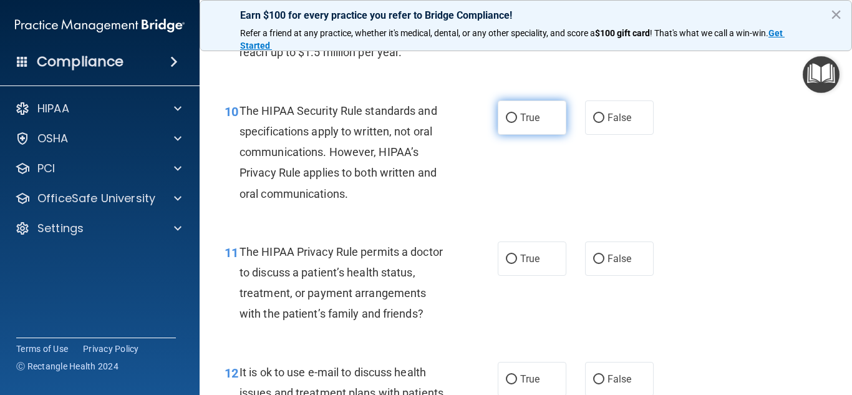
click at [530, 120] on span "True" at bounding box center [529, 118] width 19 height 12
click at [517, 120] on input "True" at bounding box center [511, 118] width 11 height 9
radio input "true"
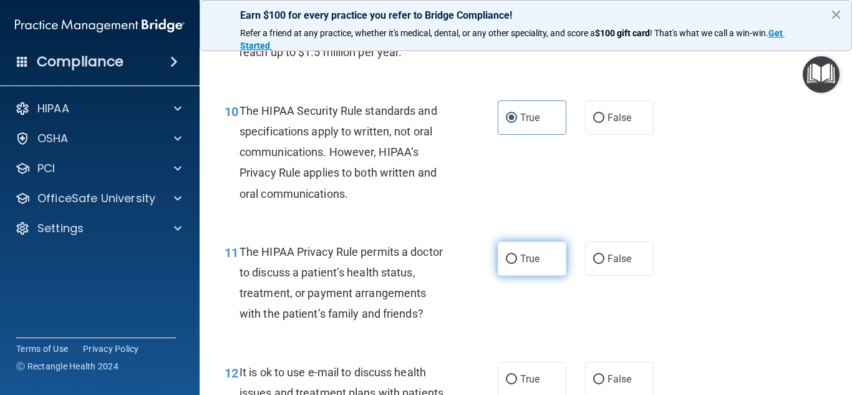
click at [528, 253] on span "True" at bounding box center [529, 259] width 19 height 12
click at [517, 255] on input "True" at bounding box center [511, 259] width 11 height 9
radio input "true"
click at [528, 376] on span "True" at bounding box center [529, 379] width 19 height 12
click at [517, 376] on input "True" at bounding box center [511, 379] width 11 height 9
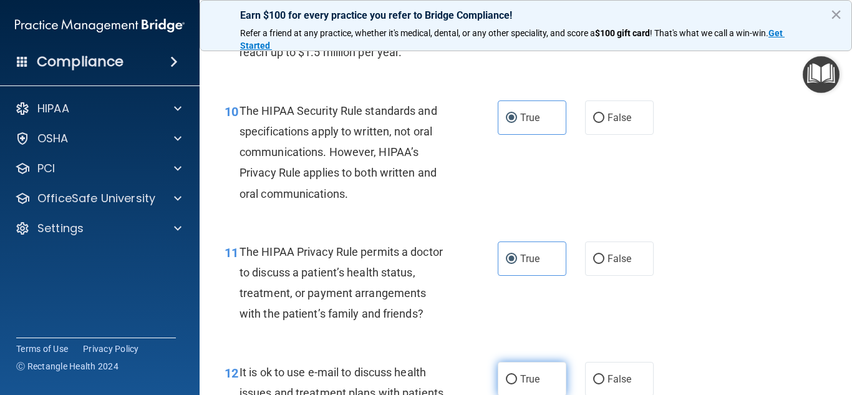
radio input "true"
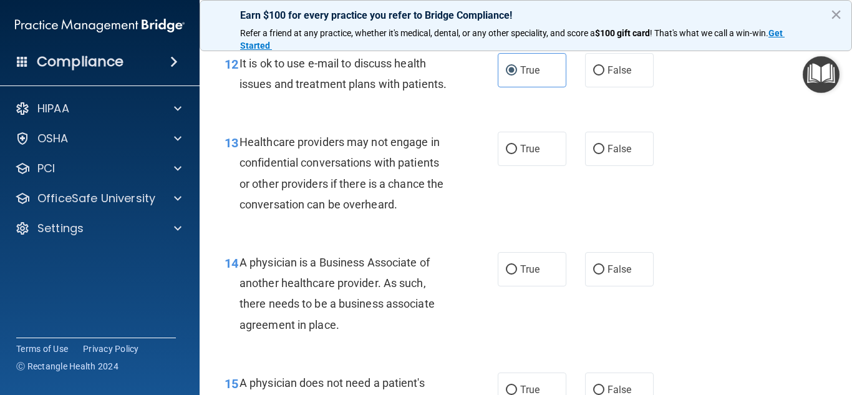
scroll to position [1435, 0]
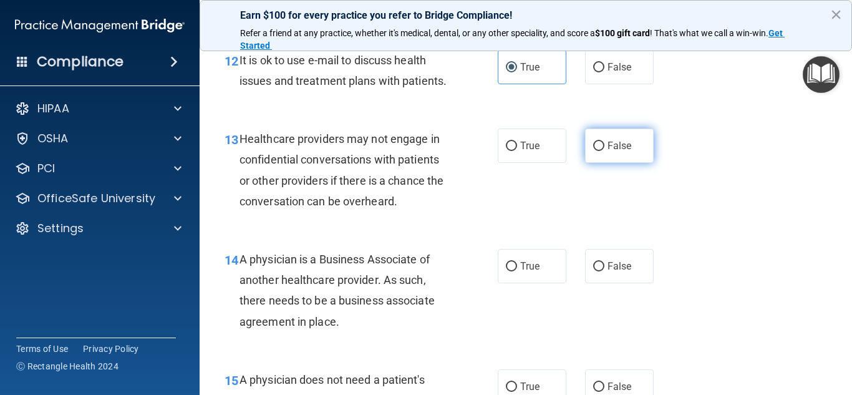
click at [612, 152] on span "False" at bounding box center [620, 146] width 24 height 12
click at [605, 151] on input "False" at bounding box center [598, 146] width 11 height 9
radio input "true"
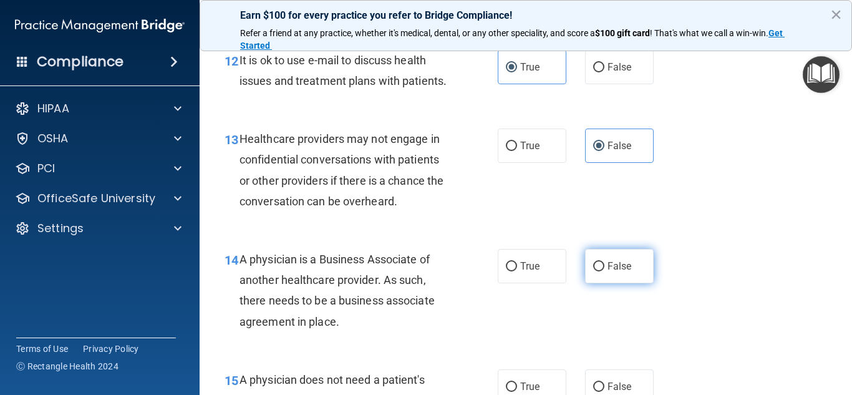
click at [601, 283] on label "False" at bounding box center [619, 266] width 69 height 34
click at [601, 271] on input "False" at bounding box center [598, 266] width 11 height 9
radio input "true"
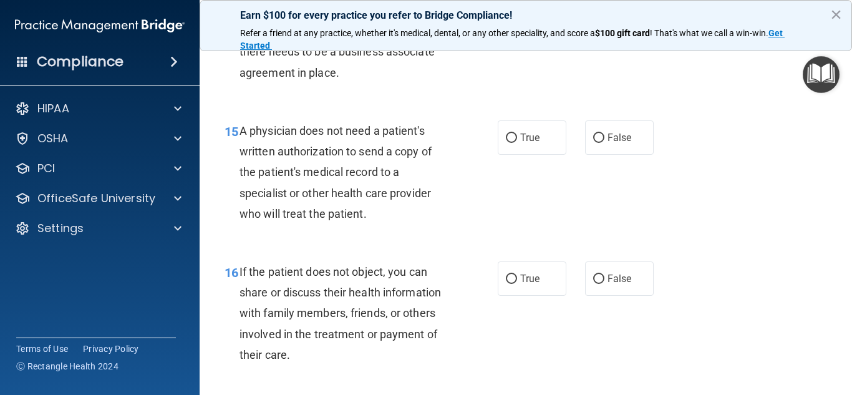
scroll to position [1685, 0]
click at [540, 154] on label "True" at bounding box center [532, 137] width 69 height 34
click at [517, 142] on input "True" at bounding box center [511, 137] width 11 height 9
radio input "true"
drag, startPoint x: 533, startPoint y: 297, endPoint x: 564, endPoint y: 279, distance: 36.1
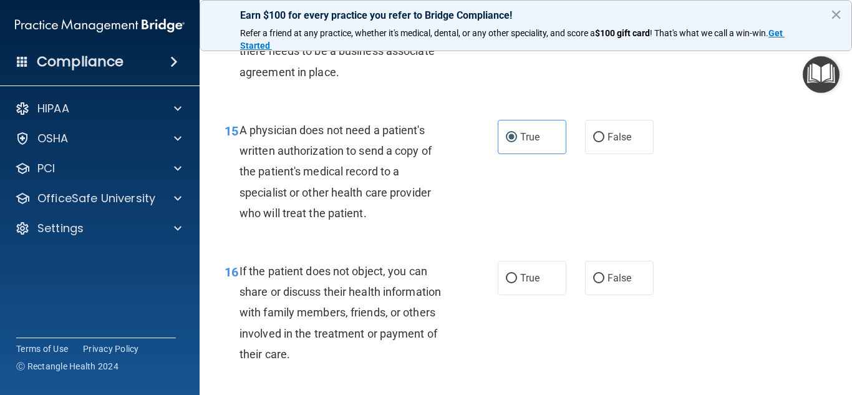
click at [533, 284] on span "True" at bounding box center [529, 278] width 19 height 12
click at [510, 283] on input "True" at bounding box center [511, 278] width 11 height 9
radio input "true"
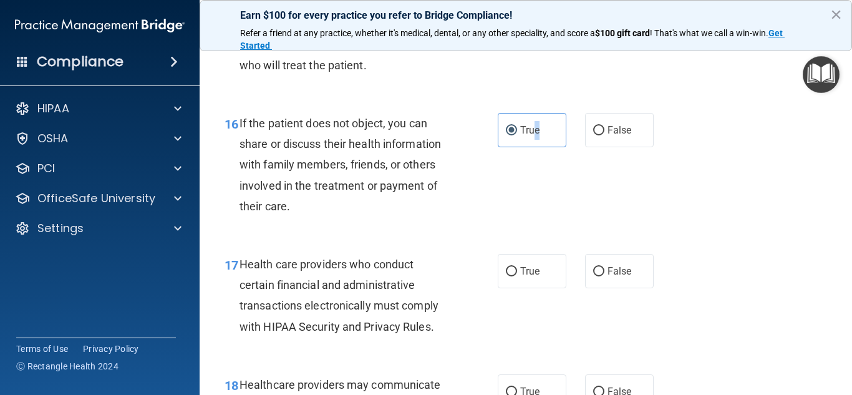
scroll to position [1872, 0]
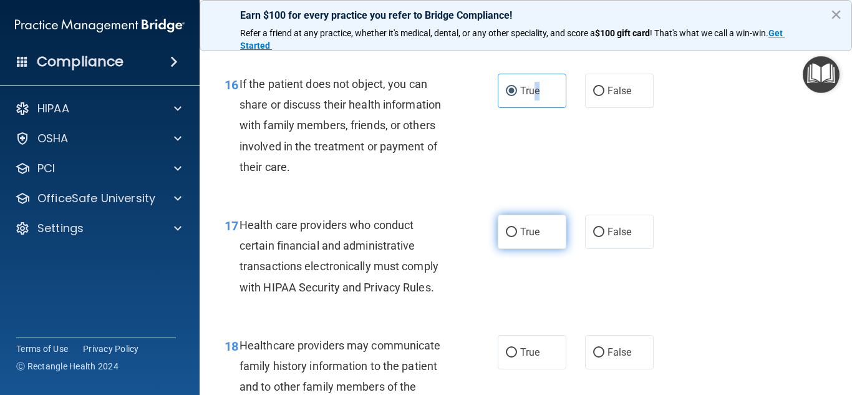
click at [512, 237] on input "True" at bounding box center [511, 232] width 11 height 9
radio input "true"
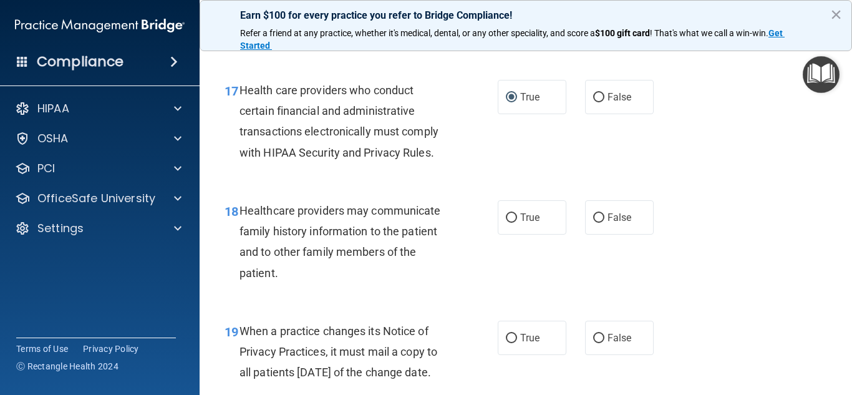
scroll to position [2059, 0]
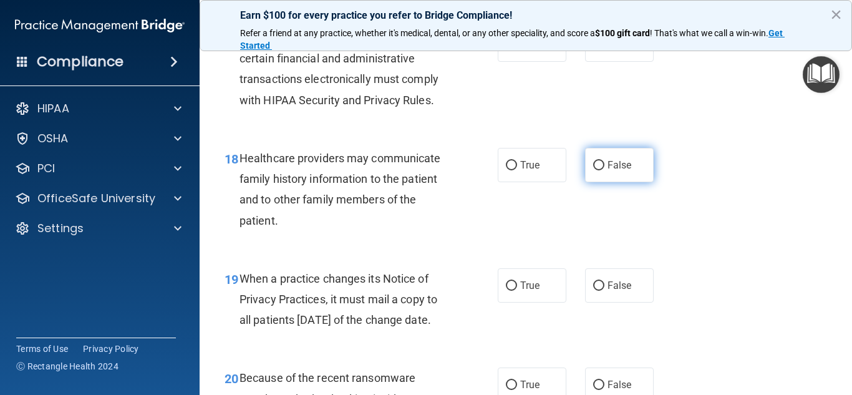
click at [595, 170] on input "False" at bounding box center [598, 165] width 11 height 9
radio input "true"
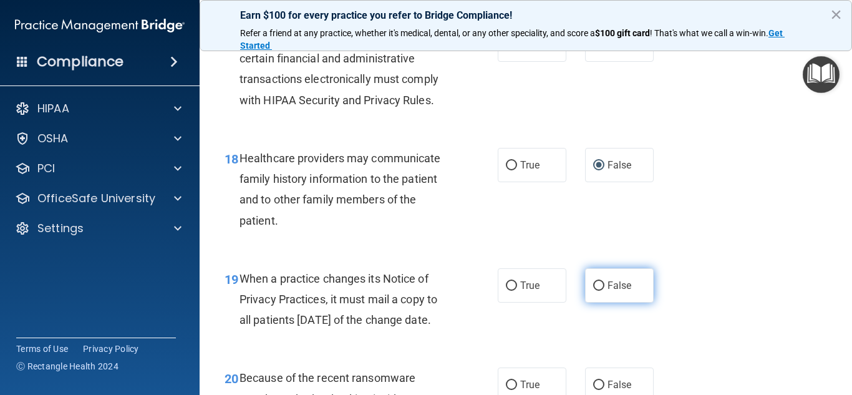
click at [596, 291] on input "False" at bounding box center [598, 285] width 11 height 9
radio input "true"
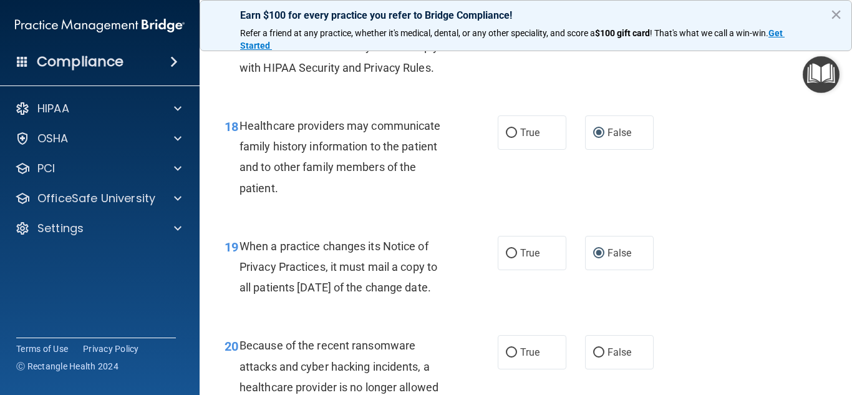
scroll to position [2246, 0]
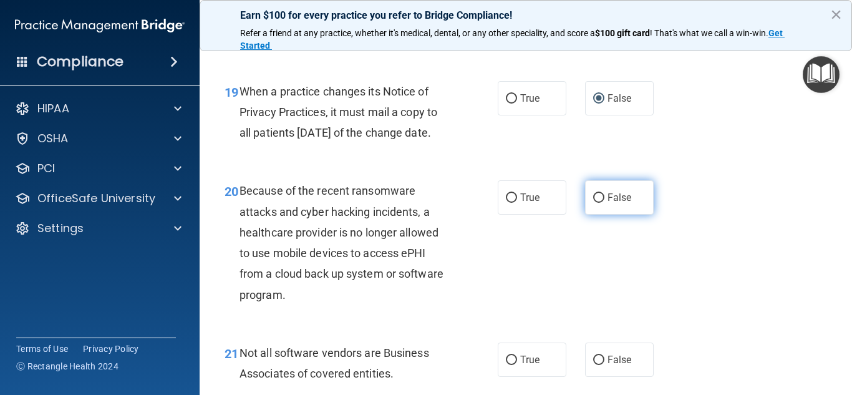
click at [598, 203] on input "False" at bounding box center [598, 197] width 11 height 9
radio input "true"
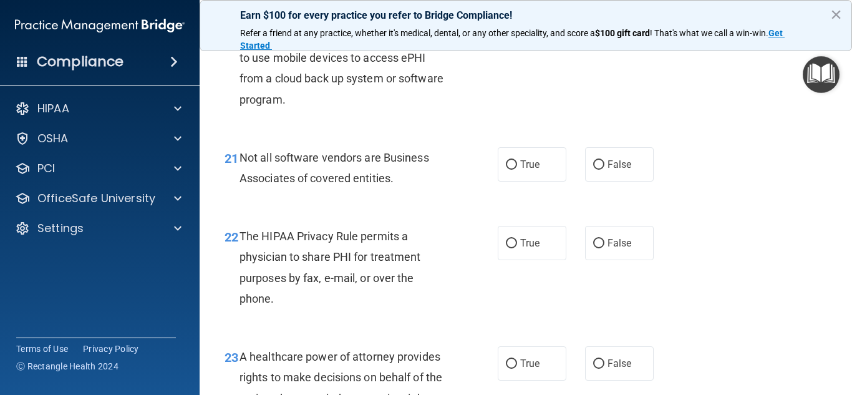
scroll to position [2496, 0]
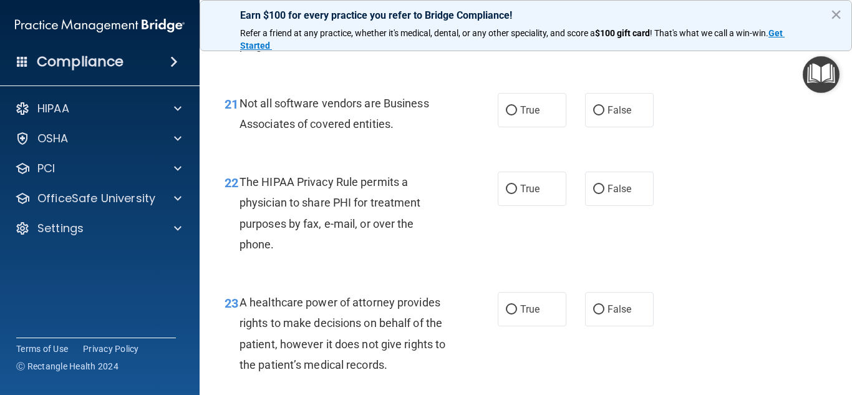
drag, startPoint x: 509, startPoint y: 155, endPoint x: 506, endPoint y: 170, distance: 15.3
click at [508, 115] on input "True" at bounding box center [511, 110] width 11 height 9
radio input "true"
click at [506, 194] on input "True" at bounding box center [511, 189] width 11 height 9
radio input "true"
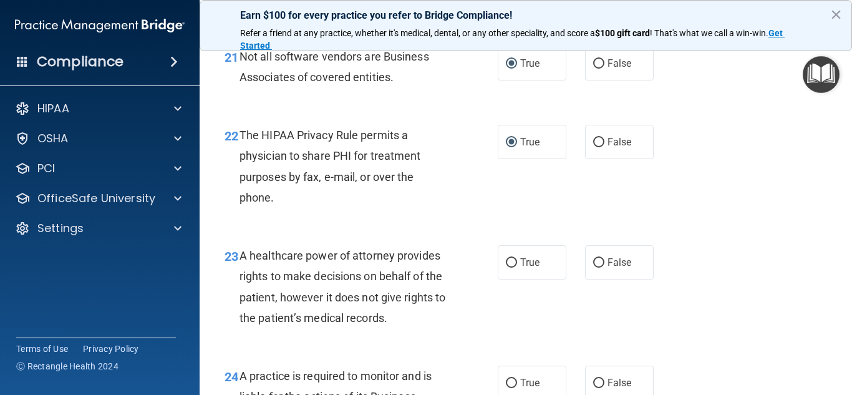
scroll to position [2620, 0]
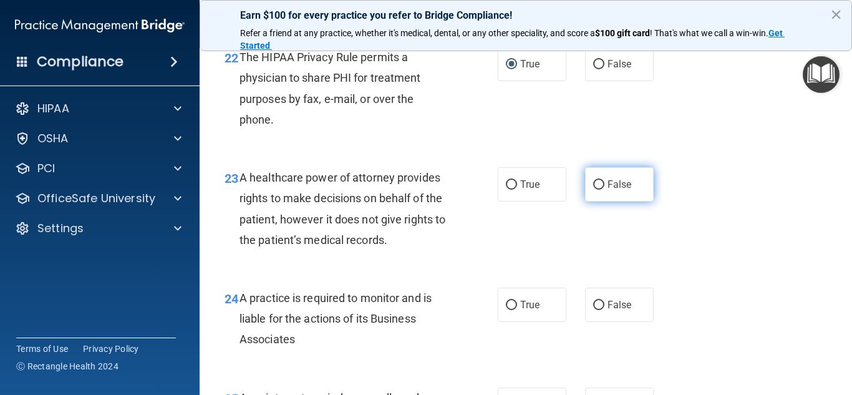
click at [596, 202] on label "False" at bounding box center [619, 184] width 69 height 34
click at [596, 190] on input "False" at bounding box center [598, 184] width 11 height 9
radio input "true"
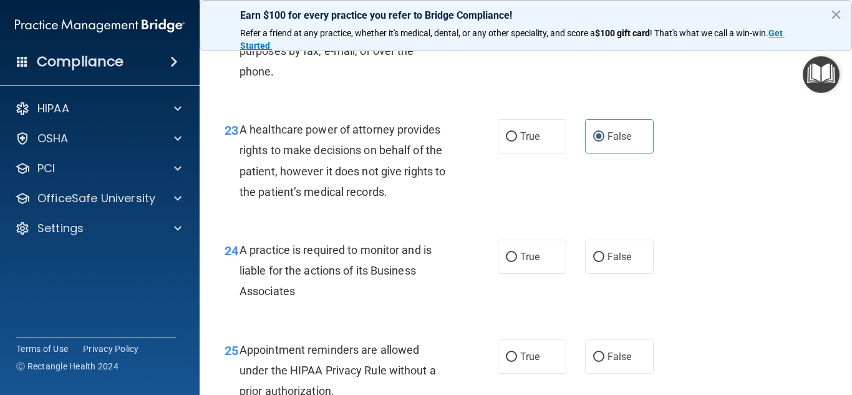
scroll to position [2808, 0]
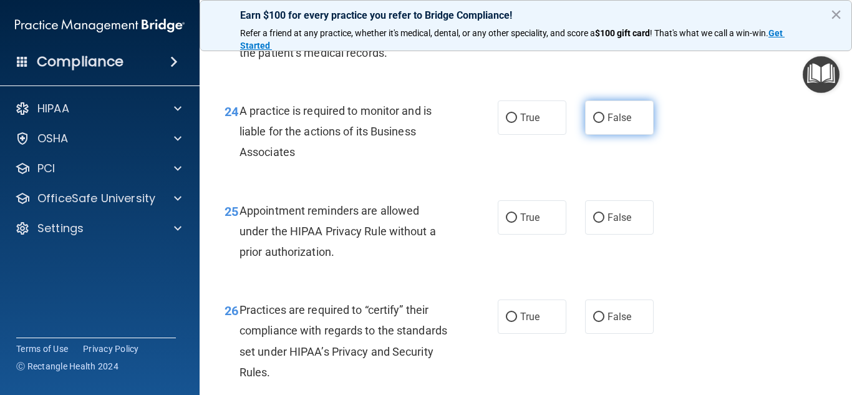
click at [596, 135] on label "False" at bounding box center [619, 117] width 69 height 34
click at [596, 123] on input "False" at bounding box center [598, 118] width 11 height 9
radio input "true"
drag, startPoint x: 507, startPoint y: 262, endPoint x: 544, endPoint y: 300, distance: 52.9
click at [509, 223] on input "True" at bounding box center [511, 217] width 11 height 9
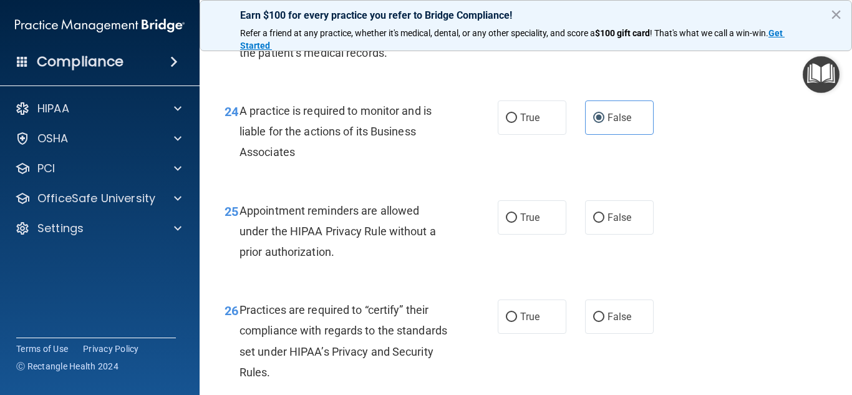
radio input "true"
drag, startPoint x: 599, startPoint y: 359, endPoint x: 620, endPoint y: 311, distance: 51.9
click at [600, 334] on label "False" at bounding box center [619, 316] width 69 height 34
click at [600, 322] on input "False" at bounding box center [598, 317] width 11 height 9
radio input "true"
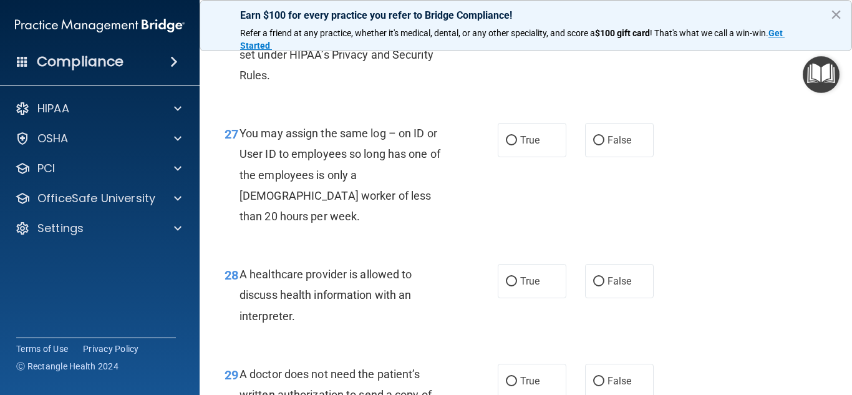
scroll to position [3120, 0]
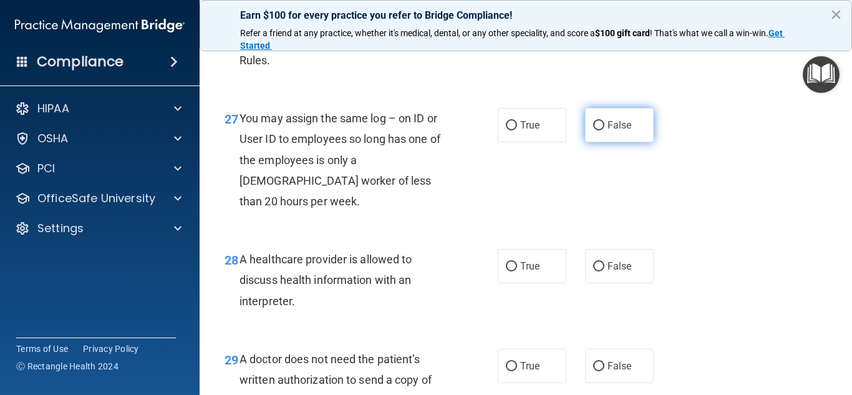
click at [594, 130] on input "False" at bounding box center [598, 125] width 11 height 9
radio input "true"
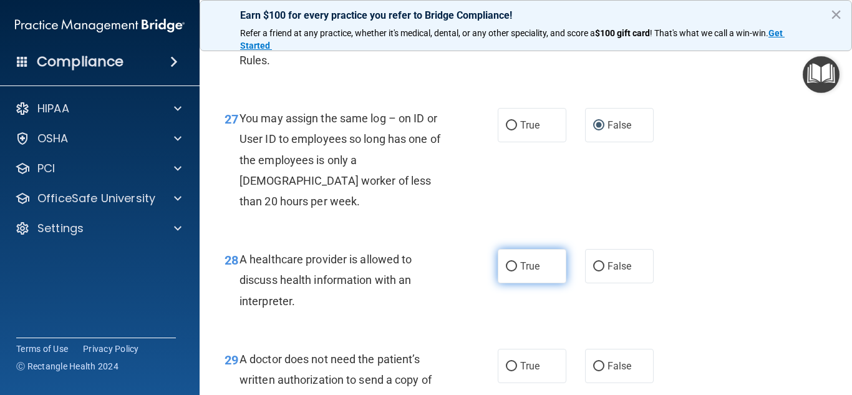
click at [508, 283] on label "True" at bounding box center [532, 266] width 69 height 34
click at [508, 271] on input "True" at bounding box center [511, 266] width 11 height 9
radio input "true"
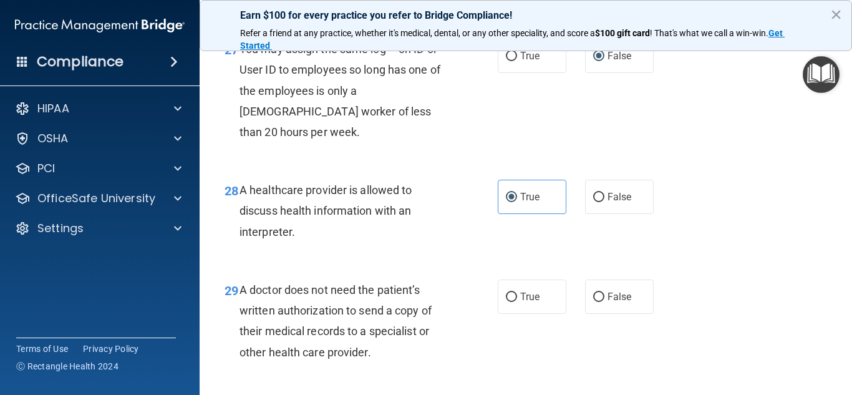
scroll to position [3307, 0]
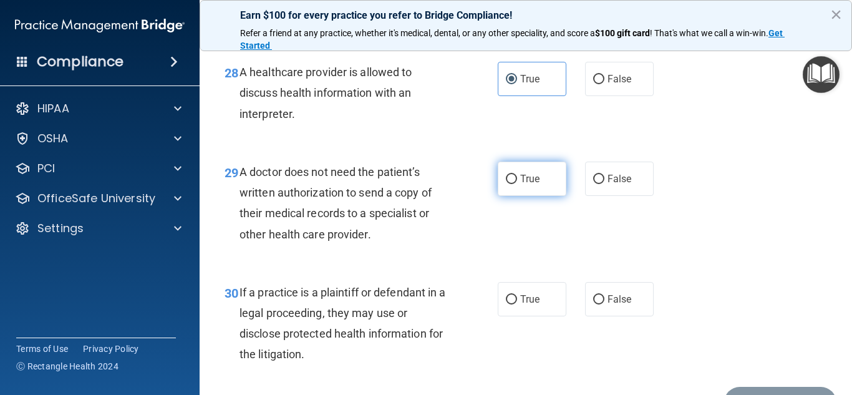
click at [509, 193] on label "True" at bounding box center [532, 179] width 69 height 34
click at [509, 184] on input "True" at bounding box center [511, 179] width 11 height 9
radio input "true"
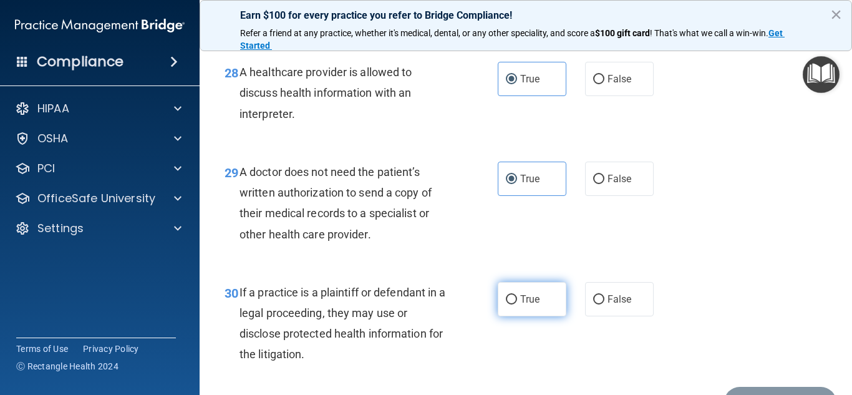
click at [508, 304] on input "True" at bounding box center [511, 299] width 11 height 9
radio input "true"
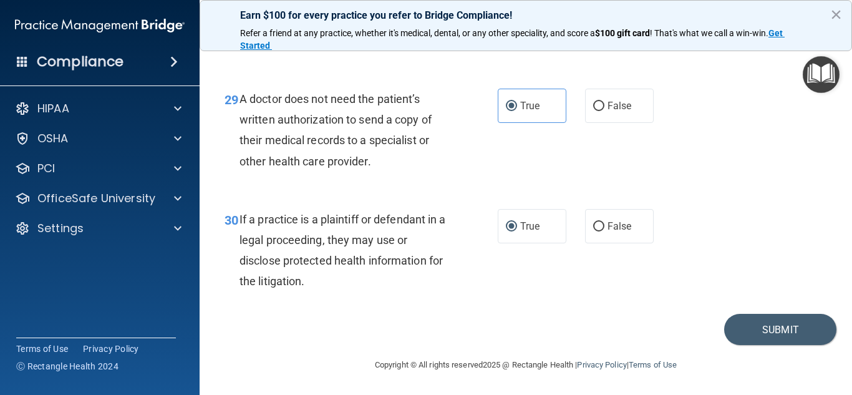
scroll to position [3400, 0]
click at [766, 322] on button "Submit" at bounding box center [780, 330] width 112 height 32
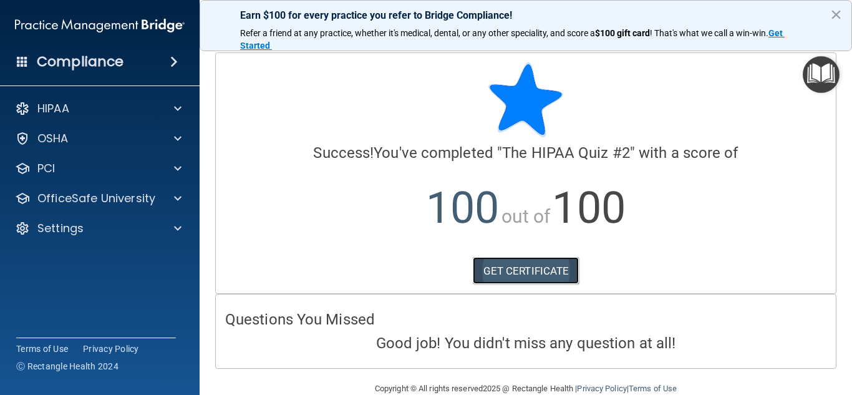
click at [505, 270] on link "GET CERTIFICATE" at bounding box center [526, 270] width 107 height 27
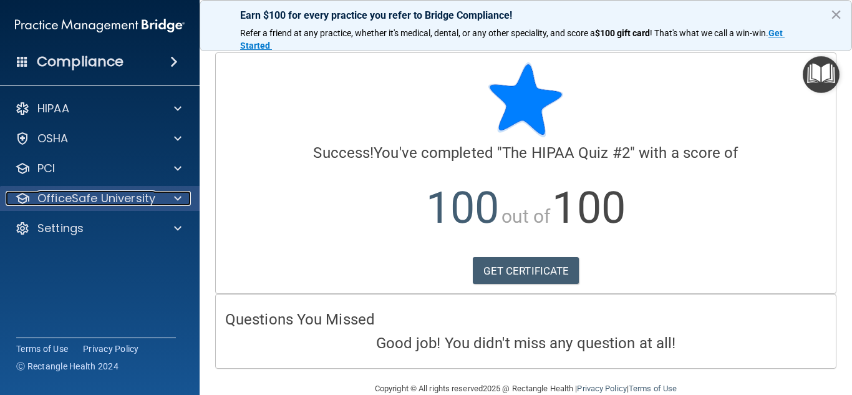
click at [167, 205] on div at bounding box center [175, 198] width 31 height 15
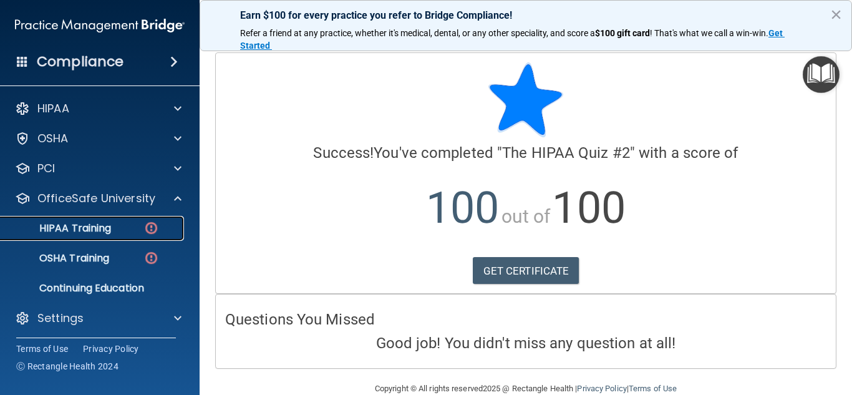
click at [152, 228] on img at bounding box center [151, 228] width 16 height 16
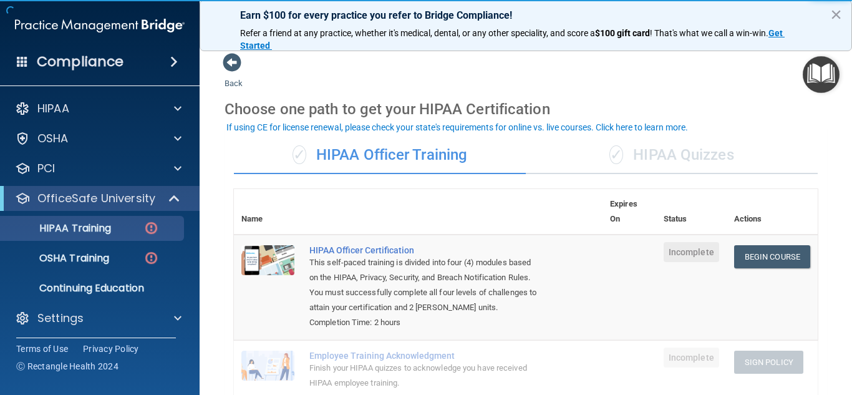
click at [647, 148] on div "✓ HIPAA Quizzes" at bounding box center [672, 155] width 292 height 37
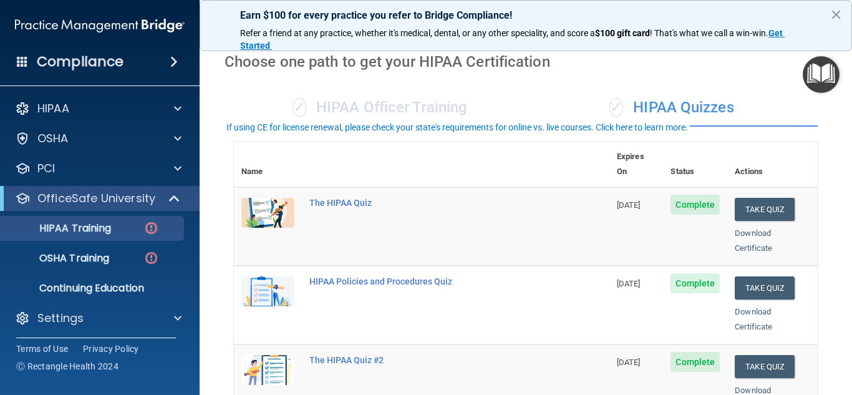
scroll to position [250, 0]
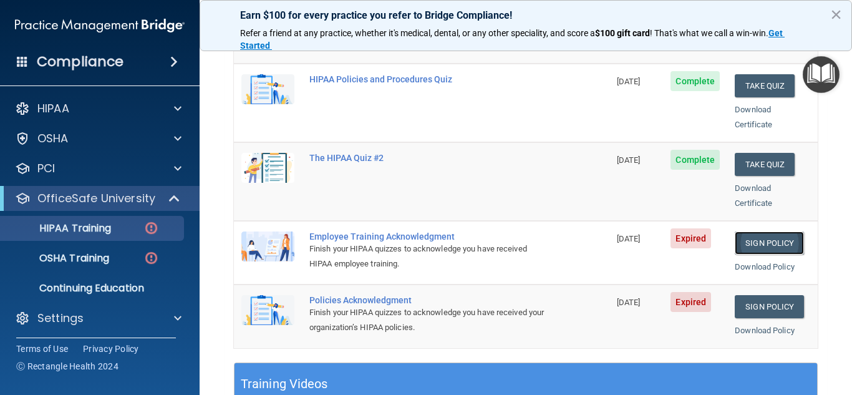
click at [742, 231] on link "Sign Policy" at bounding box center [769, 242] width 69 height 23
click at [123, 258] on div "OSHA Training" at bounding box center [93, 258] width 170 height 12
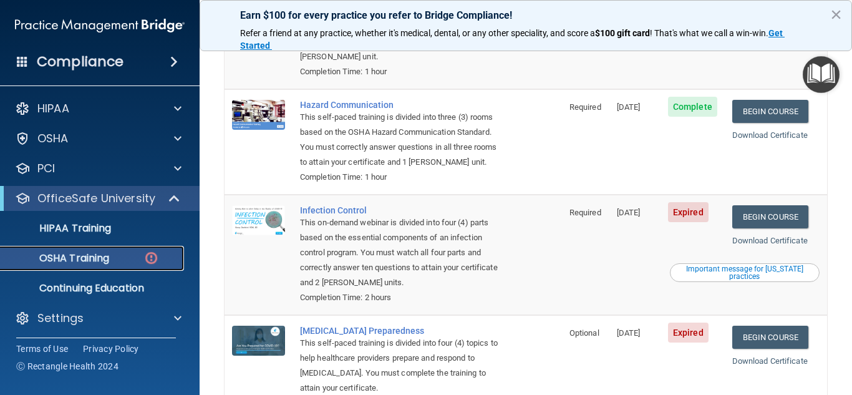
scroll to position [250, 0]
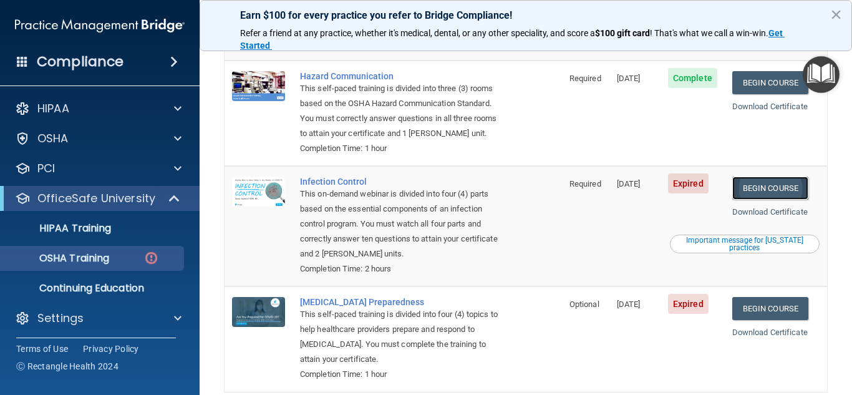
click at [769, 187] on link "Begin Course" at bounding box center [770, 188] width 76 height 23
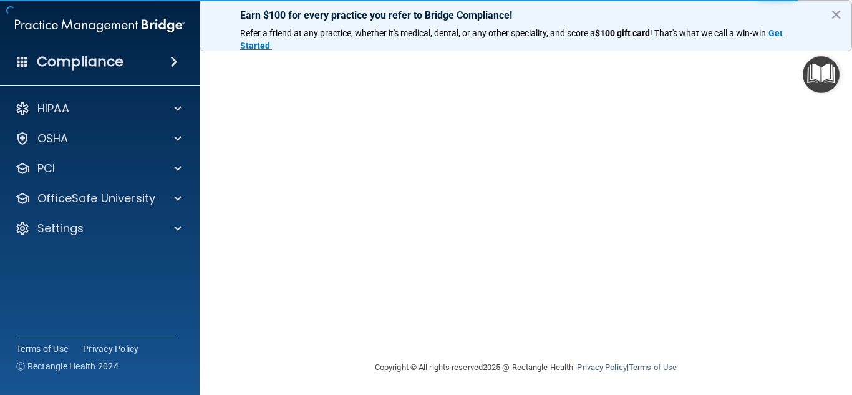
scroll to position [161, 0]
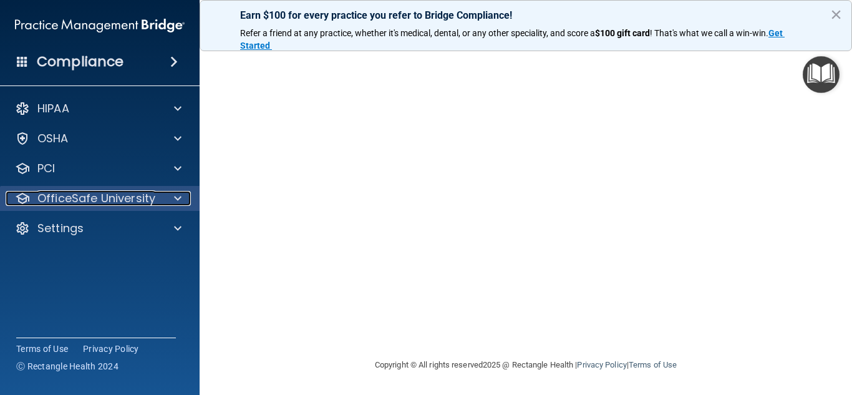
click at [160, 193] on div "OfficeSafe University" at bounding box center [98, 198] width 185 height 15
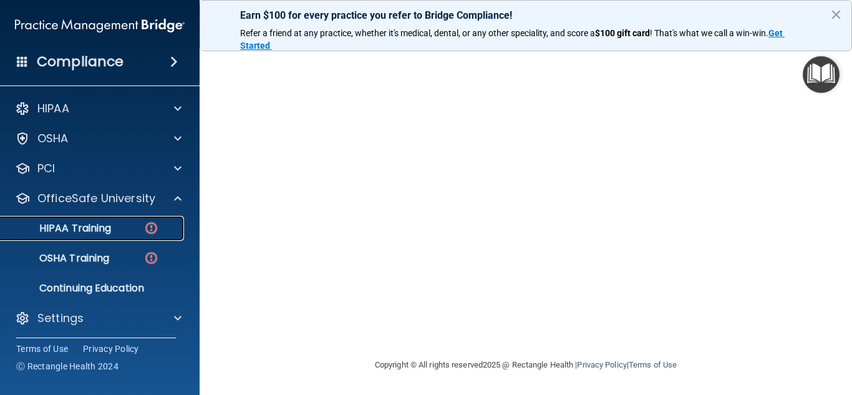
click at [151, 221] on img at bounding box center [151, 228] width 16 height 16
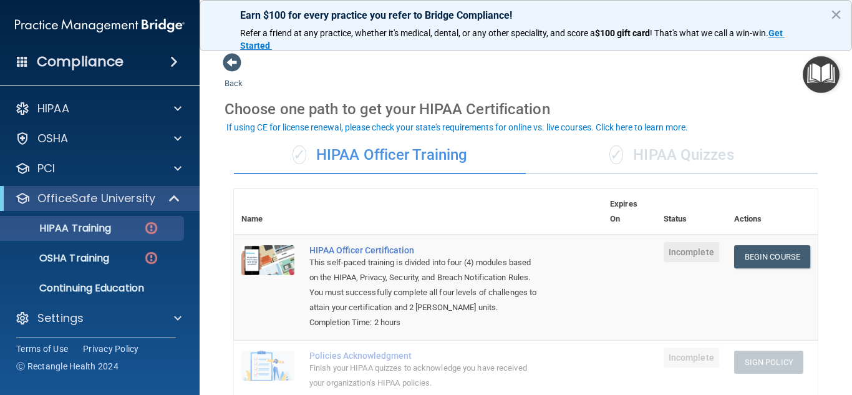
click at [679, 150] on div "✓ HIPAA Quizzes" at bounding box center [672, 155] width 292 height 37
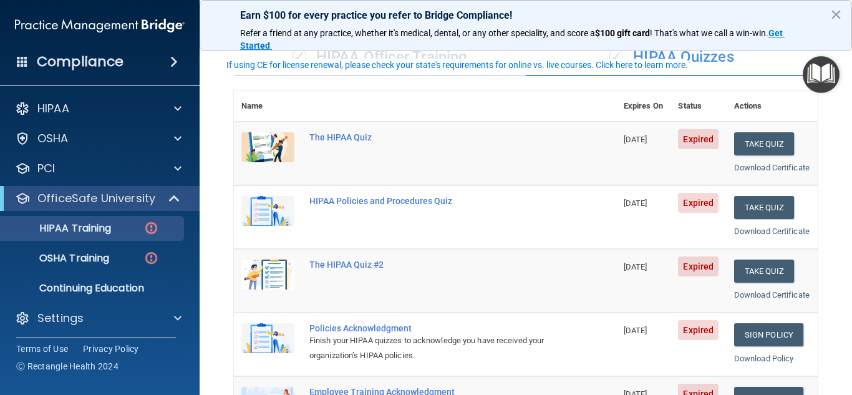
scroll to position [62, 0]
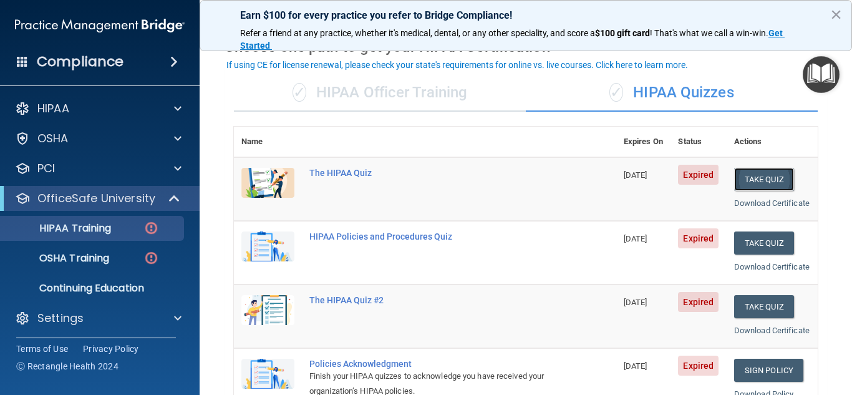
click at [751, 173] on button "Take Quiz" at bounding box center [764, 179] width 60 height 23
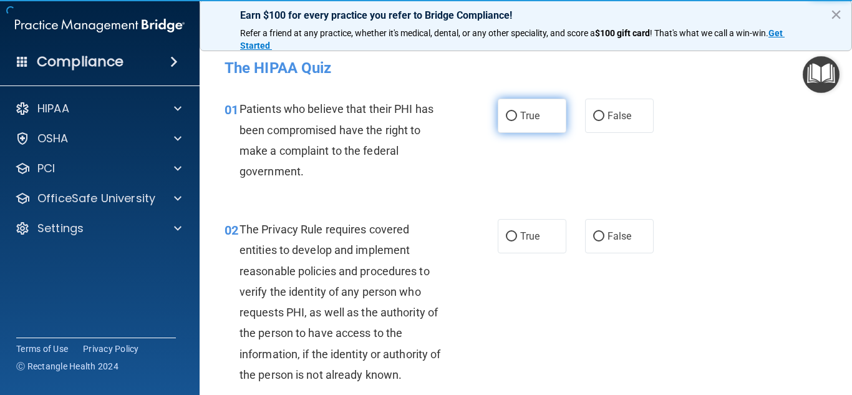
click at [511, 117] on input "True" at bounding box center [511, 116] width 11 height 9
radio input "true"
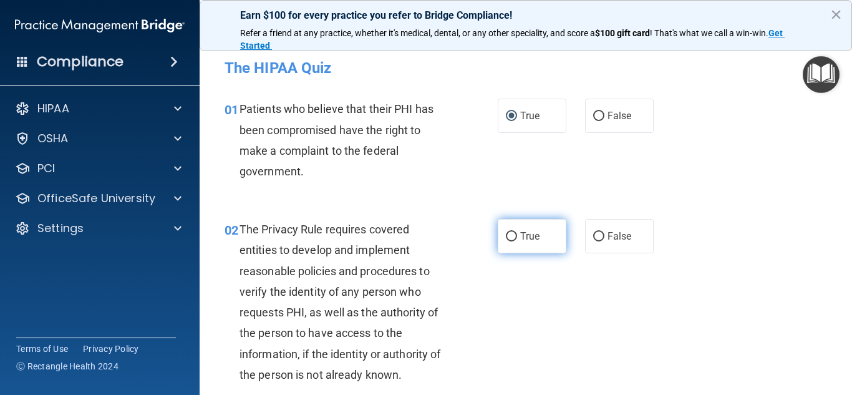
click at [503, 244] on label "True" at bounding box center [532, 236] width 69 height 34
click at [506, 241] on input "True" at bounding box center [511, 236] width 11 height 9
radio input "true"
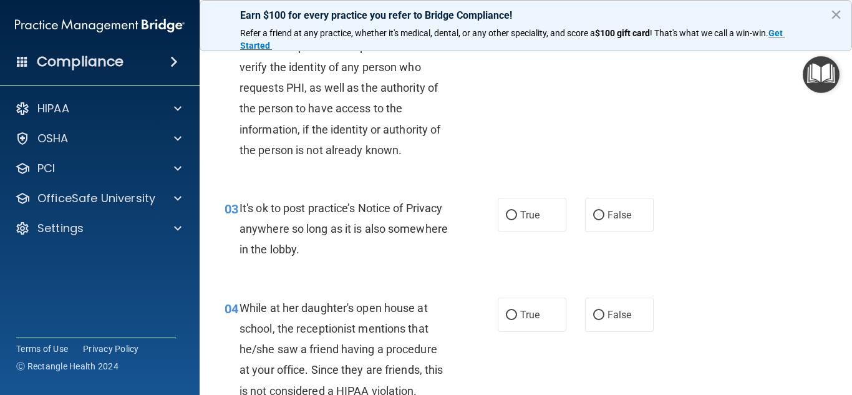
scroll to position [250, 0]
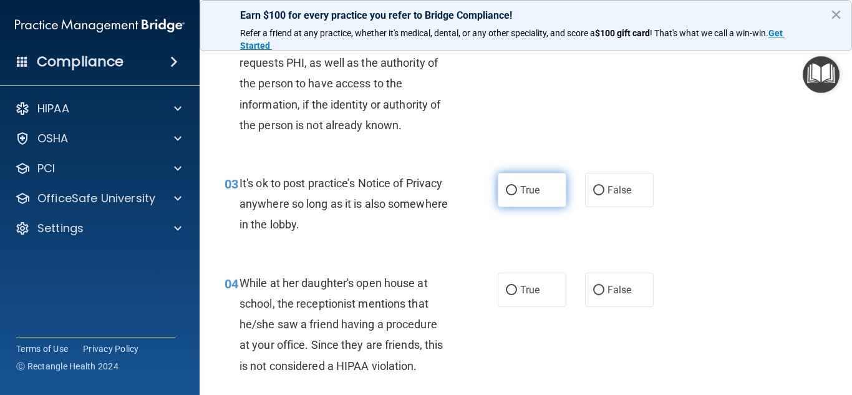
click at [506, 192] on input "True" at bounding box center [511, 190] width 11 height 9
radio input "true"
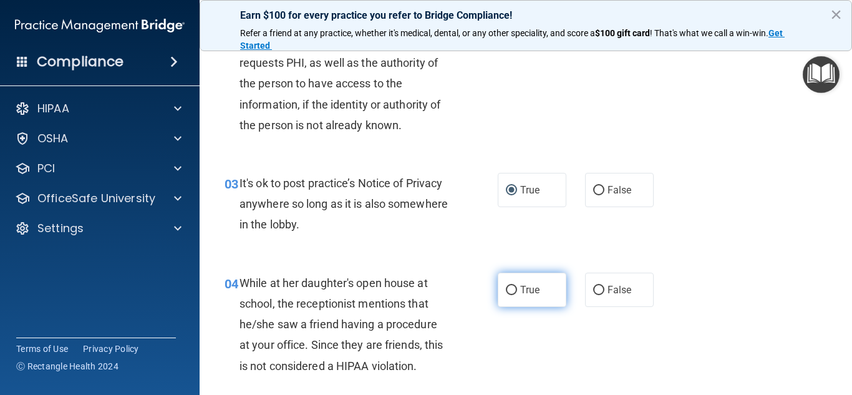
click at [510, 286] on input "True" at bounding box center [511, 290] width 11 height 9
radio input "true"
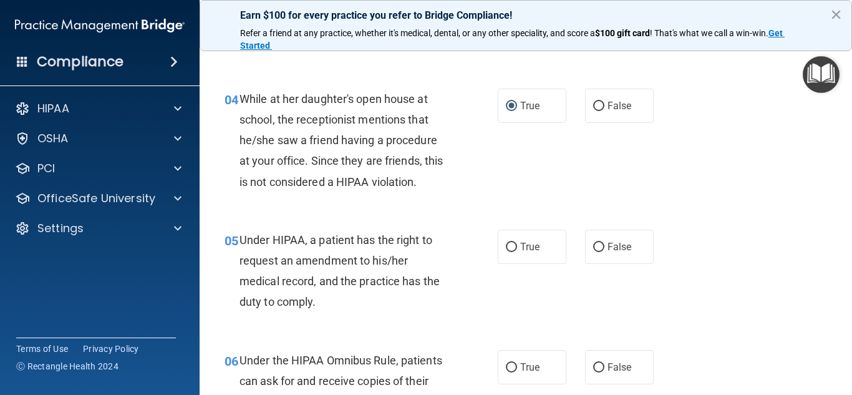
scroll to position [437, 0]
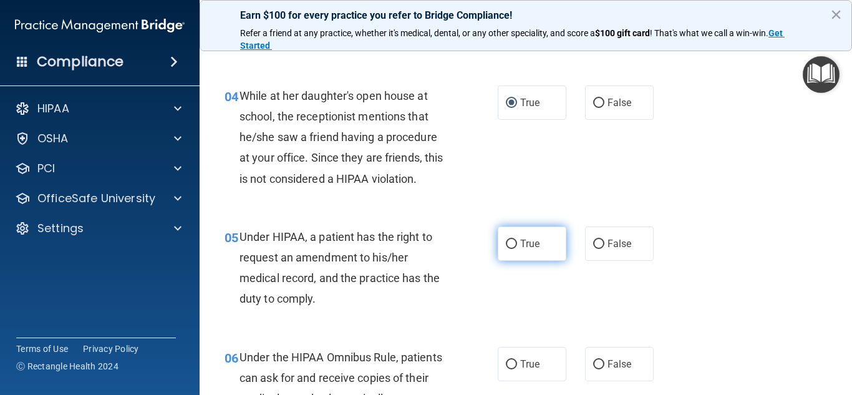
click at [510, 240] on input "True" at bounding box center [511, 244] width 11 height 9
radio input "true"
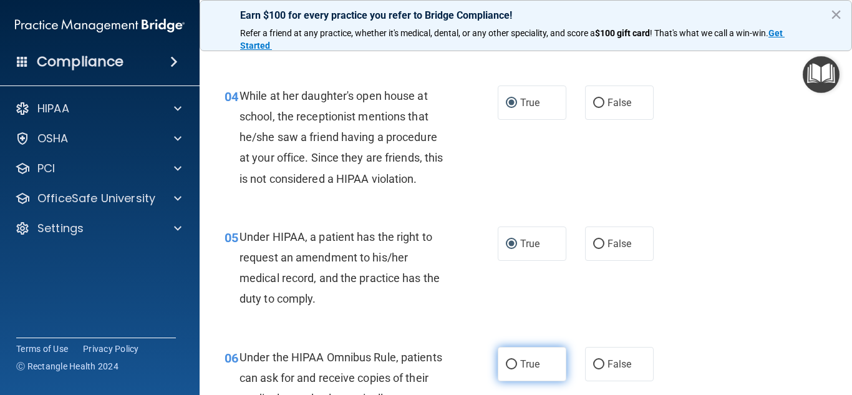
drag, startPoint x: 505, startPoint y: 366, endPoint x: 513, endPoint y: 350, distance: 18.1
click at [507, 364] on input "True" at bounding box center [511, 364] width 11 height 9
radio input "true"
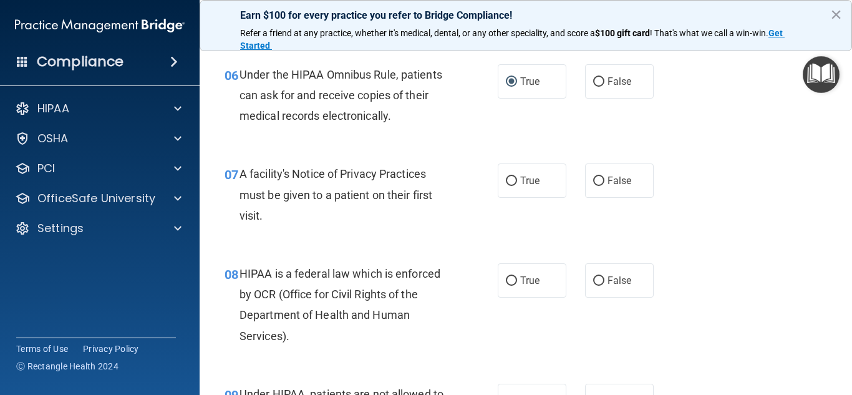
scroll to position [749, 0]
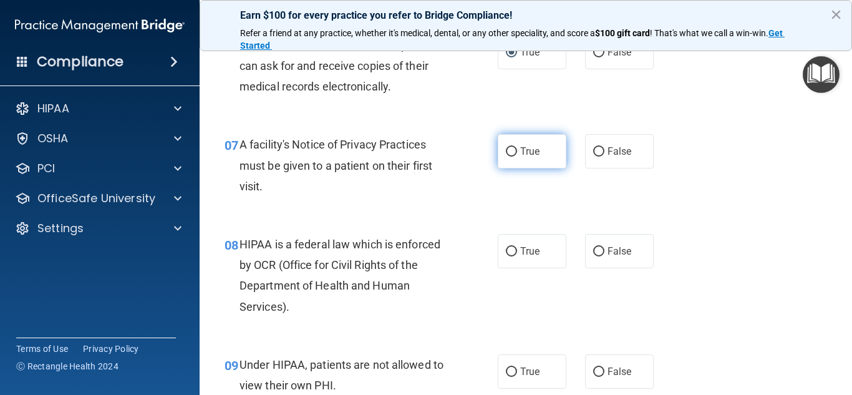
click at [506, 149] on input "True" at bounding box center [511, 151] width 11 height 9
radio input "true"
click at [506, 254] on input "True" at bounding box center [511, 251] width 11 height 9
radio input "true"
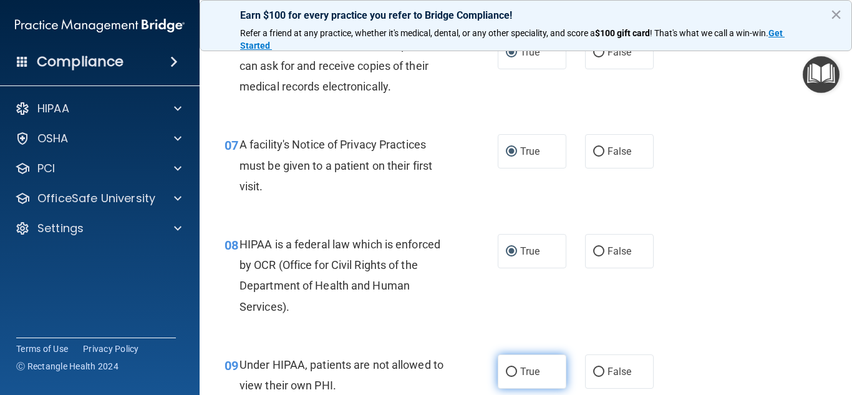
click at [520, 367] on span "True" at bounding box center [529, 372] width 19 height 12
click at [517, 367] on input "True" at bounding box center [511, 371] width 11 height 9
radio input "true"
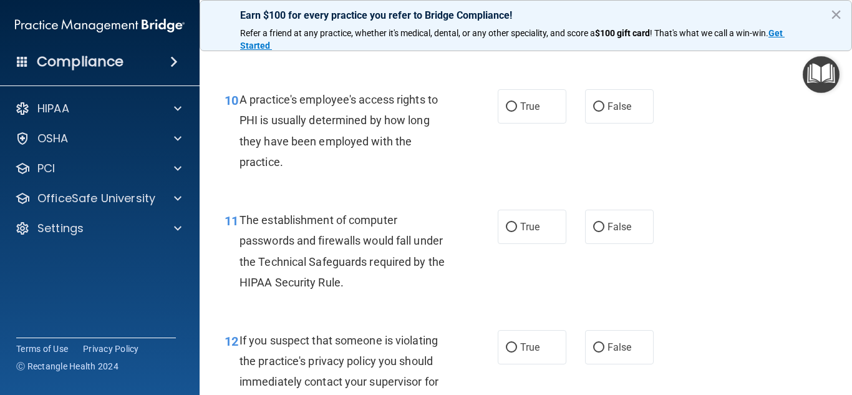
scroll to position [1123, 0]
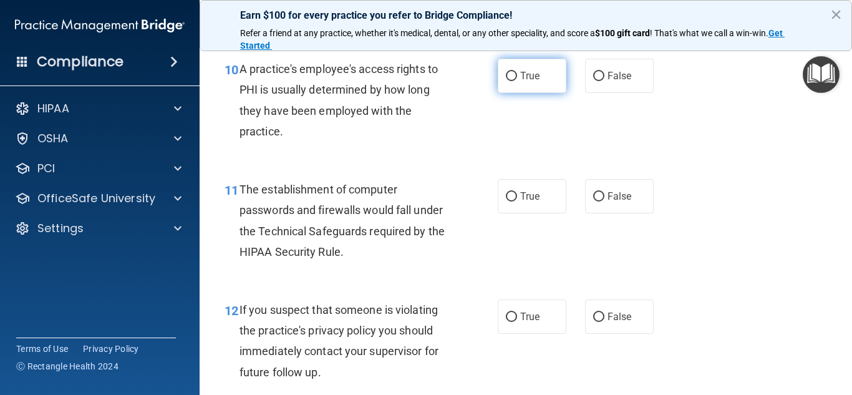
click at [513, 76] on label "True" at bounding box center [532, 76] width 69 height 34
click at [513, 76] on input "True" at bounding box center [511, 76] width 11 height 9
radio input "true"
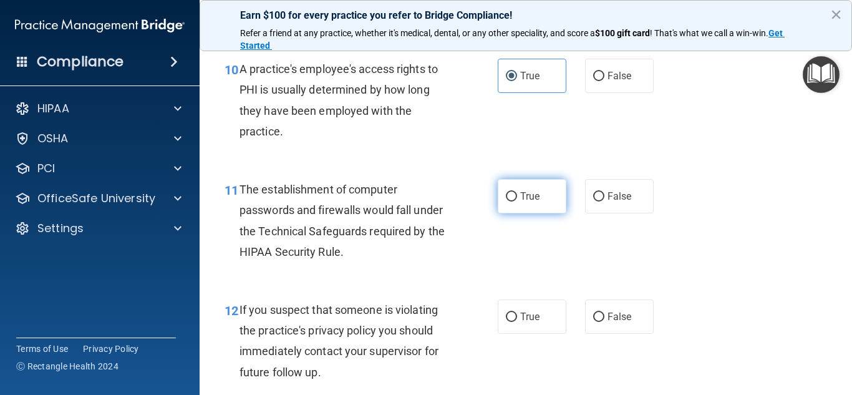
click at [507, 192] on input "True" at bounding box center [511, 196] width 11 height 9
radio input "true"
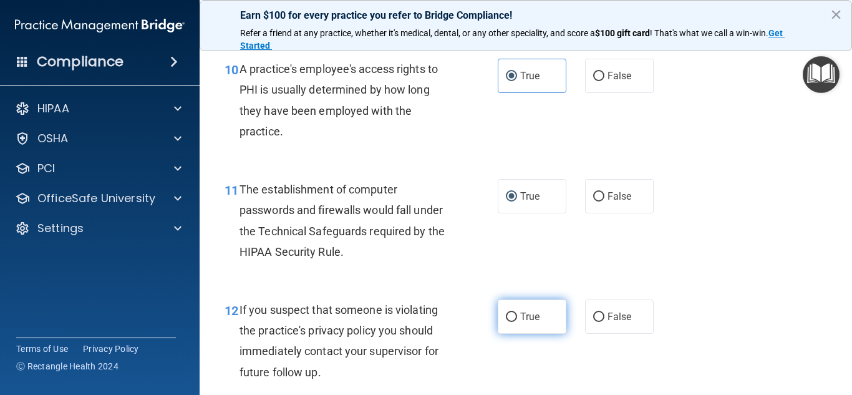
click at [542, 304] on label "True" at bounding box center [532, 316] width 69 height 34
click at [517, 313] on input "True" at bounding box center [511, 317] width 11 height 9
radio input "true"
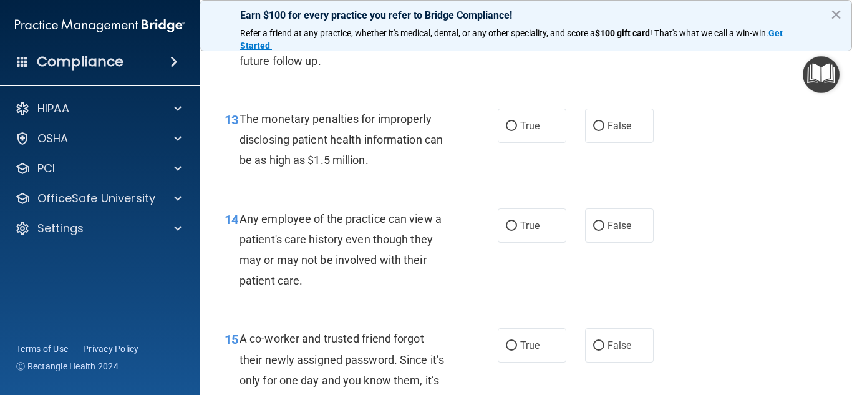
scroll to position [1435, 0]
click at [513, 129] on label "True" at bounding box center [532, 125] width 69 height 34
click at [513, 129] on input "True" at bounding box center [511, 125] width 11 height 9
radio input "true"
click at [507, 225] on input "True" at bounding box center [511, 225] width 11 height 9
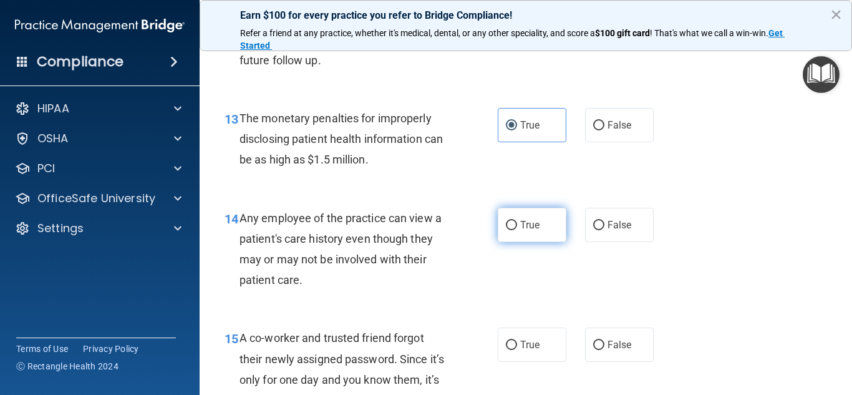
radio input "true"
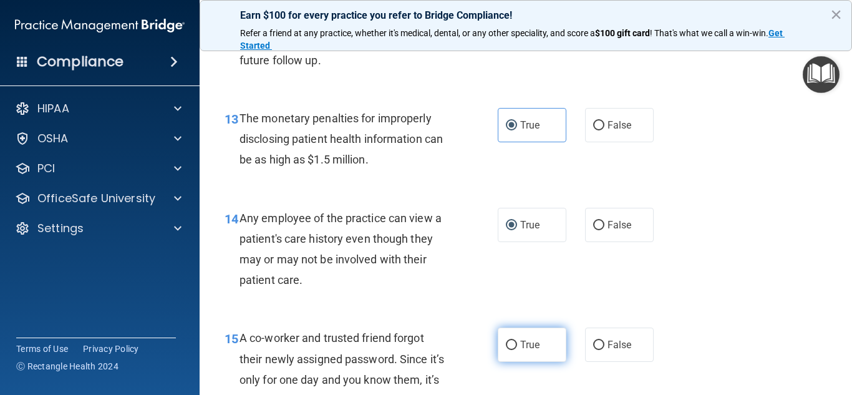
click at [512, 337] on label "True" at bounding box center [532, 345] width 69 height 34
click at [512, 341] on input "True" at bounding box center [511, 345] width 11 height 9
radio input "true"
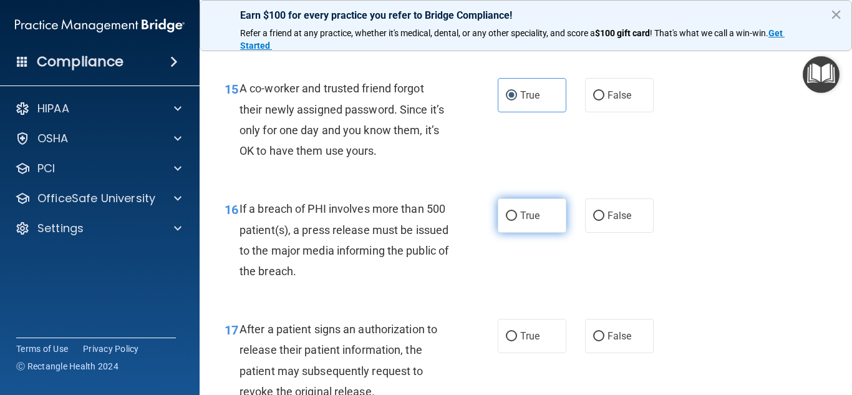
click at [521, 218] on span "True" at bounding box center [529, 216] width 19 height 12
click at [517, 218] on input "True" at bounding box center [511, 216] width 11 height 9
radio input "true"
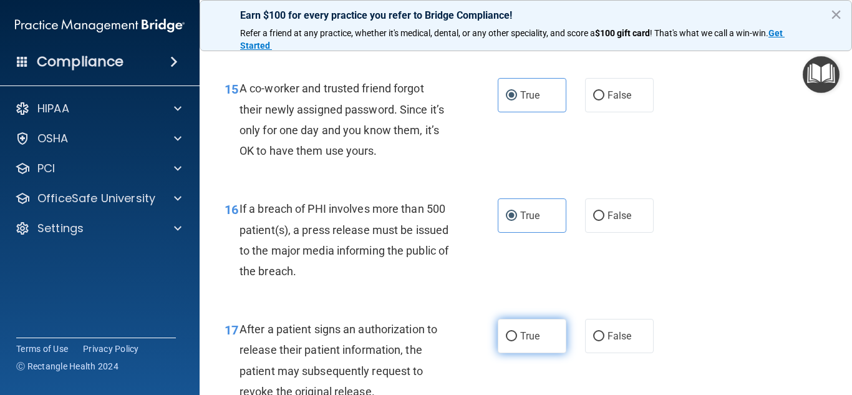
drag, startPoint x: 505, startPoint y: 334, endPoint x: 532, endPoint y: 328, distance: 27.5
click at [507, 334] on input "True" at bounding box center [511, 336] width 11 height 9
radio input "true"
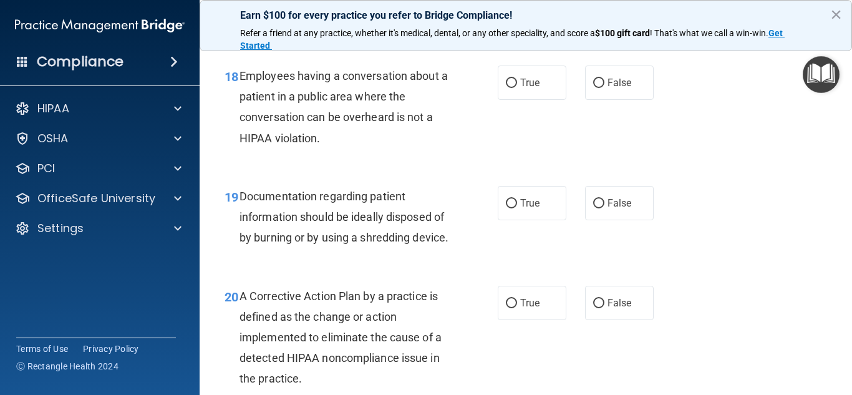
scroll to position [2059, 0]
click at [511, 76] on label "True" at bounding box center [532, 82] width 69 height 34
click at [511, 78] on input "True" at bounding box center [511, 82] width 11 height 9
radio input "true"
click at [509, 198] on input "True" at bounding box center [511, 202] width 11 height 9
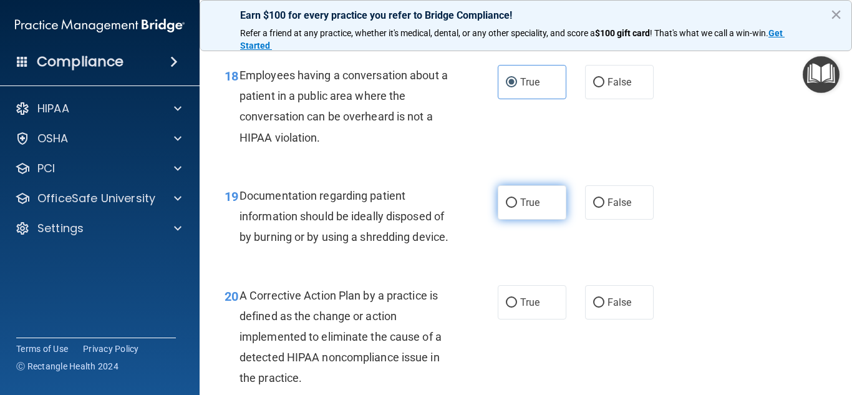
radio input "true"
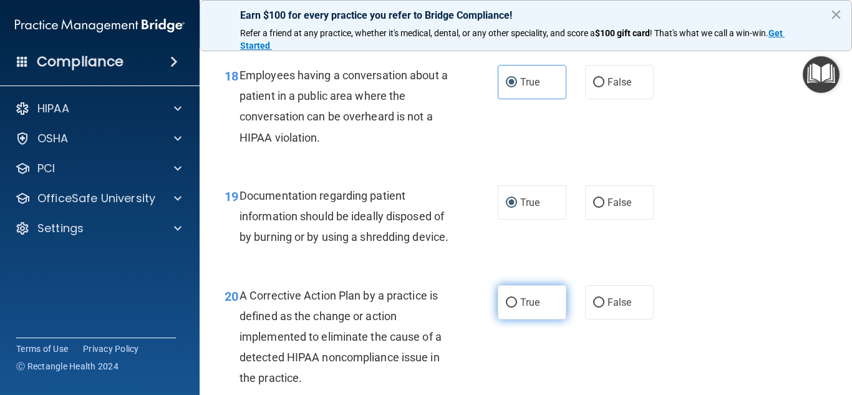
click at [510, 316] on label "True" at bounding box center [532, 302] width 69 height 34
click at [510, 308] on input "True" at bounding box center [511, 302] width 11 height 9
radio input "true"
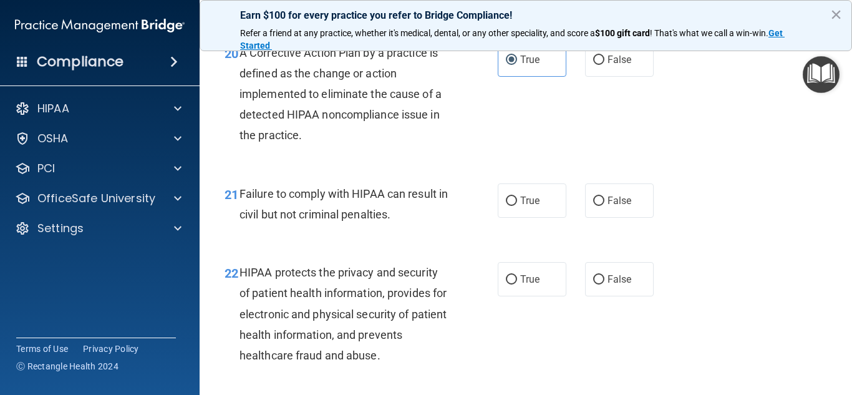
scroll to position [2308, 0]
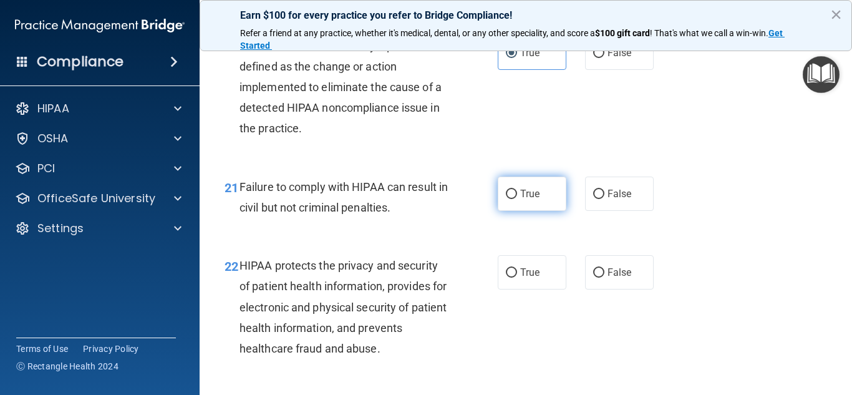
click at [507, 199] on input "True" at bounding box center [511, 194] width 11 height 9
radio input "true"
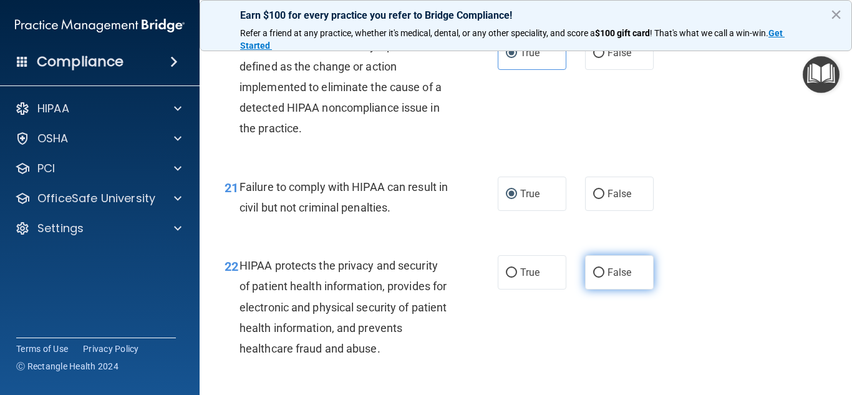
drag, startPoint x: 509, startPoint y: 293, endPoint x: 601, endPoint y: 287, distance: 92.5
click at [512, 278] on input "True" at bounding box center [511, 272] width 11 height 9
radio input "true"
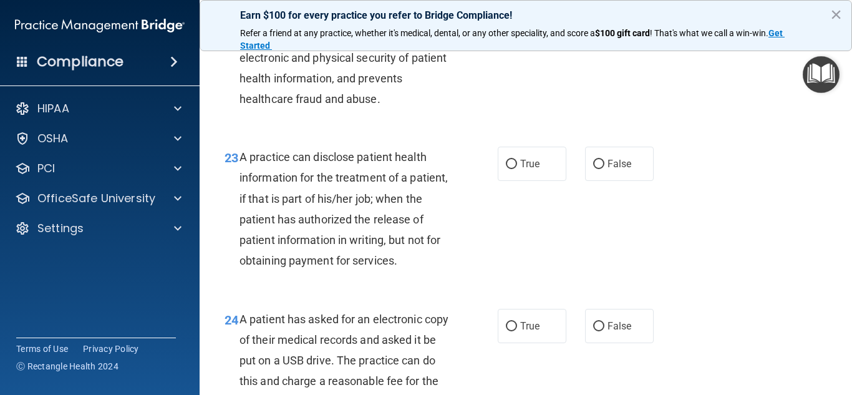
scroll to position [2496, 0]
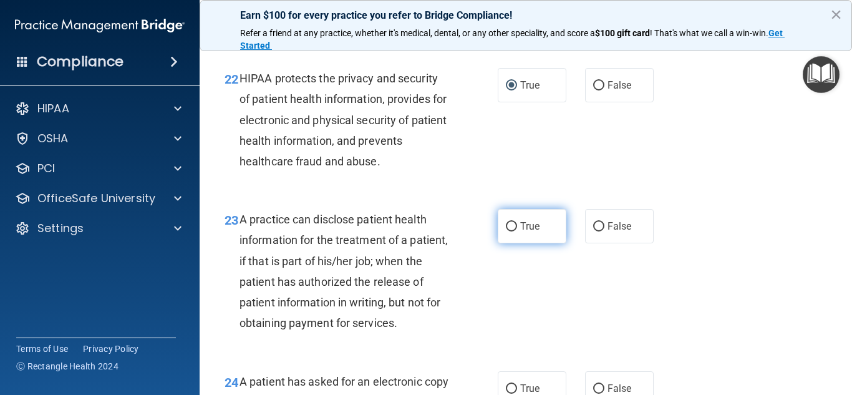
click at [509, 231] on input "True" at bounding box center [511, 226] width 11 height 9
radio input "true"
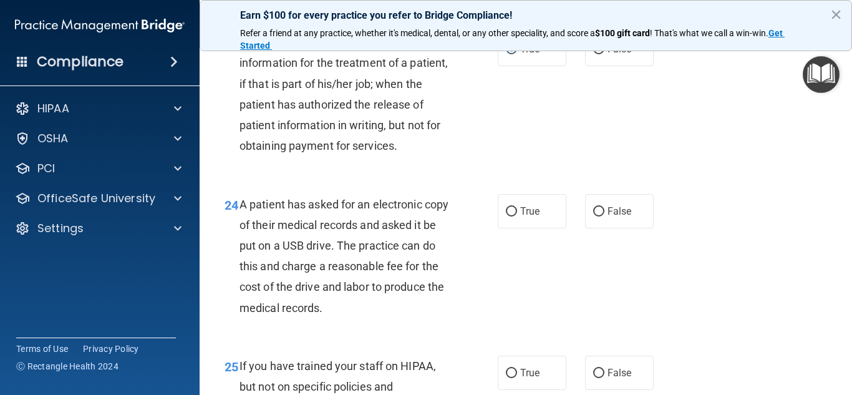
scroll to position [2745, 0]
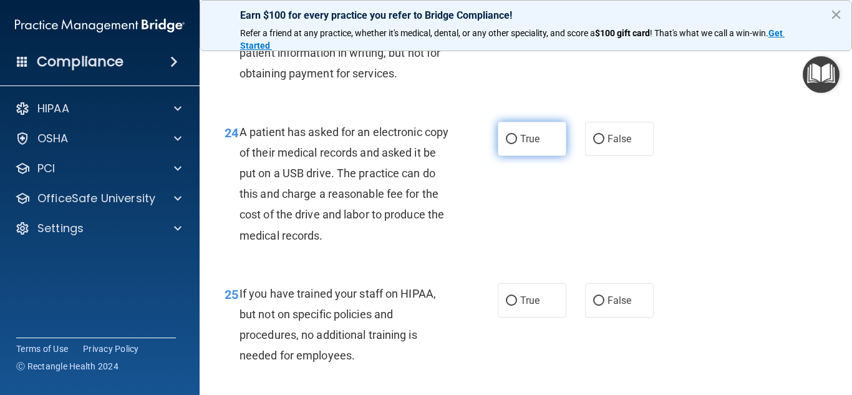
click at [509, 144] on input "True" at bounding box center [511, 139] width 11 height 9
radio input "true"
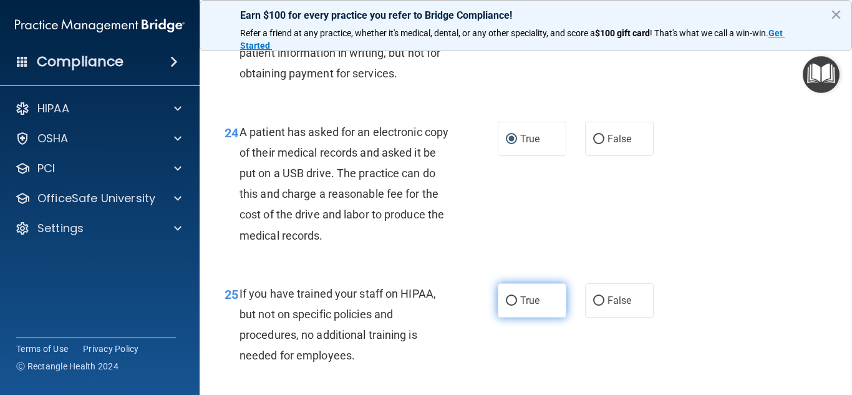
click at [509, 306] on input "True" at bounding box center [511, 300] width 11 height 9
radio input "true"
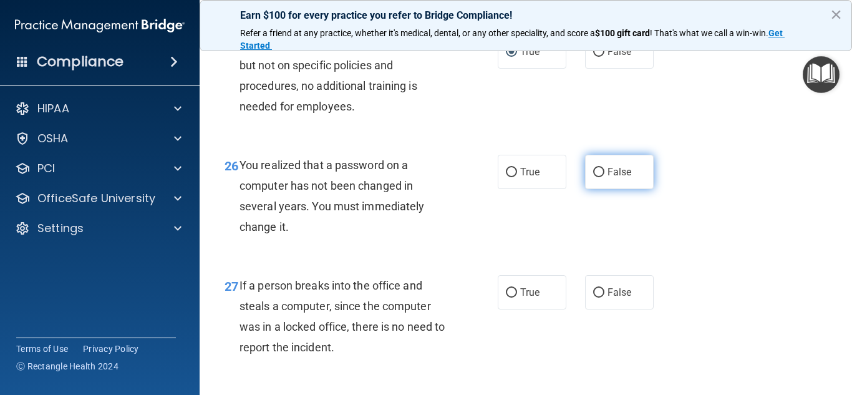
scroll to position [2995, 0]
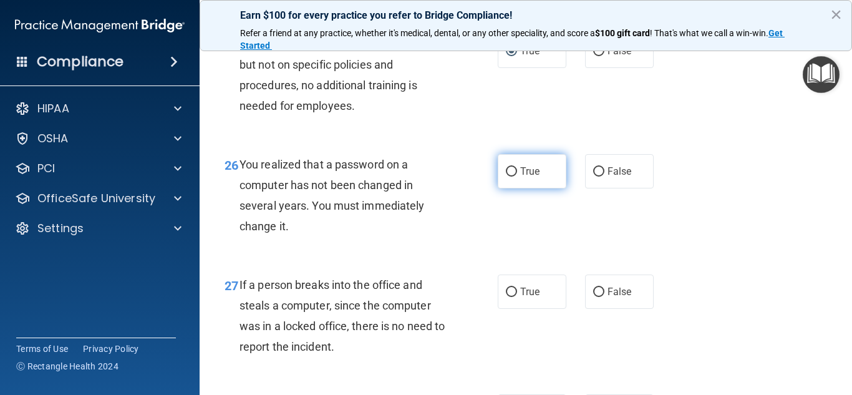
click at [510, 177] on input "True" at bounding box center [511, 171] width 11 height 9
radio input "true"
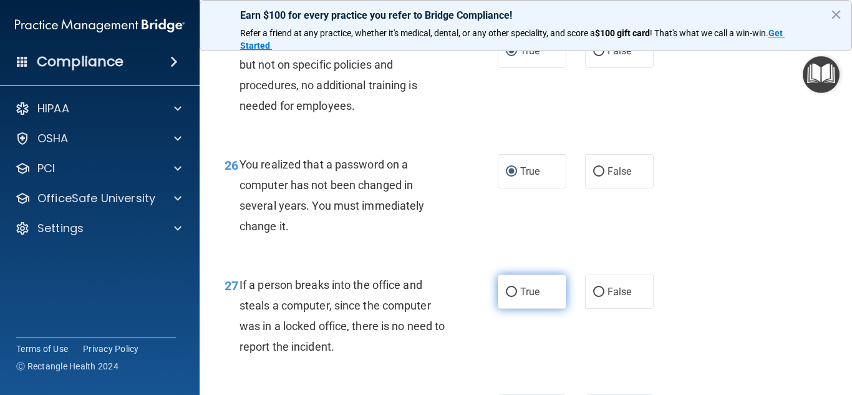
click at [506, 297] on input "True" at bounding box center [511, 292] width 11 height 9
radio input "true"
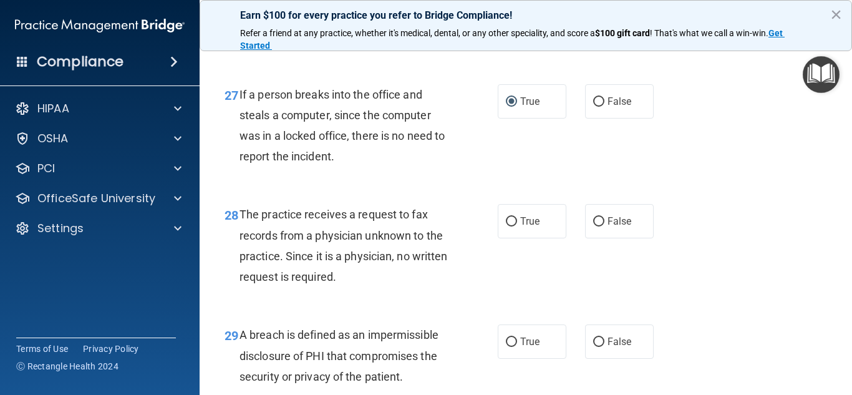
scroll to position [3182, 0]
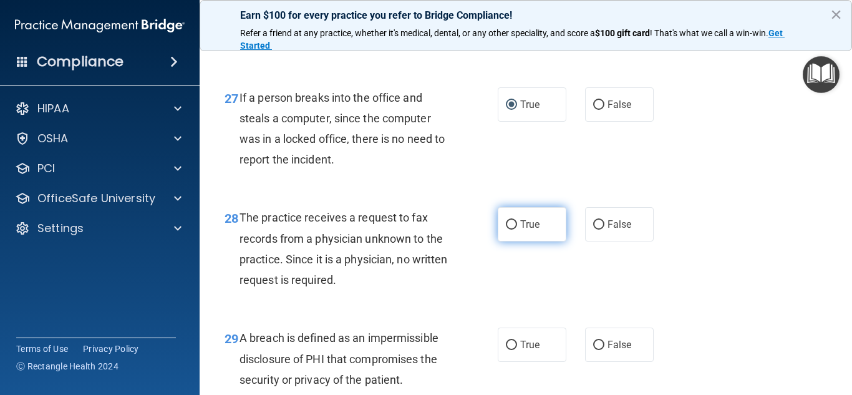
click at [503, 241] on label "True" at bounding box center [532, 224] width 69 height 34
click at [506, 230] on input "True" at bounding box center [511, 224] width 11 height 9
radio input "true"
drag, startPoint x: 513, startPoint y: 383, endPoint x: 535, endPoint y: 359, distance: 33.1
click at [513, 362] on label "True" at bounding box center [532, 345] width 69 height 34
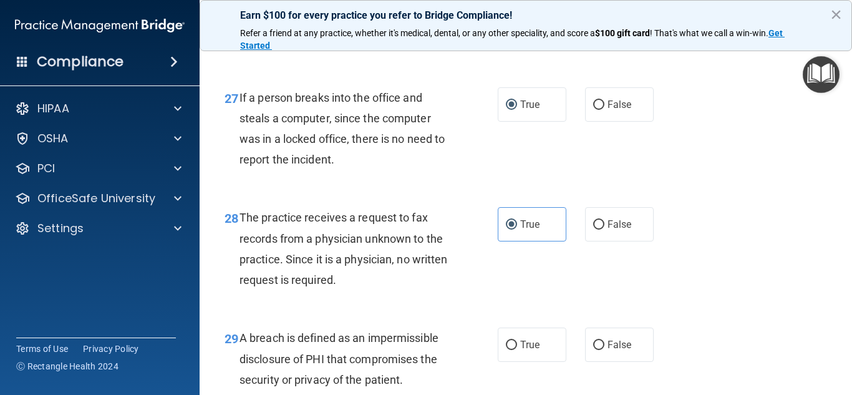
click at [513, 350] on input "True" at bounding box center [511, 345] width 11 height 9
radio input "true"
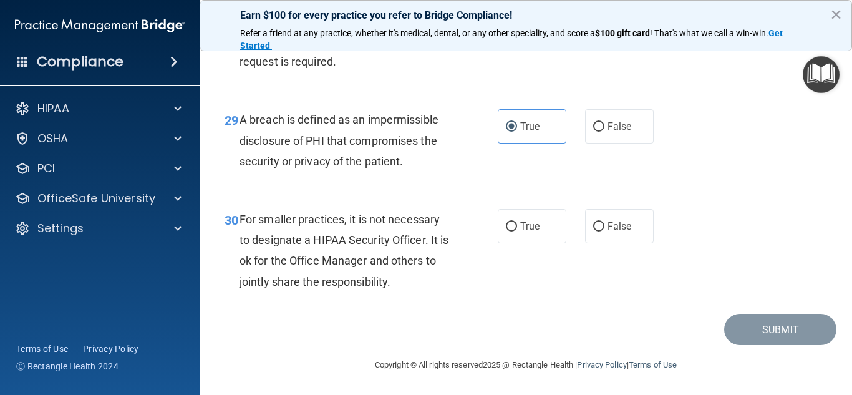
scroll to position [3442, 0]
drag, startPoint x: 505, startPoint y: 230, endPoint x: 581, endPoint y: 253, distance: 79.5
click at [506, 230] on input "True" at bounding box center [511, 226] width 11 height 9
radio input "true"
click at [762, 326] on button "Submit" at bounding box center [780, 330] width 112 height 32
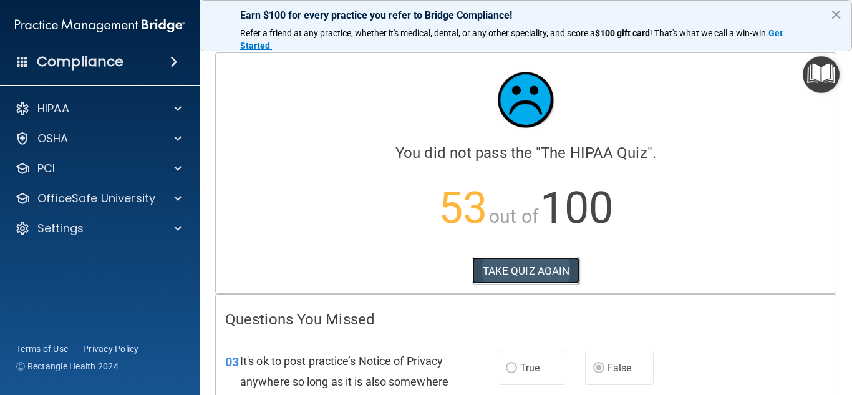
click at [528, 270] on button "TAKE QUIZ AGAIN" at bounding box center [526, 270] width 108 height 27
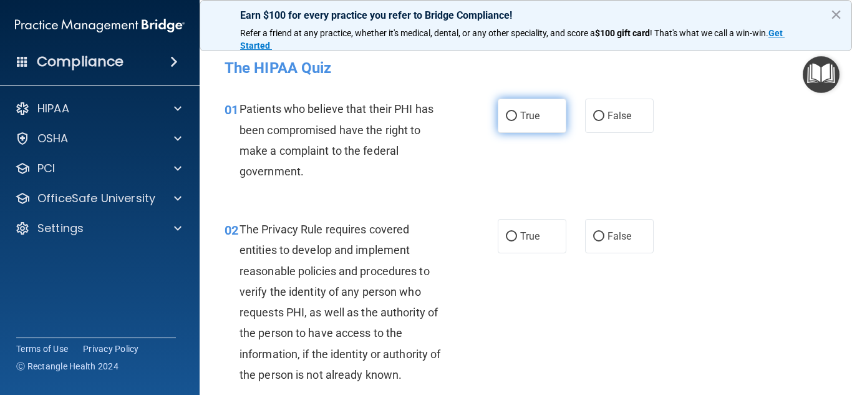
click at [523, 115] on span "True" at bounding box center [529, 116] width 19 height 12
click at [517, 115] on input "True" at bounding box center [511, 116] width 11 height 9
radio input "true"
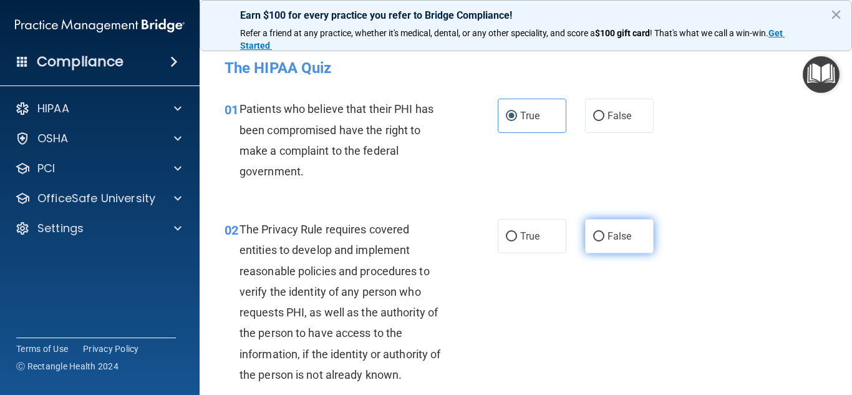
click at [630, 251] on label "False" at bounding box center [619, 236] width 69 height 34
click at [605, 241] on input "False" at bounding box center [598, 236] width 11 height 9
radio input "true"
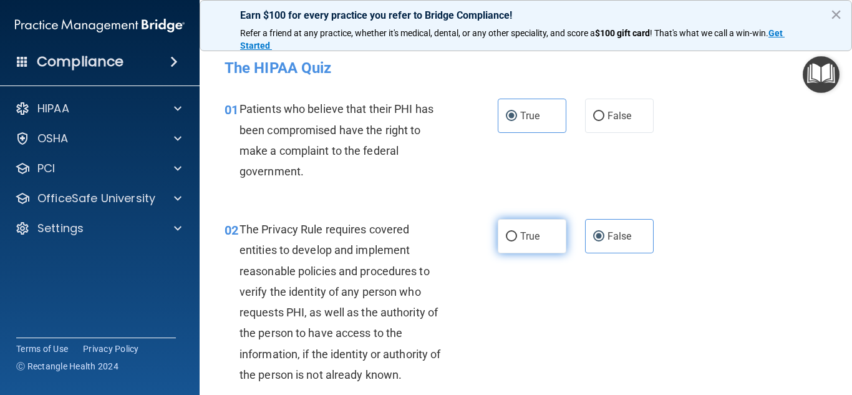
click at [515, 240] on label "True" at bounding box center [532, 236] width 69 height 34
click at [515, 240] on input "True" at bounding box center [511, 236] width 11 height 9
radio input "true"
radio input "false"
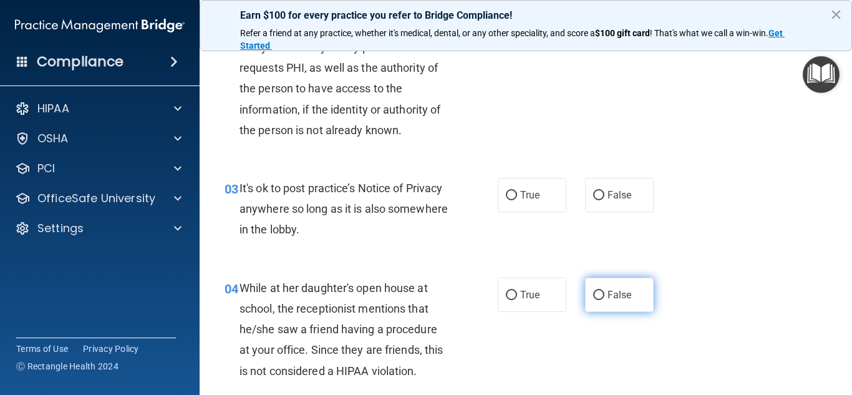
scroll to position [250, 0]
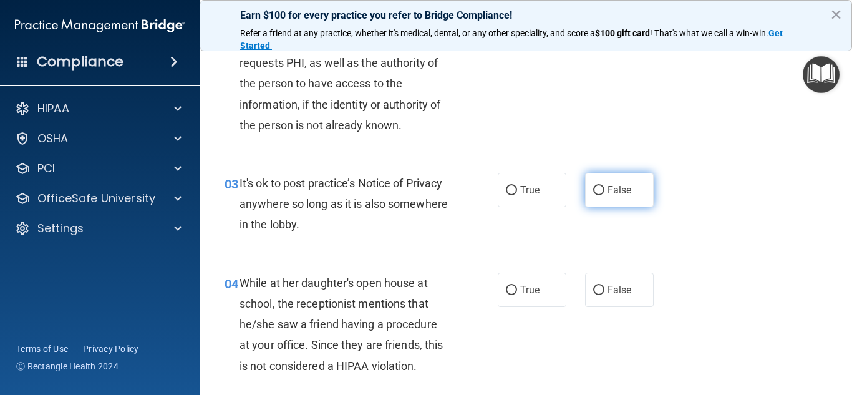
click at [613, 198] on label "False" at bounding box center [619, 190] width 69 height 34
click at [605, 195] on input "False" at bounding box center [598, 190] width 11 height 9
radio input "true"
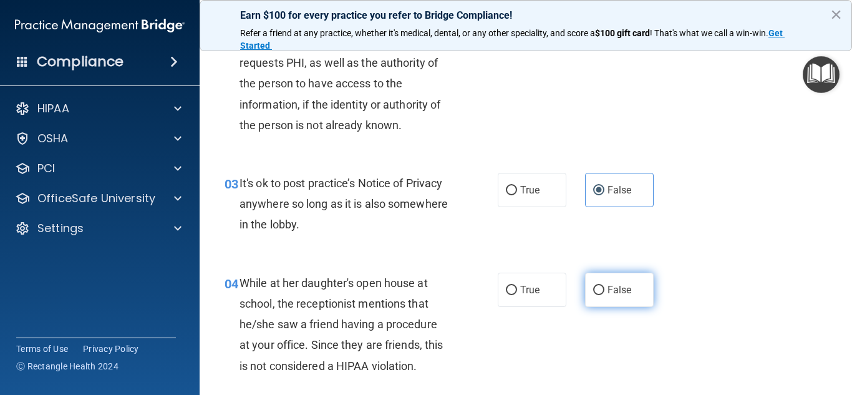
click at [618, 286] on span "False" at bounding box center [620, 290] width 24 height 12
click at [605, 286] on input "False" at bounding box center [598, 290] width 11 height 9
radio input "true"
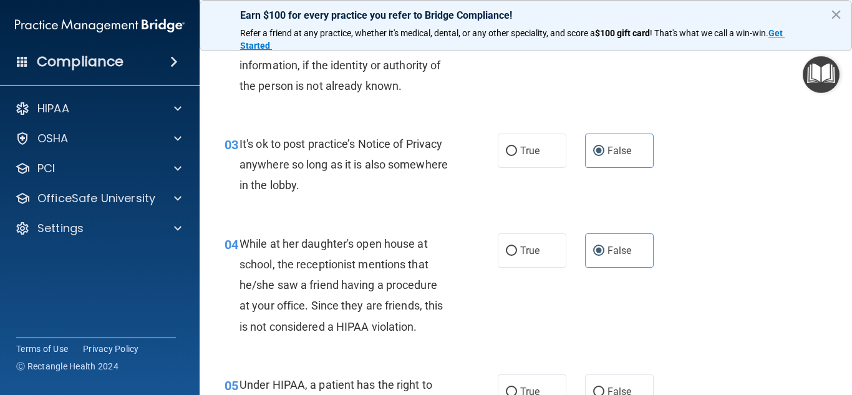
scroll to position [437, 0]
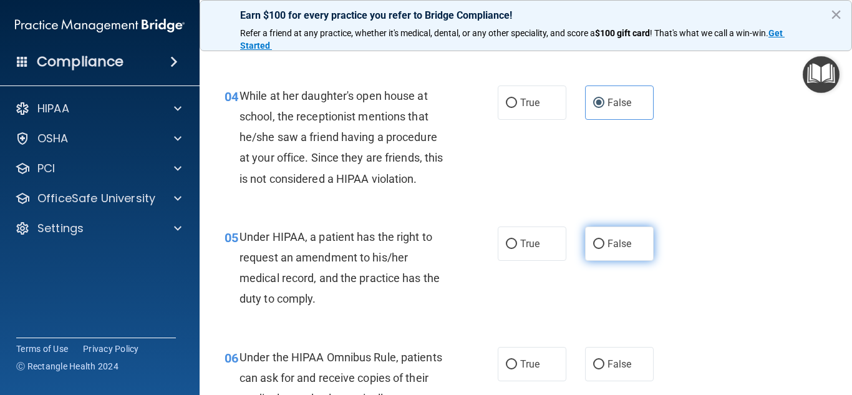
click at [625, 244] on span "False" at bounding box center [620, 244] width 24 height 12
click at [605, 244] on input "False" at bounding box center [598, 244] width 11 height 9
radio input "true"
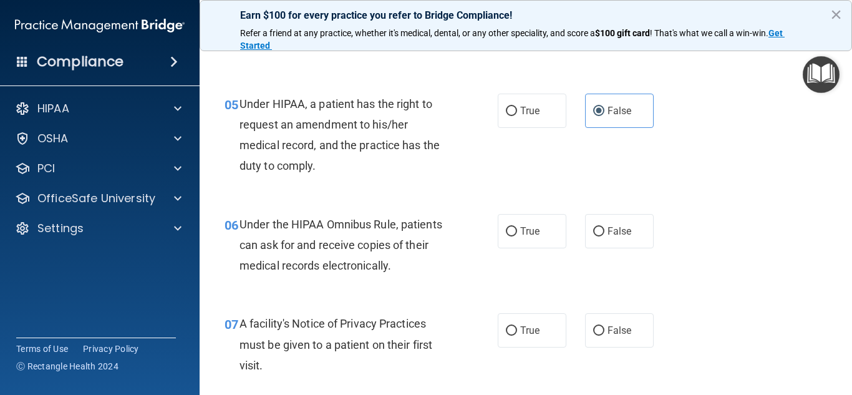
scroll to position [624, 0]
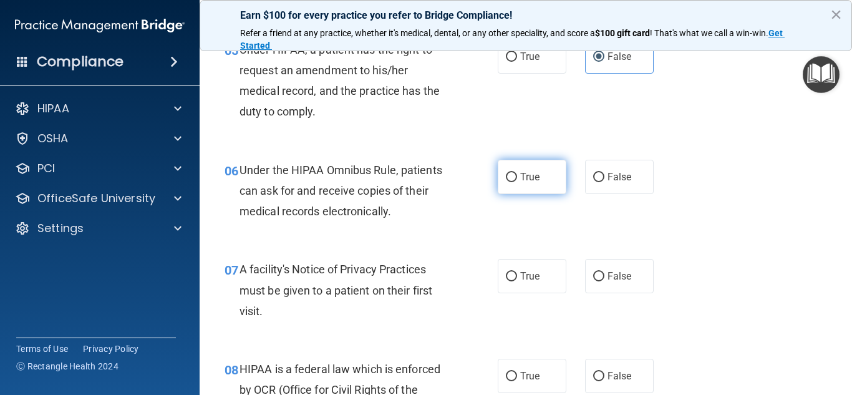
click at [520, 180] on span "True" at bounding box center [529, 177] width 19 height 12
click at [517, 180] on input "True" at bounding box center [511, 177] width 11 height 9
radio input "true"
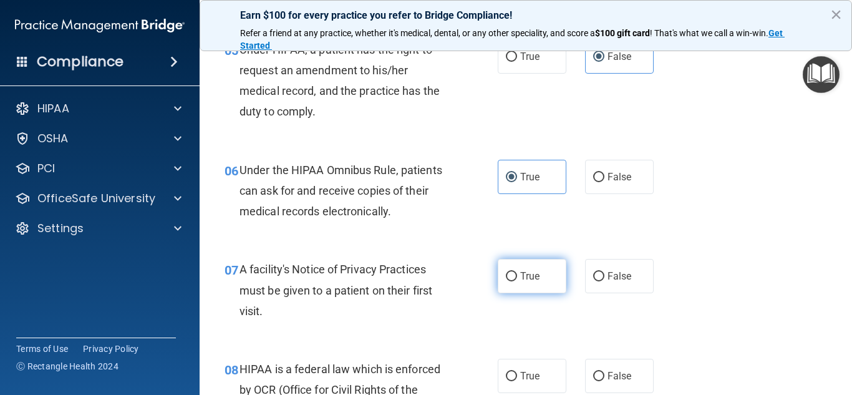
click at [520, 271] on span "True" at bounding box center [529, 276] width 19 height 12
click at [517, 272] on input "True" at bounding box center [511, 276] width 11 height 9
radio input "true"
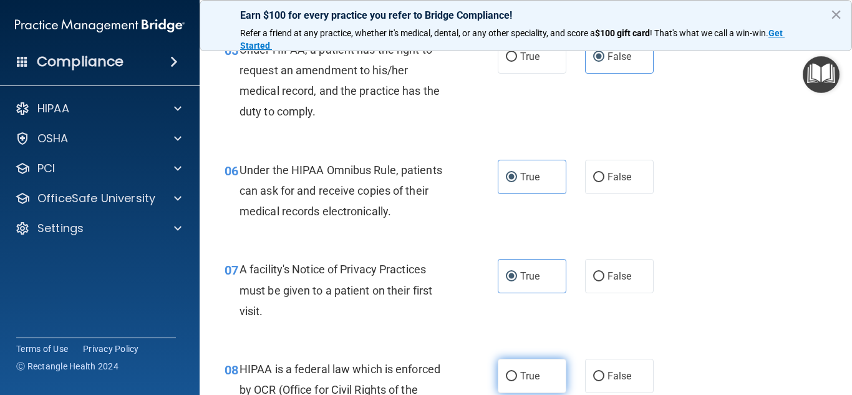
drag, startPoint x: 516, startPoint y: 371, endPoint x: 540, endPoint y: 360, distance: 26.8
click at [520, 372] on span "True" at bounding box center [529, 376] width 19 height 12
click at [516, 372] on input "True" at bounding box center [511, 376] width 11 height 9
radio input "true"
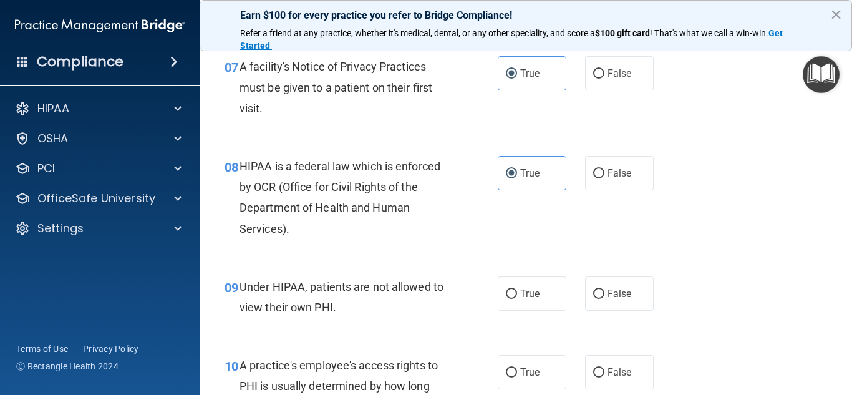
scroll to position [873, 0]
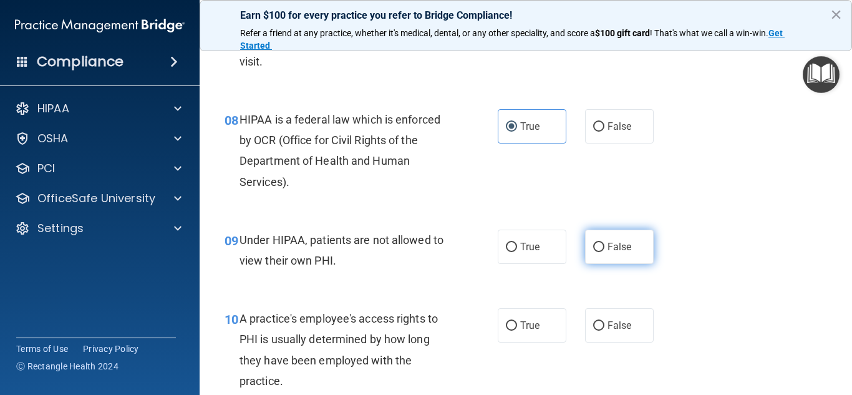
click at [610, 247] on span "False" at bounding box center [620, 247] width 24 height 12
click at [605, 247] on input "False" at bounding box center [598, 247] width 11 height 9
radio input "true"
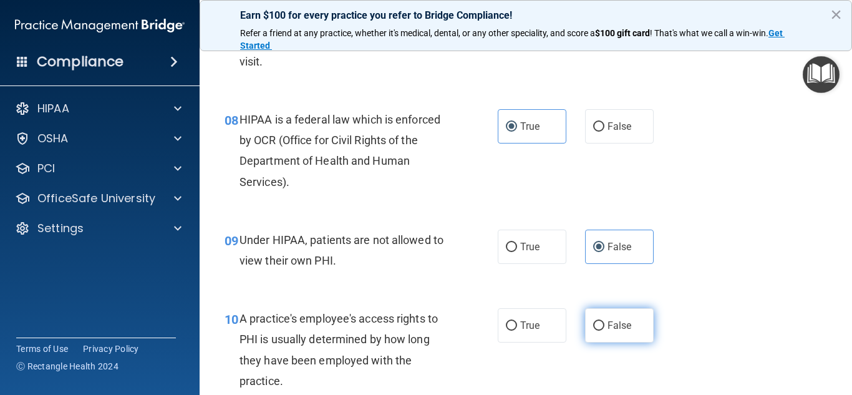
click at [608, 325] on span "False" at bounding box center [620, 325] width 24 height 12
click at [605, 325] on input "False" at bounding box center [598, 325] width 11 height 9
radio input "true"
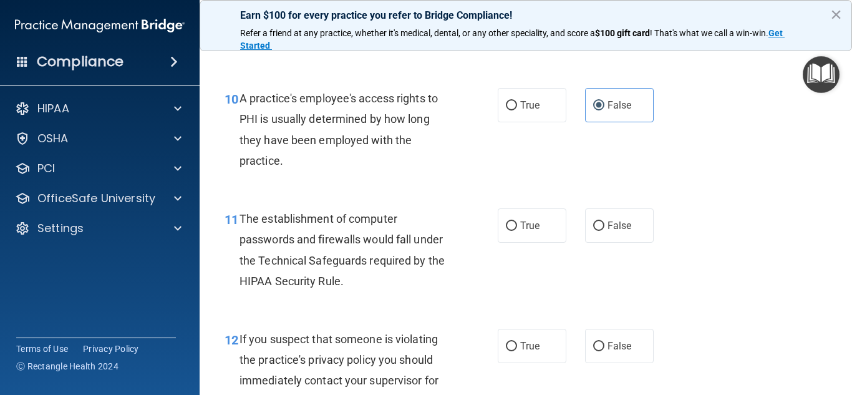
scroll to position [1123, 0]
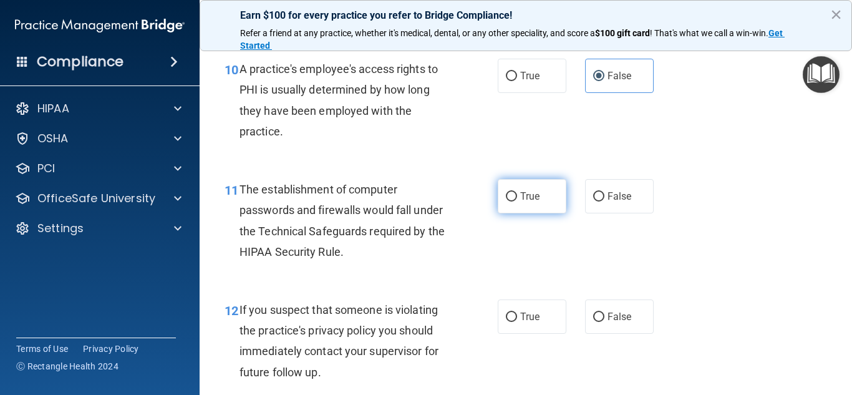
click at [528, 192] on span "True" at bounding box center [529, 196] width 19 height 12
click at [517, 192] on input "True" at bounding box center [511, 196] width 11 height 9
radio input "true"
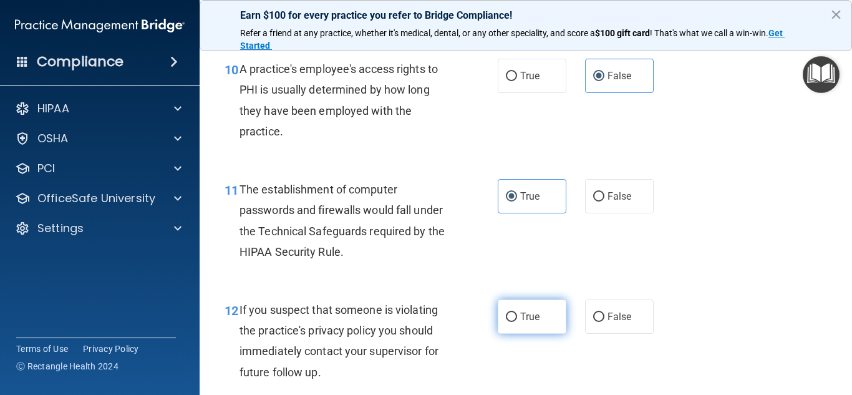
click at [540, 328] on label "True" at bounding box center [532, 316] width 69 height 34
click at [517, 322] on input "True" at bounding box center [511, 317] width 11 height 9
radio input "true"
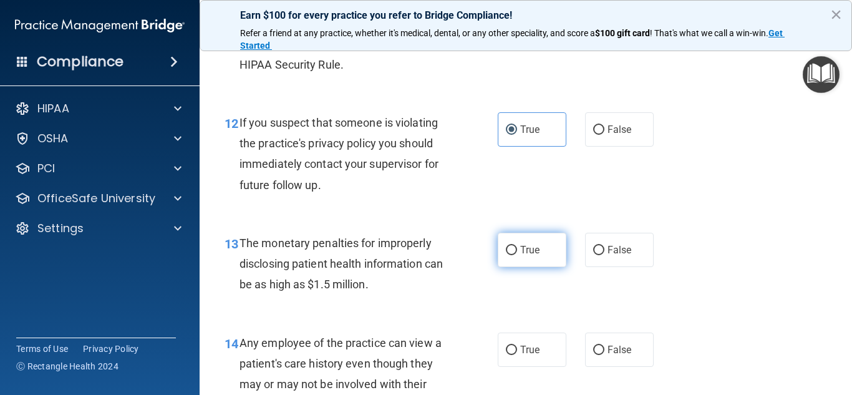
drag, startPoint x: 520, startPoint y: 257, endPoint x: 540, endPoint y: 265, distance: 21.0
click at [520, 257] on label "True" at bounding box center [532, 250] width 69 height 34
click at [517, 255] on input "True" at bounding box center [511, 250] width 11 height 9
radio input "true"
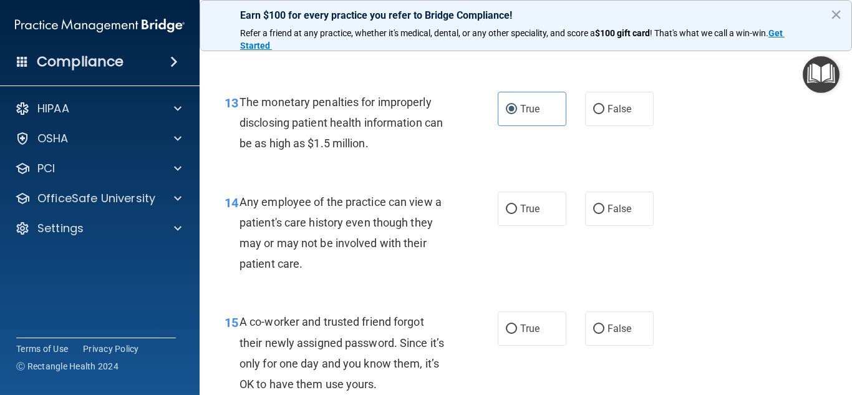
scroll to position [1497, 0]
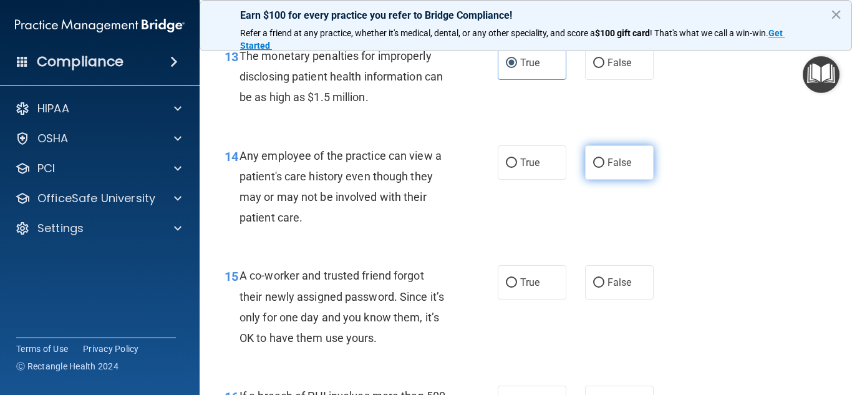
click at [619, 165] on span "False" at bounding box center [620, 163] width 24 height 12
click at [605, 165] on input "False" at bounding box center [598, 162] width 11 height 9
radio input "true"
click at [608, 283] on span "False" at bounding box center [620, 282] width 24 height 12
click at [605, 283] on input "False" at bounding box center [598, 282] width 11 height 9
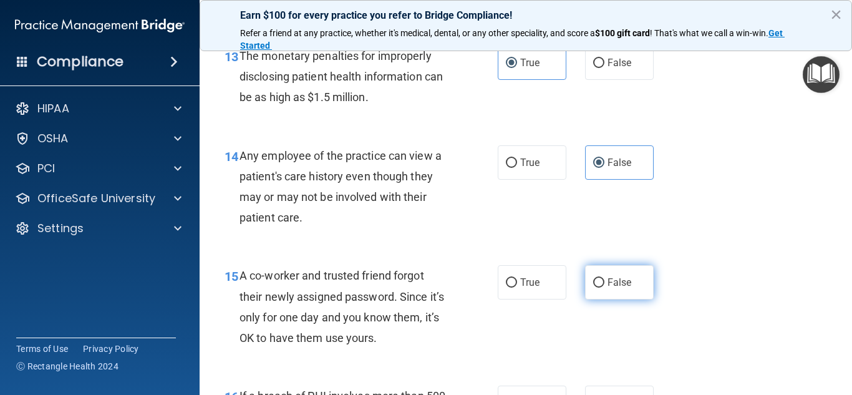
radio input "true"
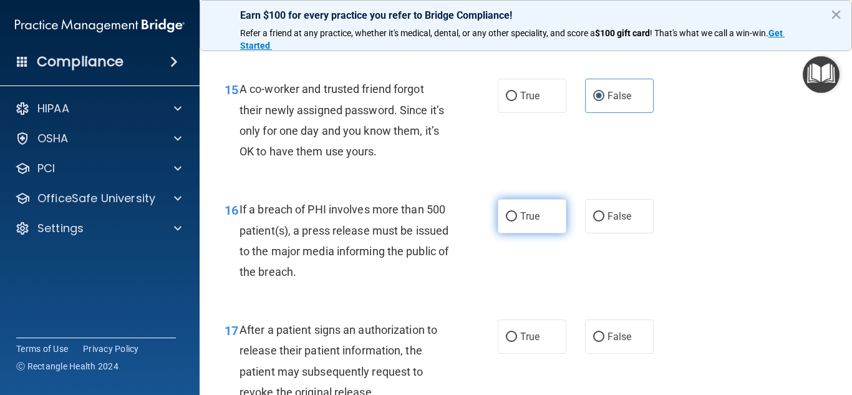
scroll to position [1685, 0]
click at [520, 214] on span "True" at bounding box center [529, 216] width 19 height 12
click at [516, 214] on input "True" at bounding box center [511, 216] width 11 height 9
radio input "true"
drag, startPoint x: 519, startPoint y: 339, endPoint x: 576, endPoint y: 312, distance: 63.1
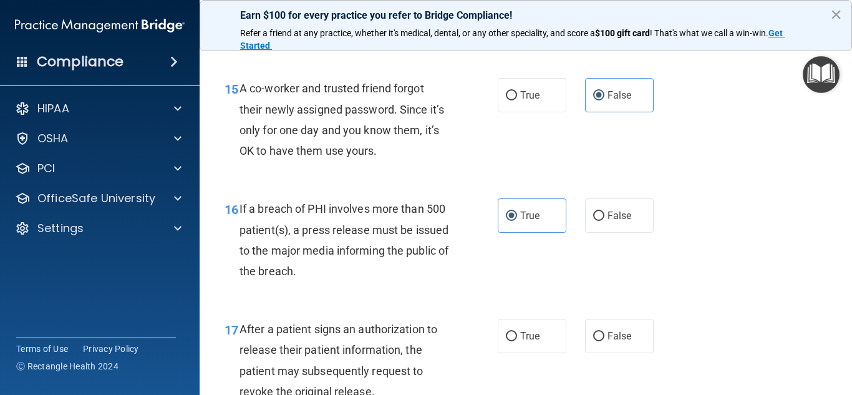
click at [520, 339] on span "True" at bounding box center [529, 336] width 19 height 12
click at [517, 339] on input "True" at bounding box center [511, 336] width 11 height 9
radio input "true"
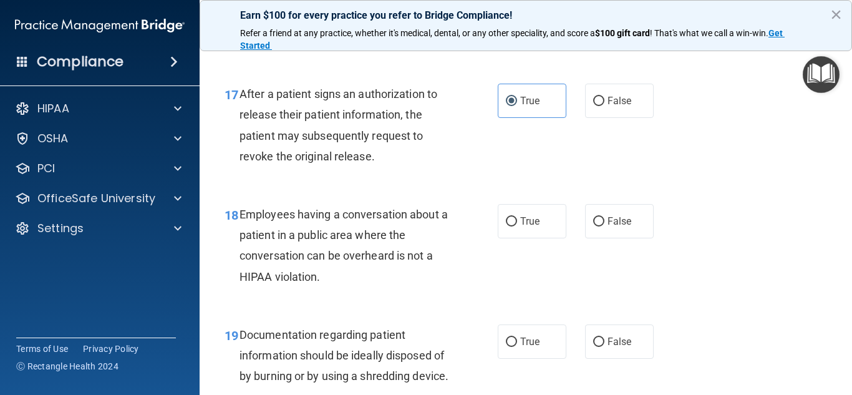
scroll to position [1934, 0]
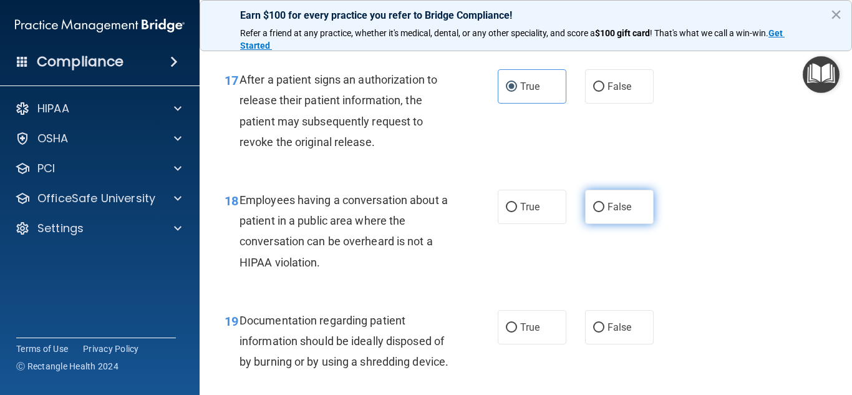
click at [616, 204] on span "False" at bounding box center [620, 207] width 24 height 12
click at [605, 204] on input "False" at bounding box center [598, 207] width 11 height 9
radio input "true"
drag, startPoint x: 513, startPoint y: 324, endPoint x: 595, endPoint y: 300, distance: 85.3
click at [518, 324] on label "True" at bounding box center [532, 327] width 69 height 34
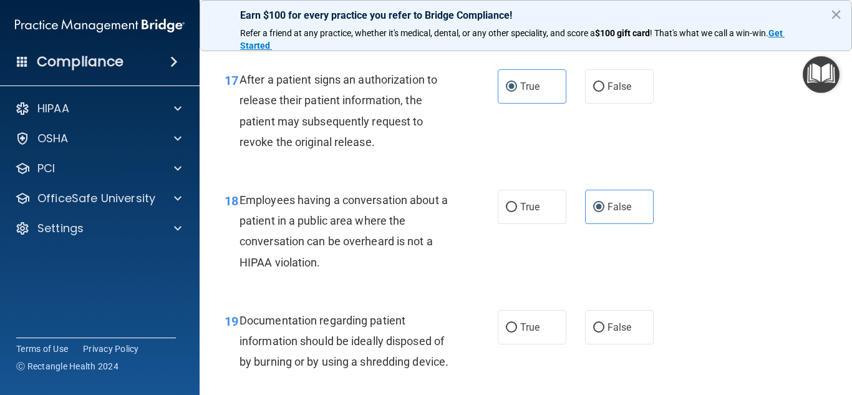
click at [517, 324] on input "True" at bounding box center [511, 327] width 11 height 9
radio input "true"
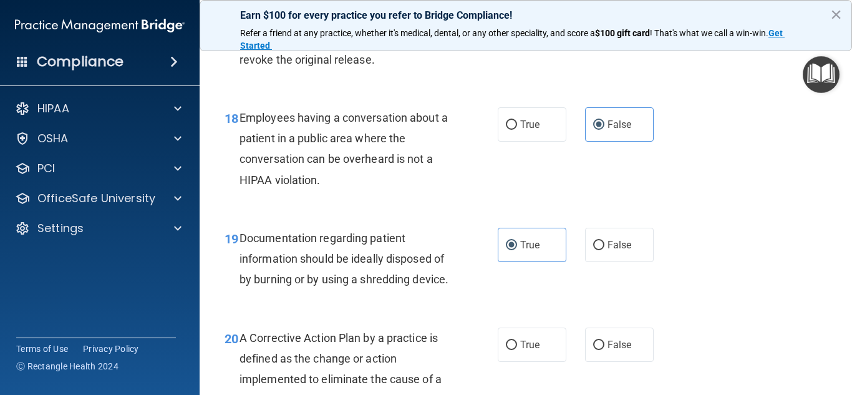
scroll to position [2121, 0]
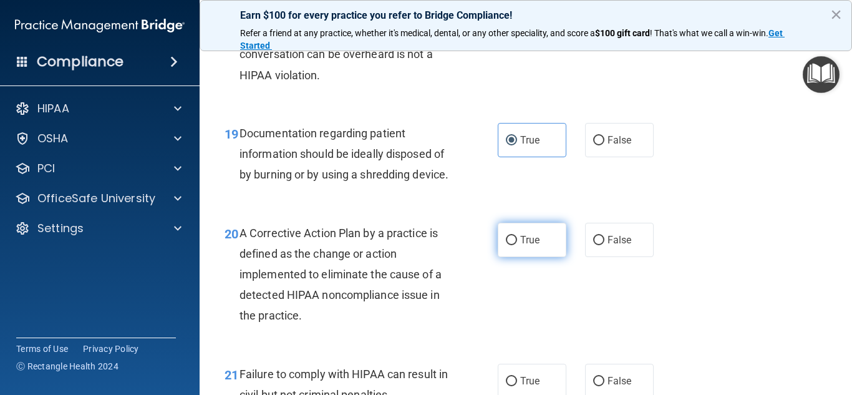
click at [540, 257] on label "True" at bounding box center [532, 240] width 69 height 34
click at [517, 245] on input "True" at bounding box center [511, 240] width 11 height 9
radio input "true"
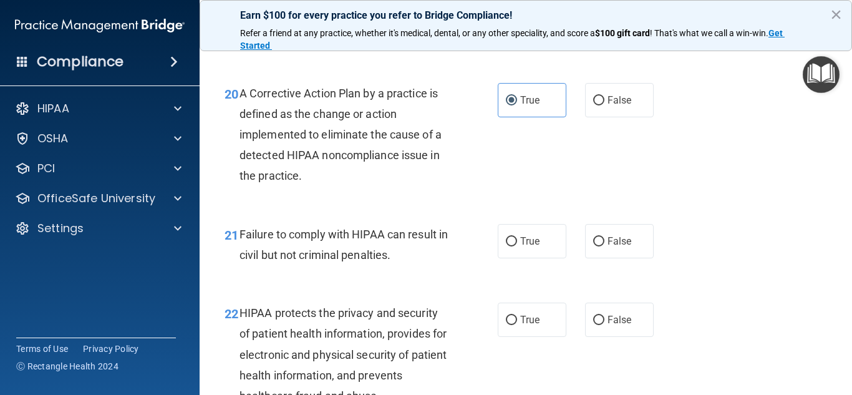
scroll to position [2308, 0]
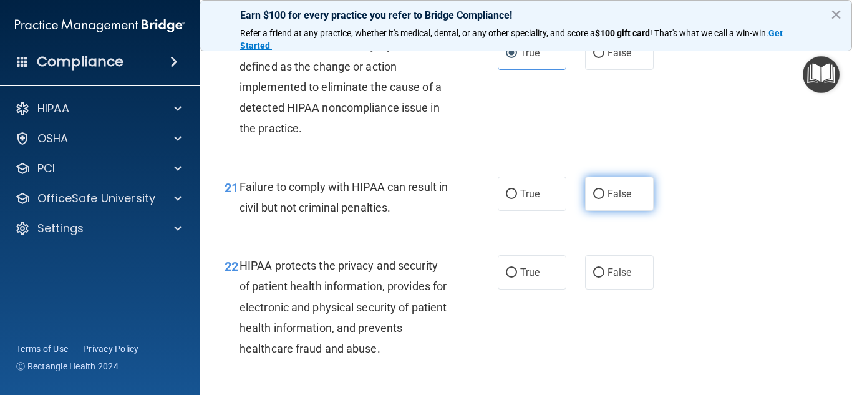
click at [626, 208] on label "False" at bounding box center [619, 194] width 69 height 34
click at [605, 199] on input "False" at bounding box center [598, 194] width 11 height 9
radio input "true"
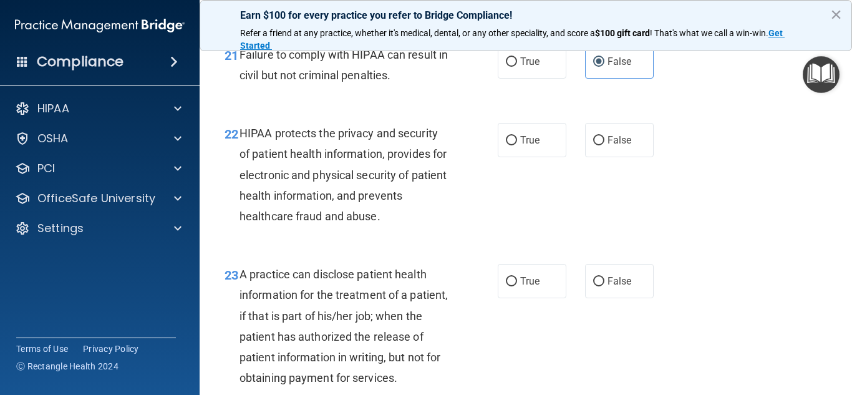
scroll to position [2496, 0]
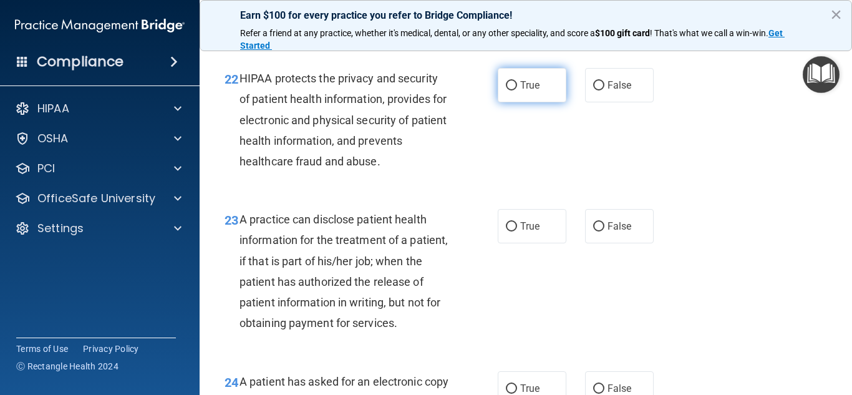
click at [523, 91] on span "True" at bounding box center [529, 85] width 19 height 12
click at [517, 90] on input "True" at bounding box center [511, 85] width 11 height 9
radio input "true"
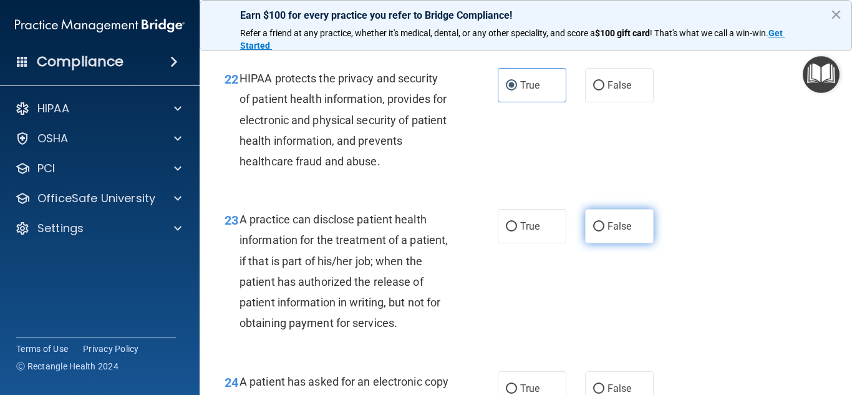
click at [608, 232] on span "False" at bounding box center [620, 226] width 24 height 12
click at [602, 231] on input "False" at bounding box center [598, 226] width 11 height 9
radio input "true"
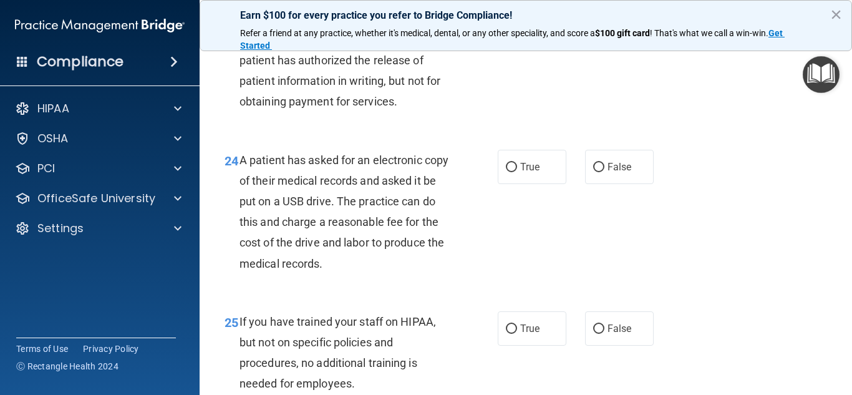
scroll to position [2745, 0]
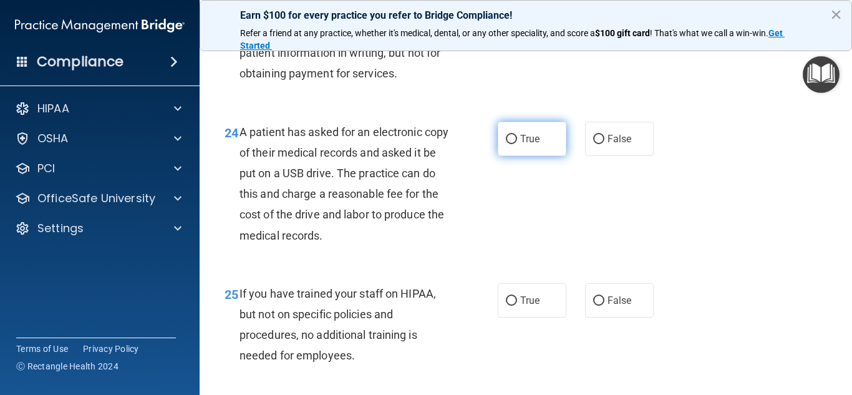
click at [520, 145] on span "True" at bounding box center [529, 139] width 19 height 12
click at [517, 144] on input "True" at bounding box center [511, 139] width 11 height 9
radio input "true"
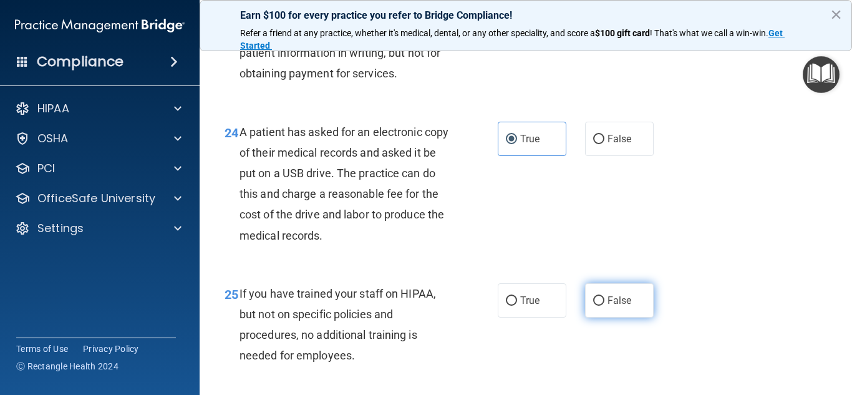
click at [610, 306] on span "False" at bounding box center [620, 300] width 24 height 12
click at [605, 306] on input "False" at bounding box center [598, 300] width 11 height 9
radio input "true"
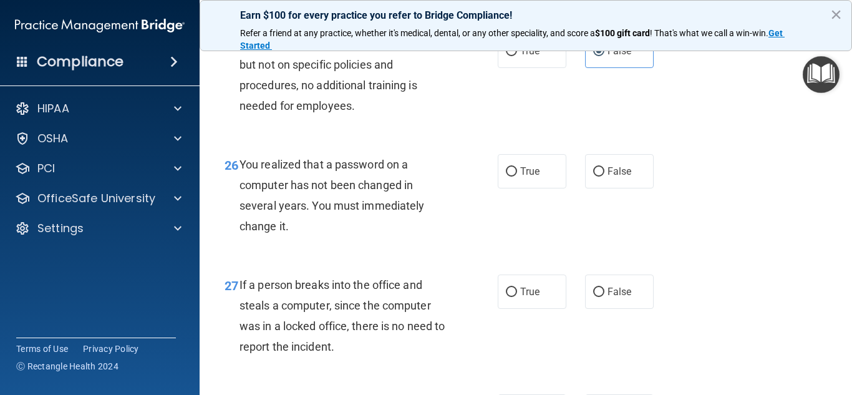
drag, startPoint x: 536, startPoint y: 215, endPoint x: 570, endPoint y: 244, distance: 44.7
click at [535, 188] on label "True" at bounding box center [532, 171] width 69 height 34
click at [517, 177] on input "True" at bounding box center [511, 171] width 11 height 9
radio input "true"
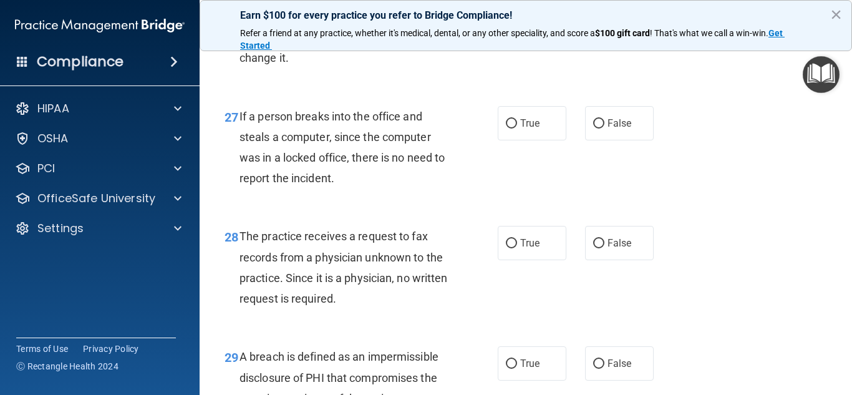
scroll to position [3182, 0]
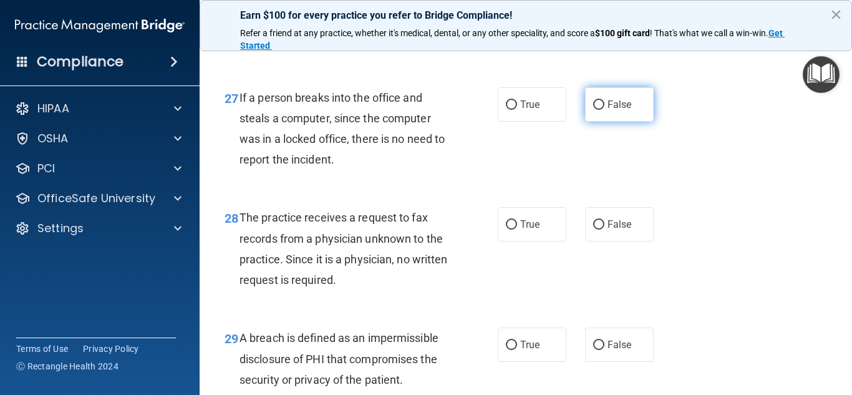
click at [616, 110] on span "False" at bounding box center [620, 105] width 24 height 12
click at [605, 110] on input "False" at bounding box center [598, 104] width 11 height 9
radio input "true"
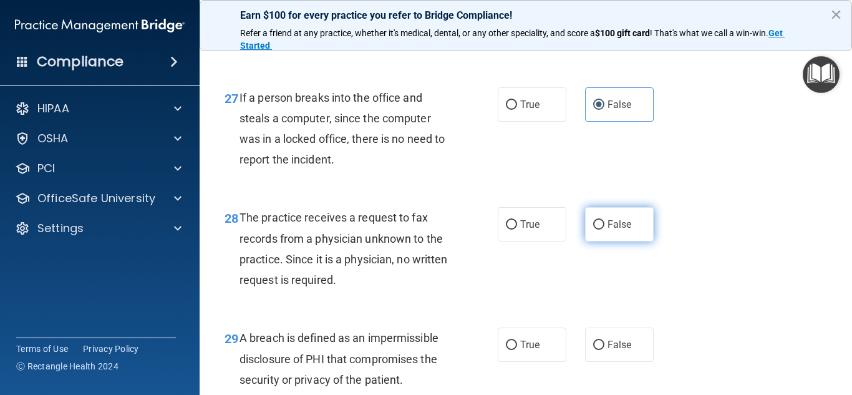
click at [620, 230] on span "False" at bounding box center [620, 224] width 24 height 12
click at [605, 230] on input "False" at bounding box center [598, 224] width 11 height 9
radio input "true"
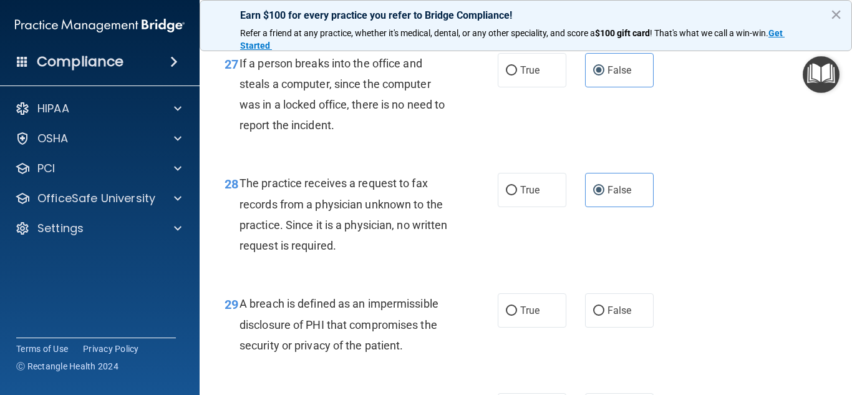
scroll to position [3369, 0]
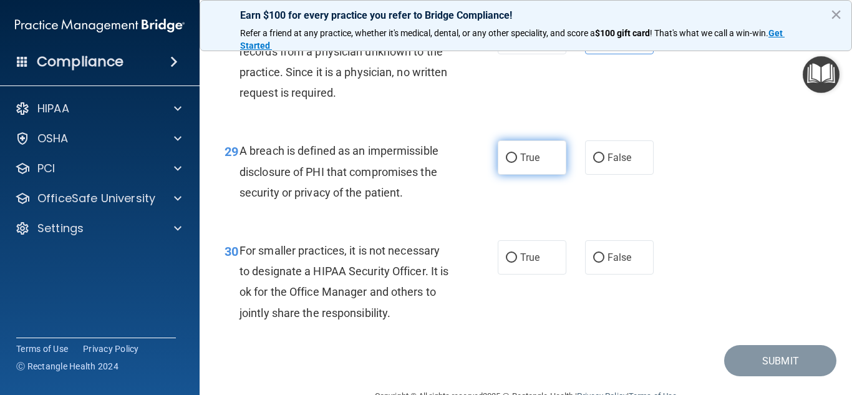
click at [522, 163] on span "True" at bounding box center [529, 158] width 19 height 12
click at [517, 163] on input "True" at bounding box center [511, 157] width 11 height 9
radio input "true"
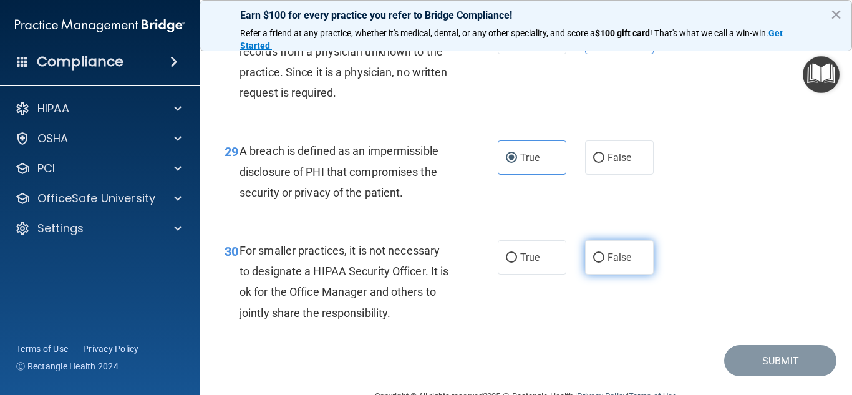
click at [611, 263] on span "False" at bounding box center [620, 257] width 24 height 12
click at [605, 263] on input "False" at bounding box center [598, 257] width 11 height 9
radio input "true"
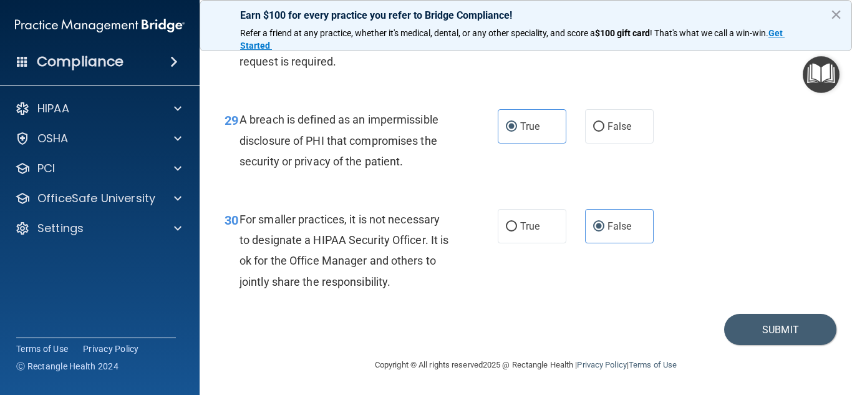
scroll to position [3442, 0]
click at [756, 334] on button "Submit" at bounding box center [780, 330] width 112 height 32
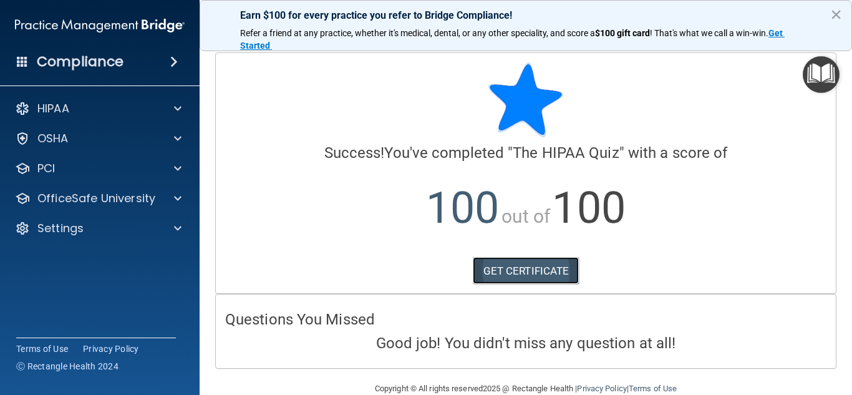
click at [540, 270] on link "GET CERTIFICATE" at bounding box center [526, 270] width 107 height 27
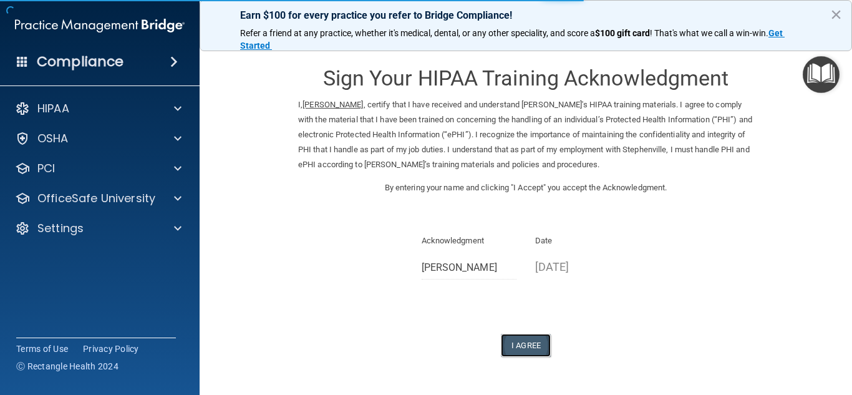
click at [516, 343] on button "I Agree" at bounding box center [526, 345] width 50 height 23
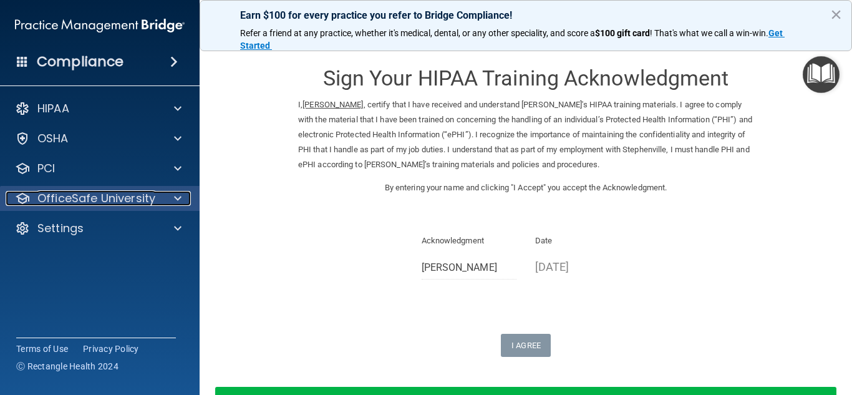
click at [164, 195] on div at bounding box center [175, 198] width 31 height 15
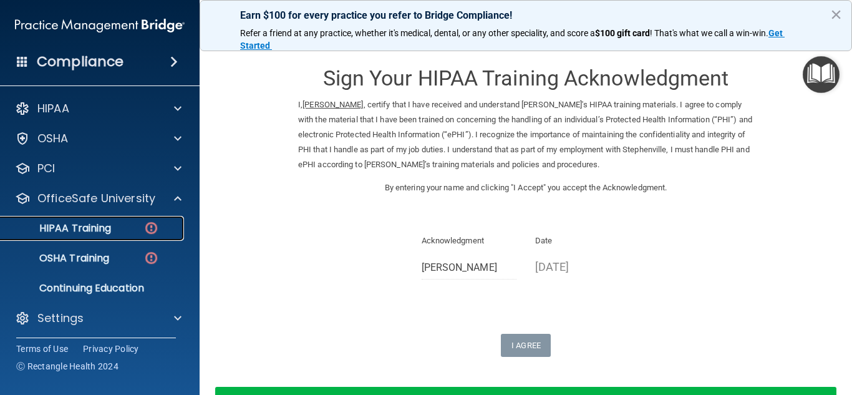
click at [153, 228] on img at bounding box center [151, 228] width 16 height 16
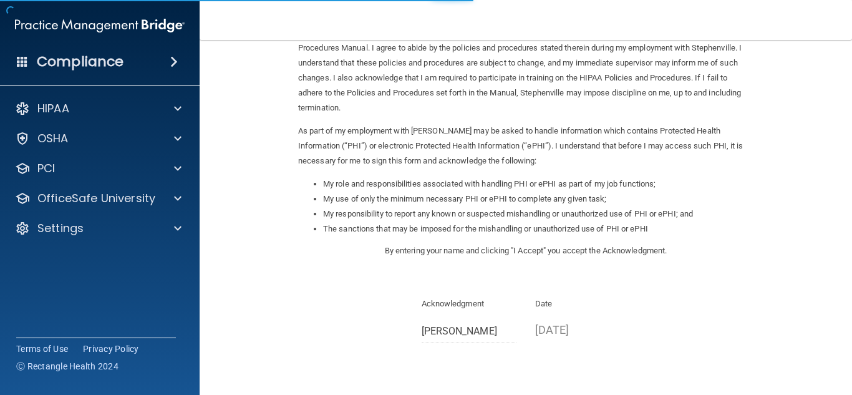
scroll to position [177, 0]
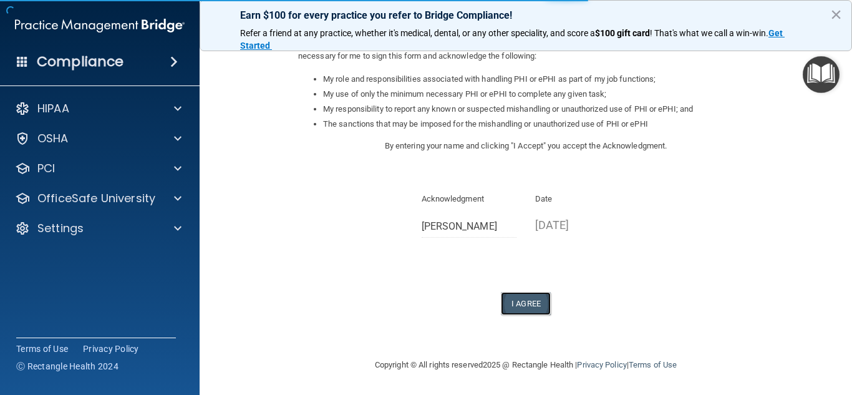
click at [522, 300] on button "I Agree" at bounding box center [526, 303] width 50 height 23
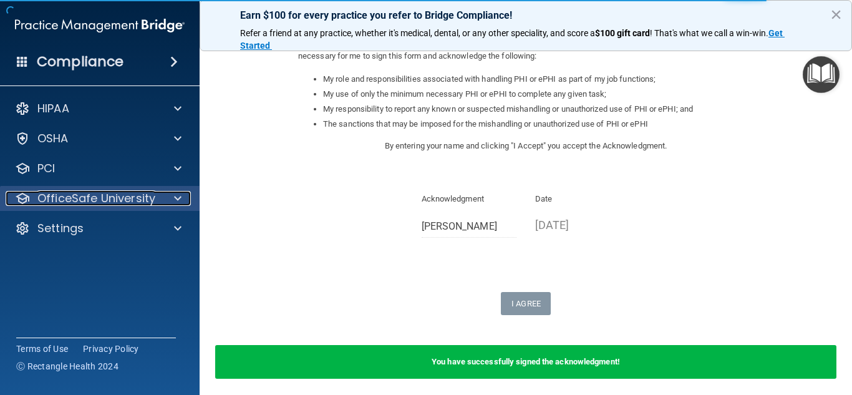
click at [73, 194] on p "OfficeSafe University" at bounding box center [96, 198] width 118 height 15
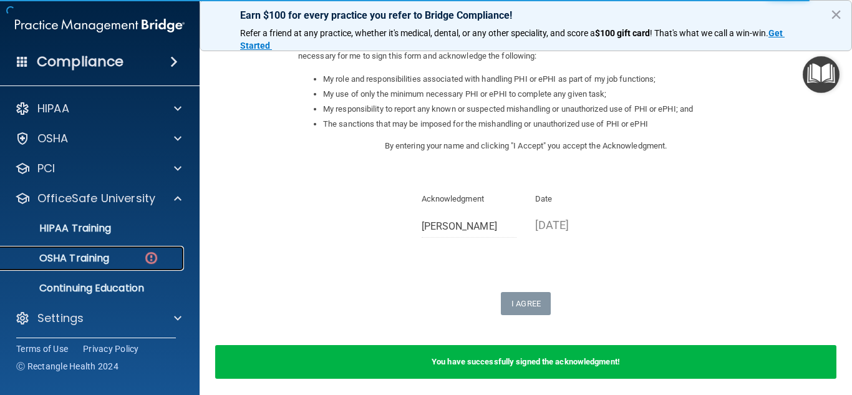
click at [107, 261] on p "OSHA Training" at bounding box center [58, 258] width 101 height 12
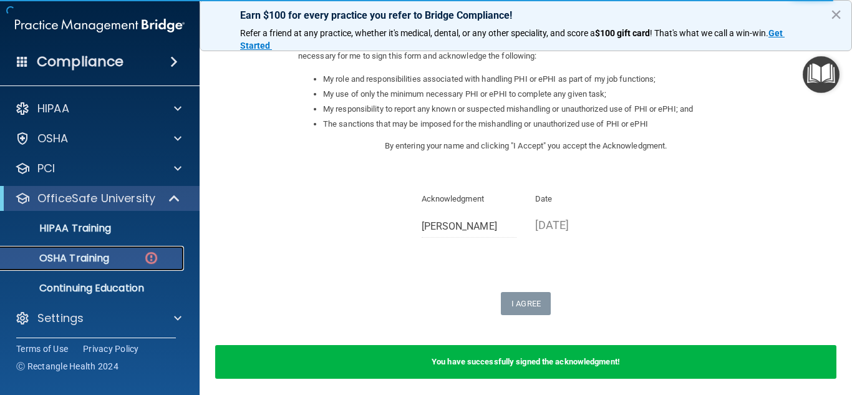
scroll to position [265, 0]
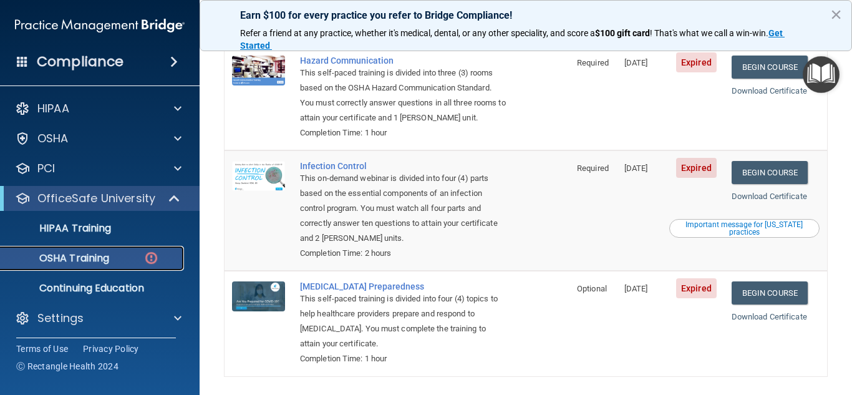
click at [77, 260] on p "OSHA Training" at bounding box center [58, 258] width 101 height 12
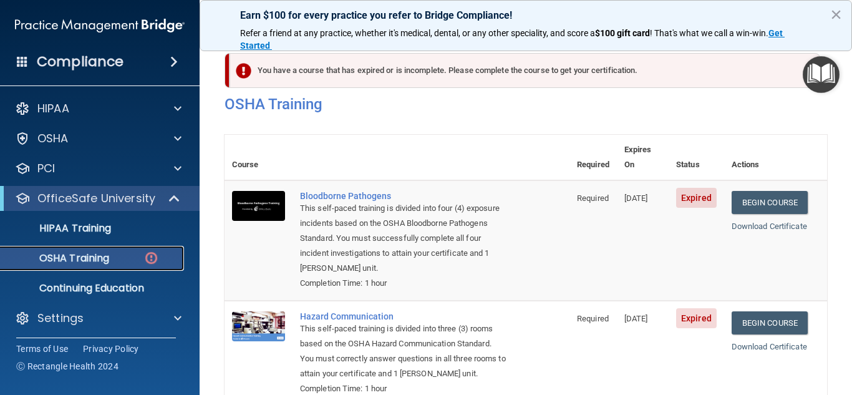
scroll to position [0, 0]
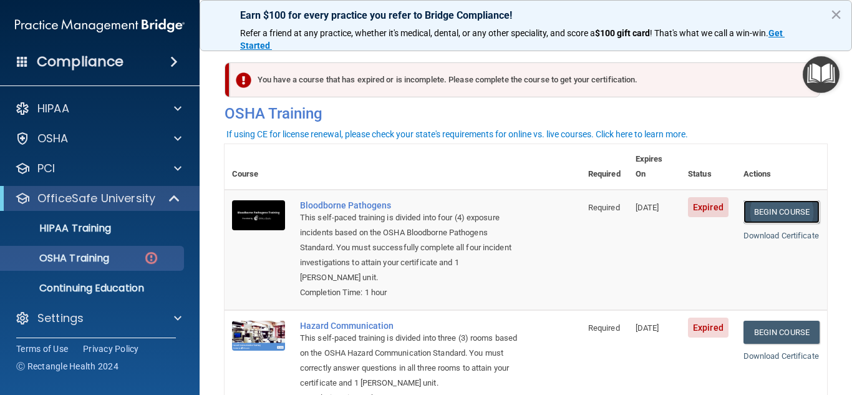
click at [784, 200] on link "Begin Course" at bounding box center [782, 211] width 76 height 23
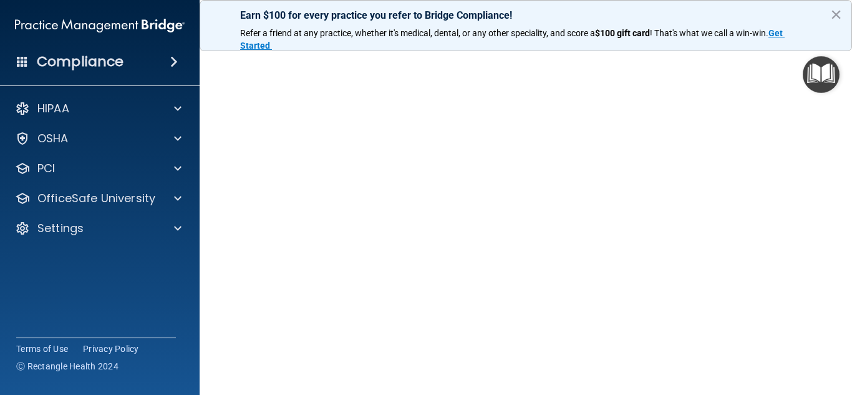
scroll to position [46, 0]
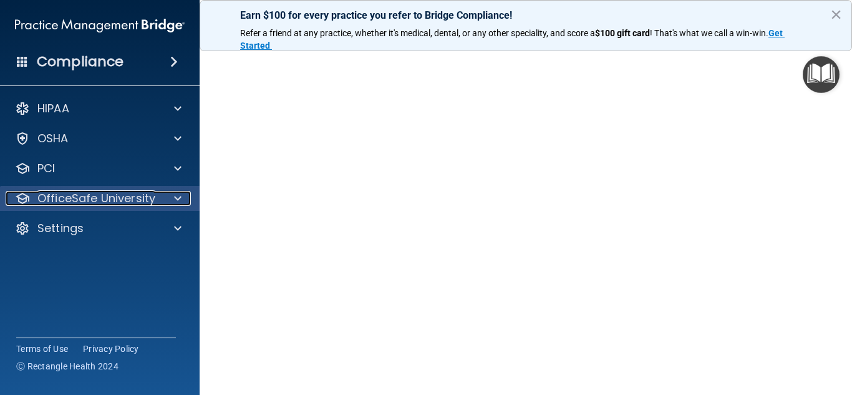
click at [107, 199] on p "OfficeSafe University" at bounding box center [96, 198] width 118 height 15
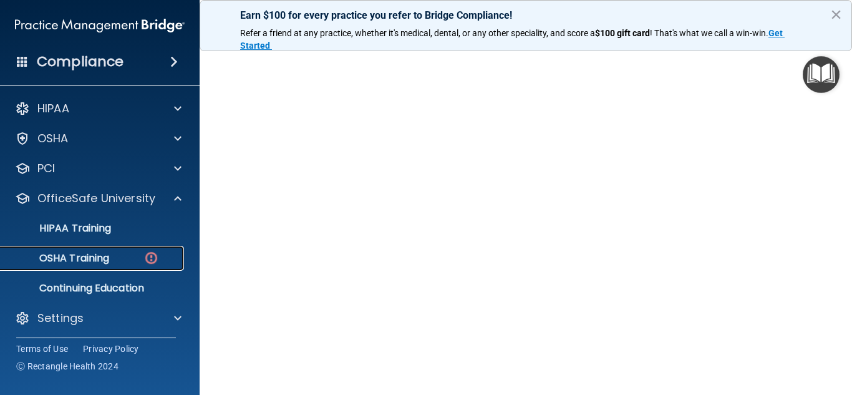
click at [151, 261] on img at bounding box center [151, 258] width 16 height 16
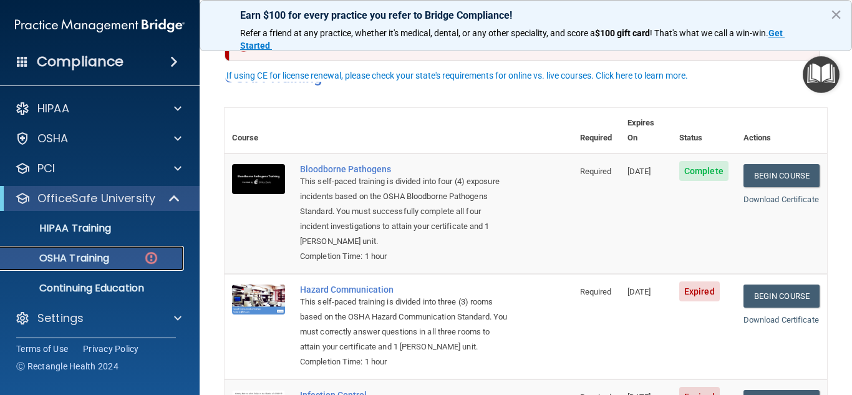
scroll to position [64, 0]
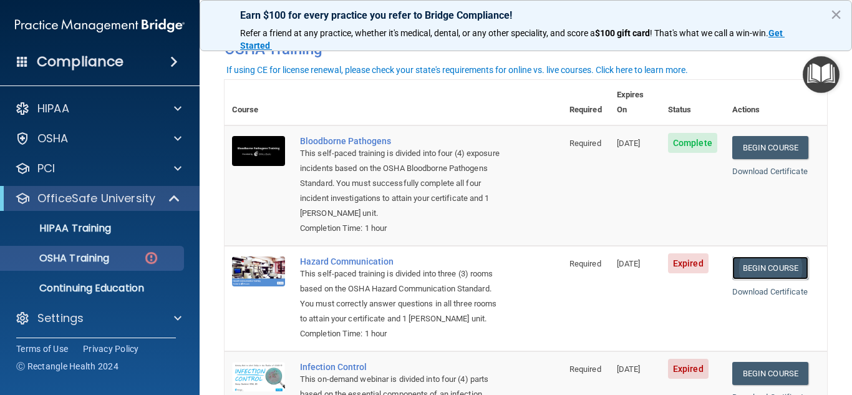
click at [778, 260] on link "Begin Course" at bounding box center [770, 267] width 76 height 23
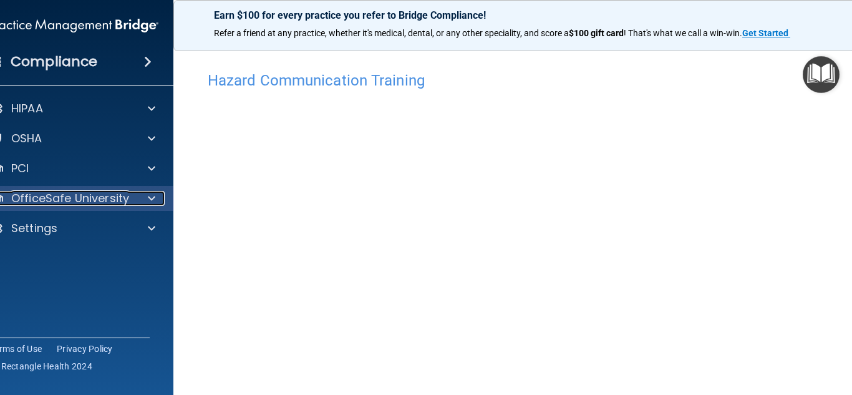
click at [119, 191] on p "OfficeSafe University" at bounding box center [70, 198] width 118 height 15
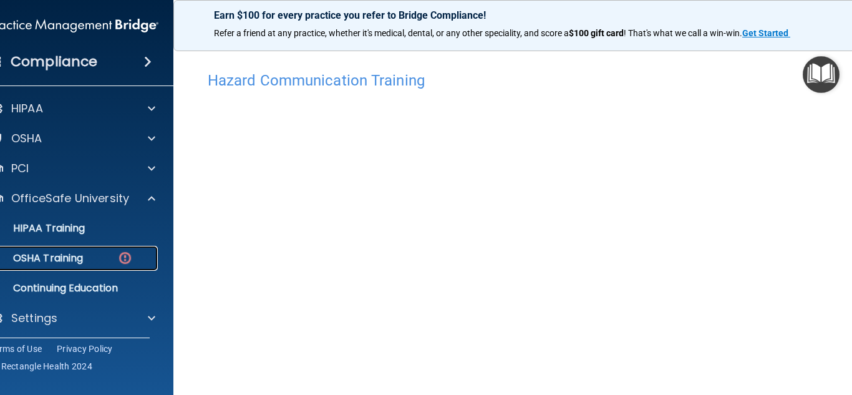
click at [123, 253] on img at bounding box center [125, 258] width 16 height 16
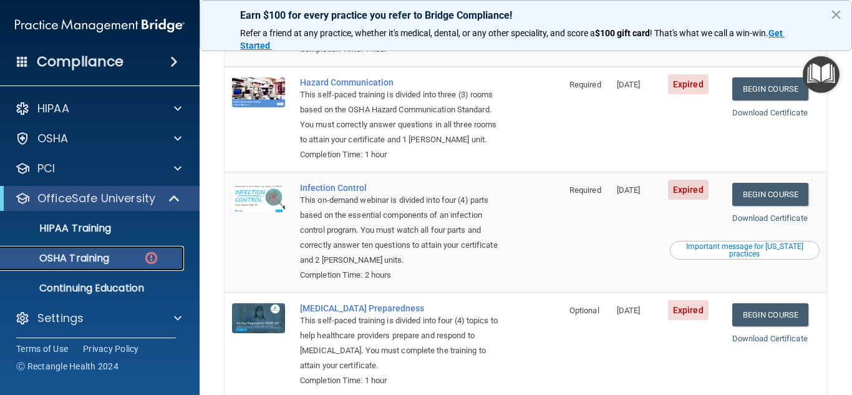
scroll to position [127, 0]
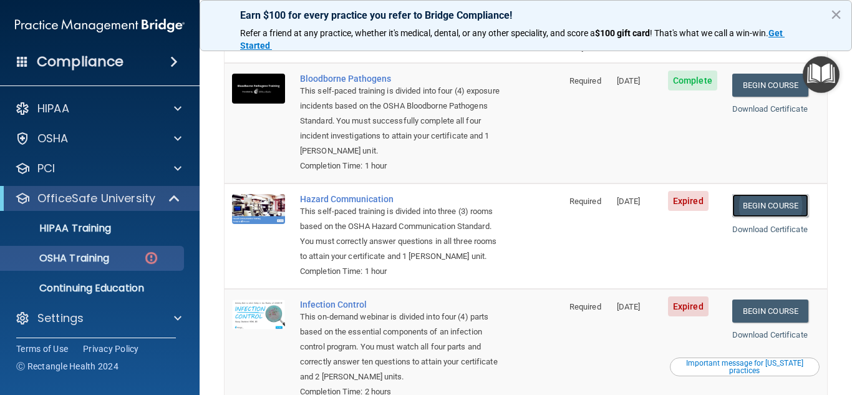
click at [778, 197] on link "Begin Course" at bounding box center [770, 205] width 76 height 23
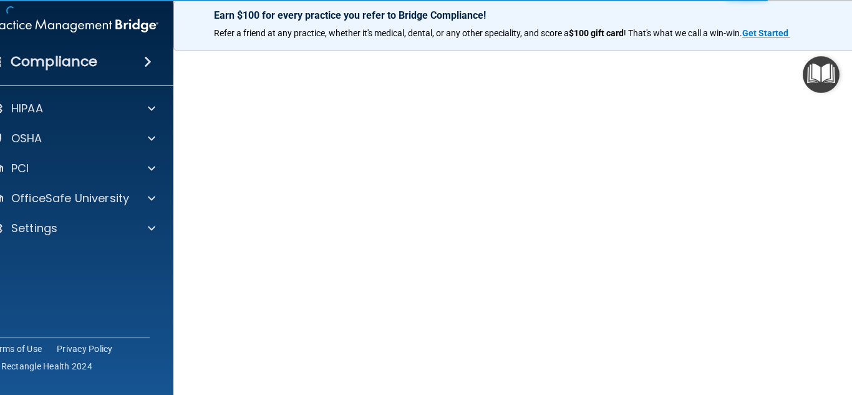
scroll to position [74, 0]
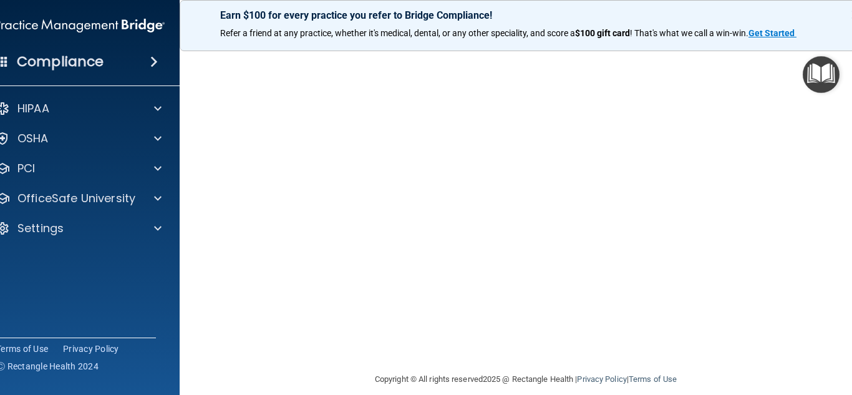
scroll to position [139, 0]
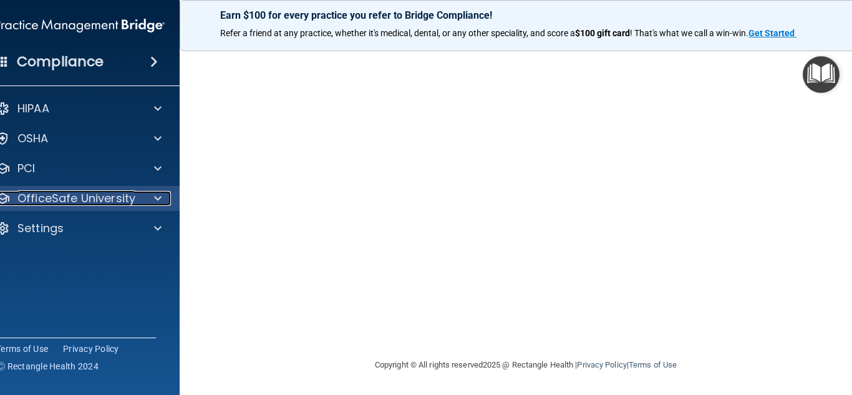
click at [118, 198] on p "OfficeSafe University" at bounding box center [76, 198] width 118 height 15
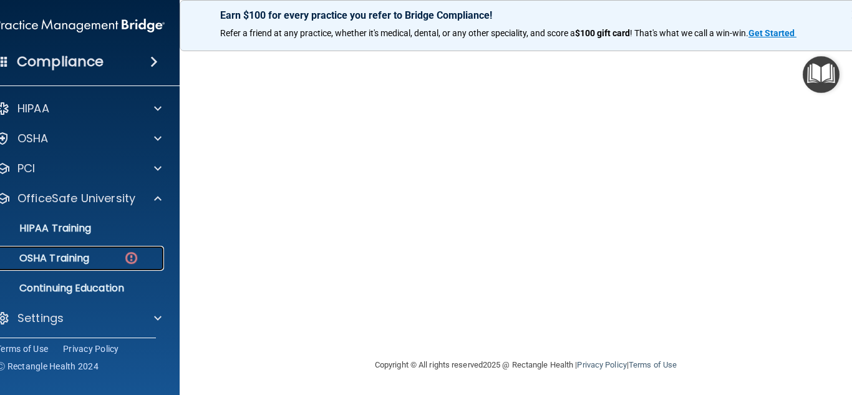
click at [128, 255] on img at bounding box center [132, 258] width 16 height 16
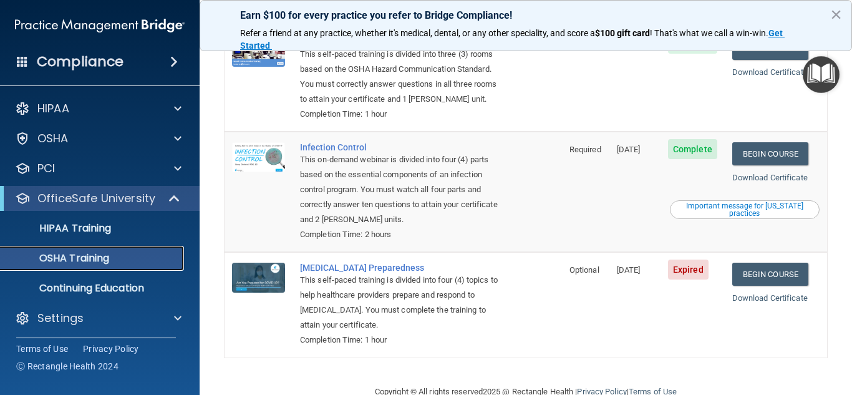
scroll to position [250, 0]
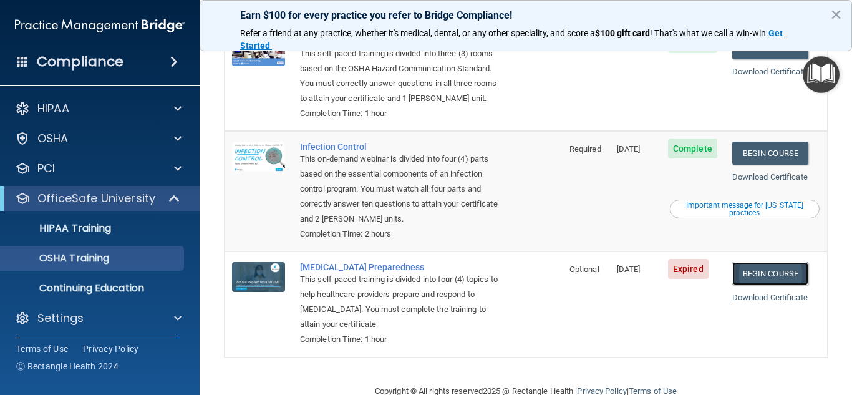
click at [751, 275] on link "Begin Course" at bounding box center [770, 273] width 76 height 23
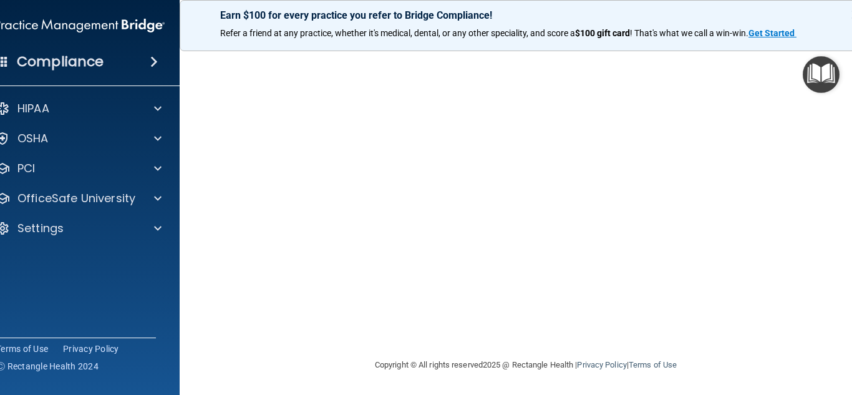
scroll to position [46, 0]
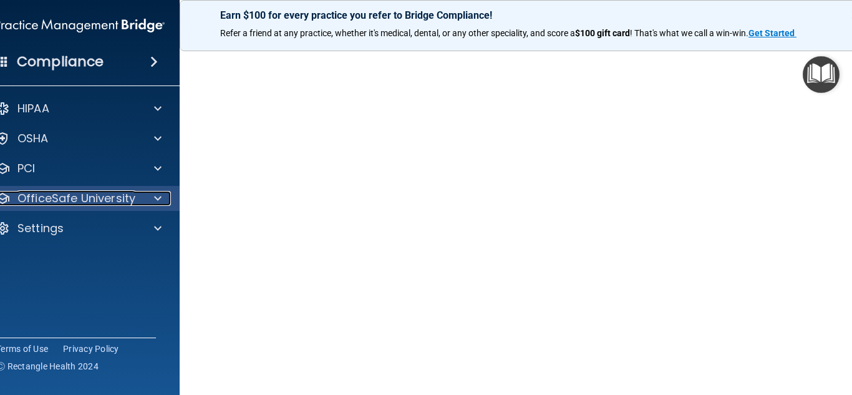
click at [112, 197] on p "OfficeSafe University" at bounding box center [76, 198] width 118 height 15
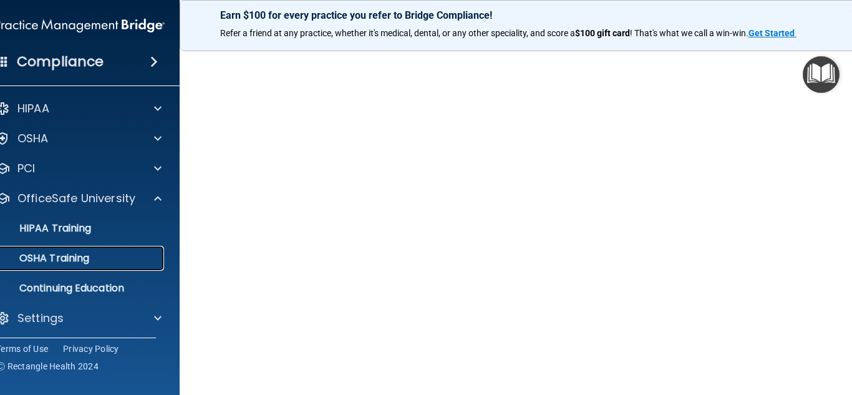
click at [77, 258] on p "OSHA Training" at bounding box center [38, 258] width 101 height 12
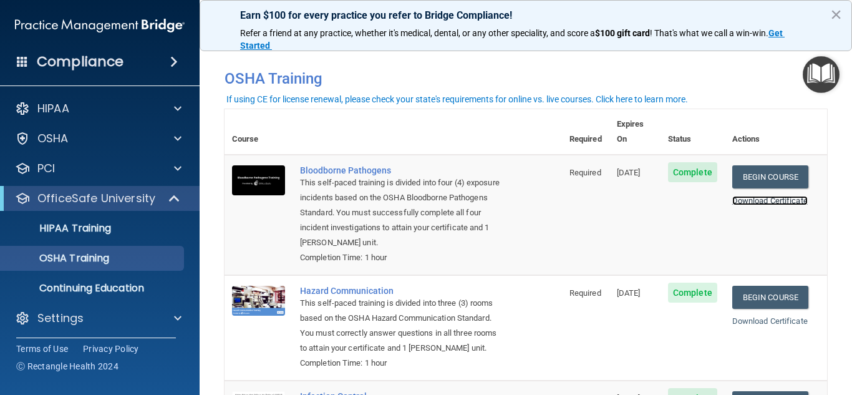
click at [749, 196] on link "Download Certificate" at bounding box center [769, 200] width 75 height 9
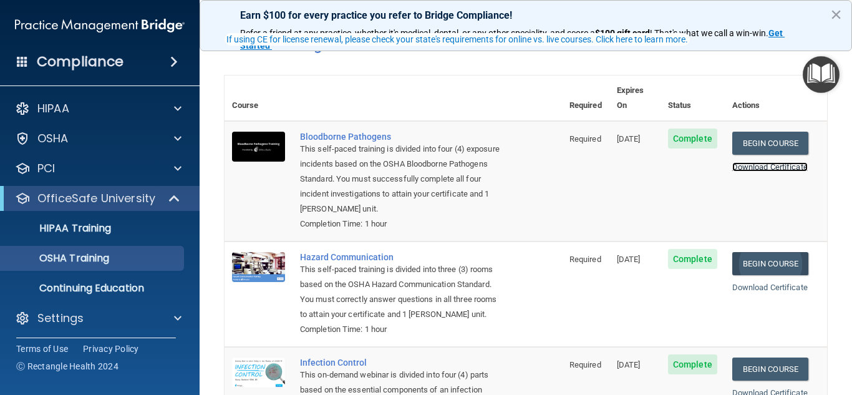
scroll to position [62, 0]
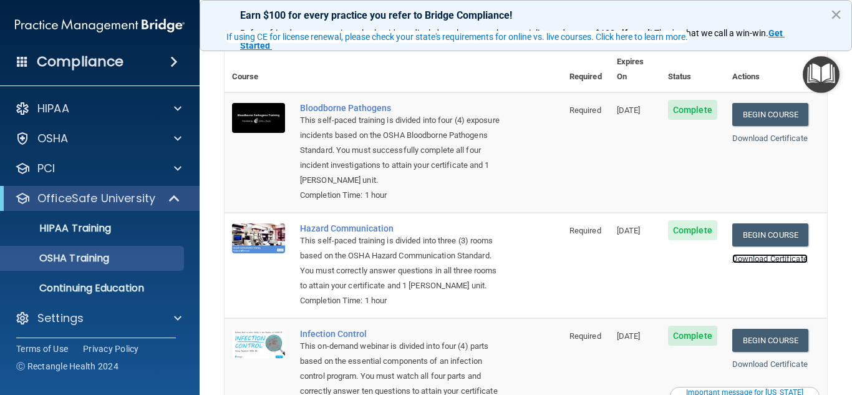
click at [752, 254] on link "Download Certificate" at bounding box center [769, 258] width 75 height 9
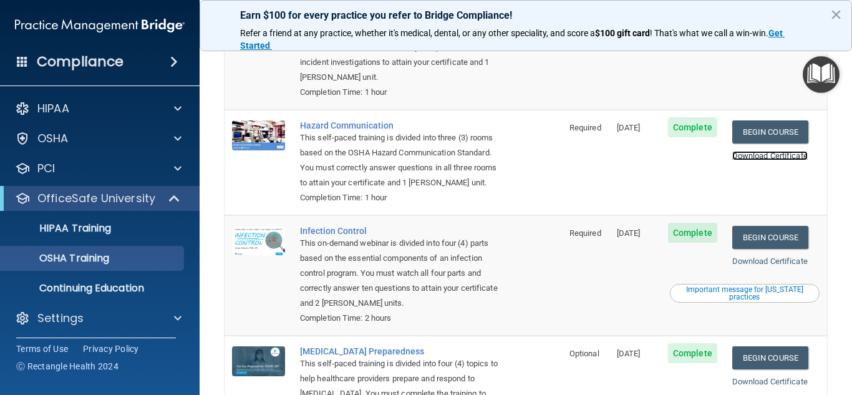
scroll to position [250, 0]
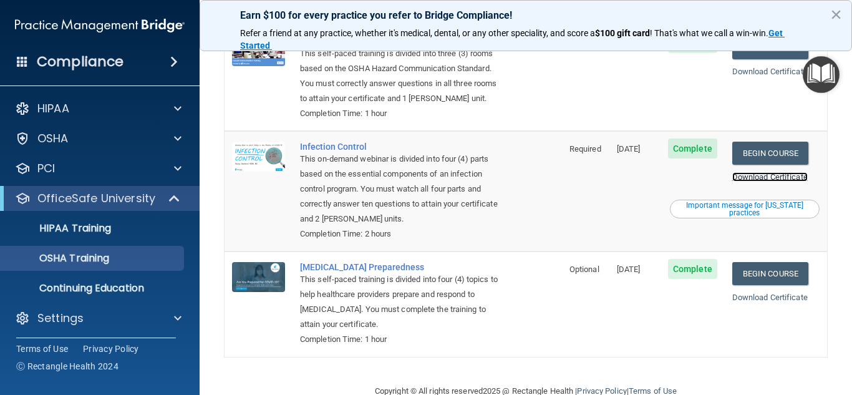
click at [746, 182] on link "Download Certificate" at bounding box center [769, 176] width 75 height 9
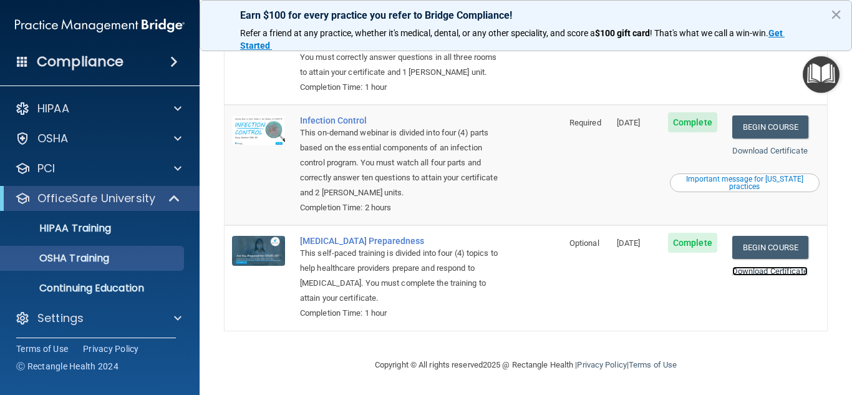
click at [787, 270] on link "Download Certificate" at bounding box center [769, 270] width 75 height 9
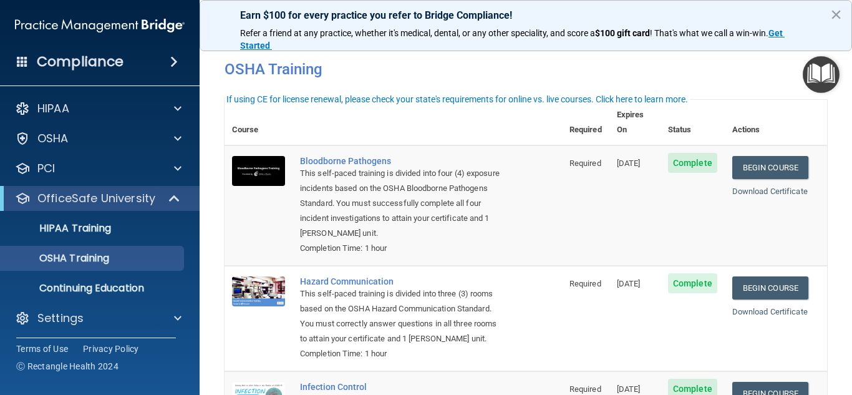
scroll to position [0, 0]
